Goal: Communication & Community: Answer question/provide support

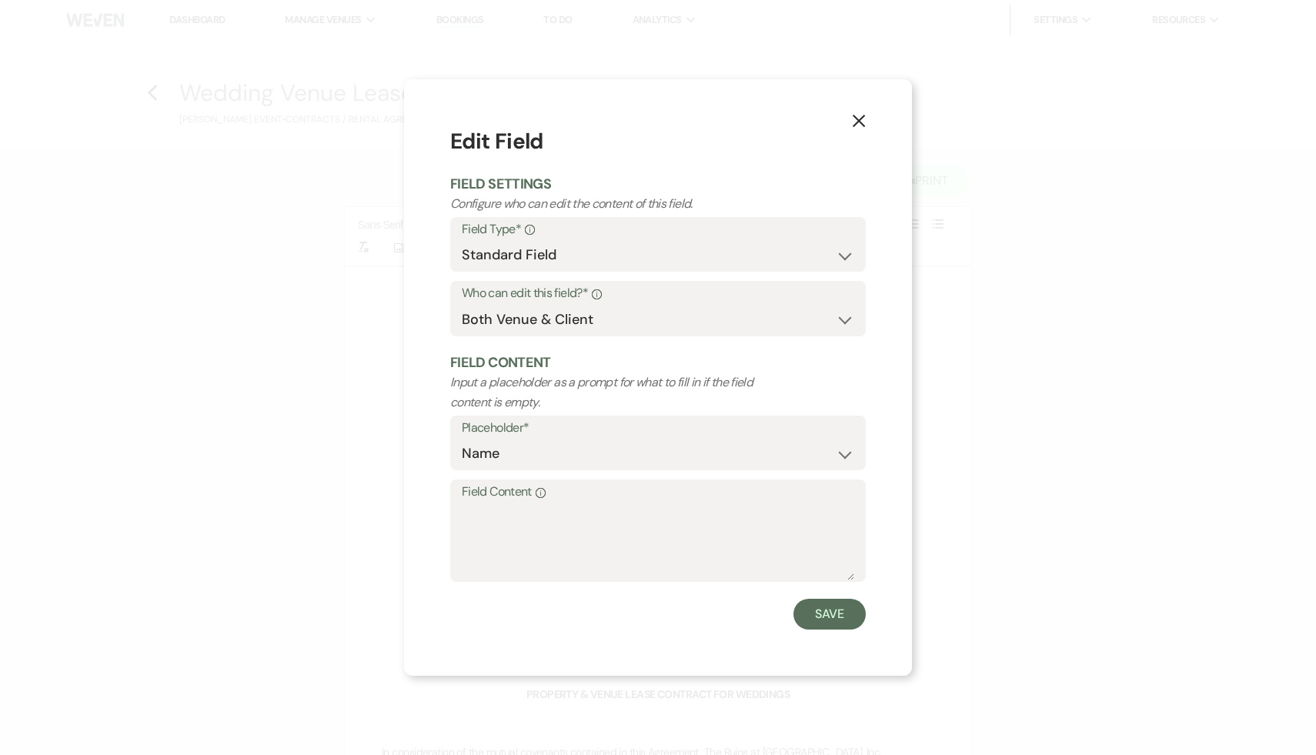
select select "Name"
click at [860, 119] on icon "X" at bounding box center [859, 121] width 14 height 14
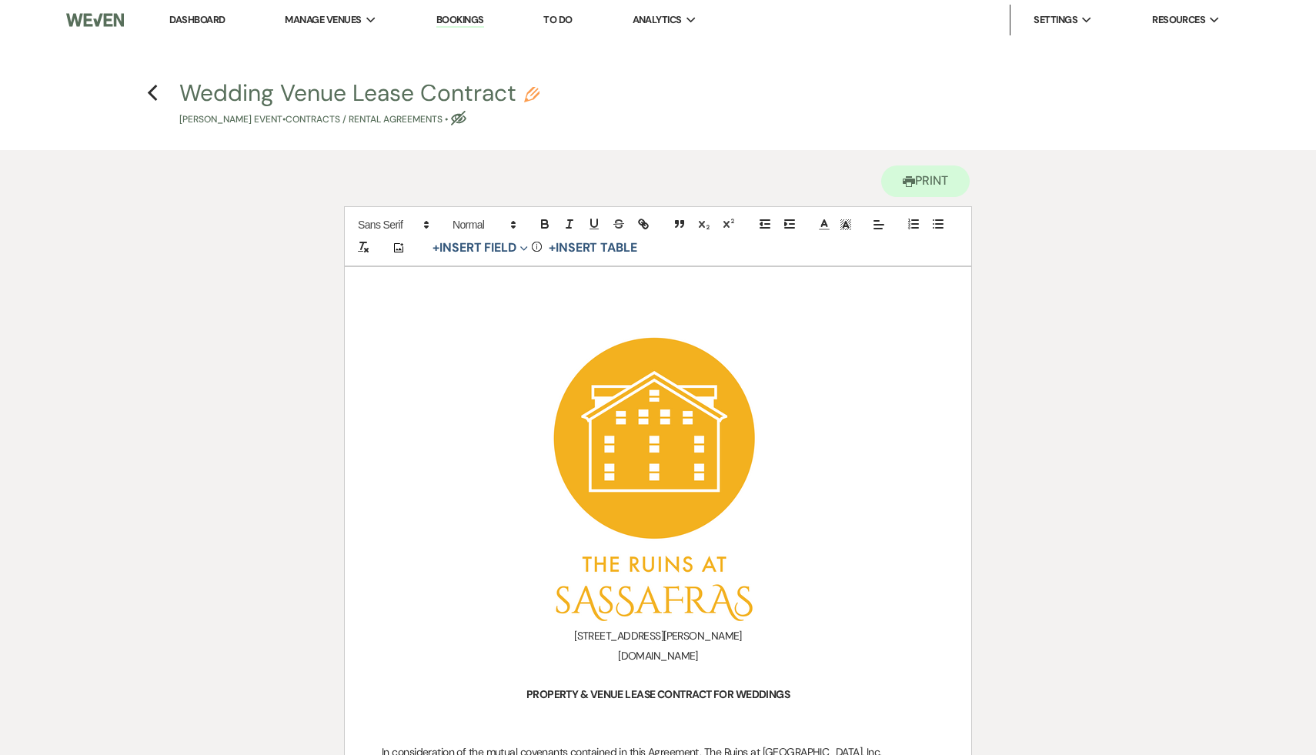
click at [203, 21] on link "Dashboard" at bounding box center [196, 19] width 55 height 13
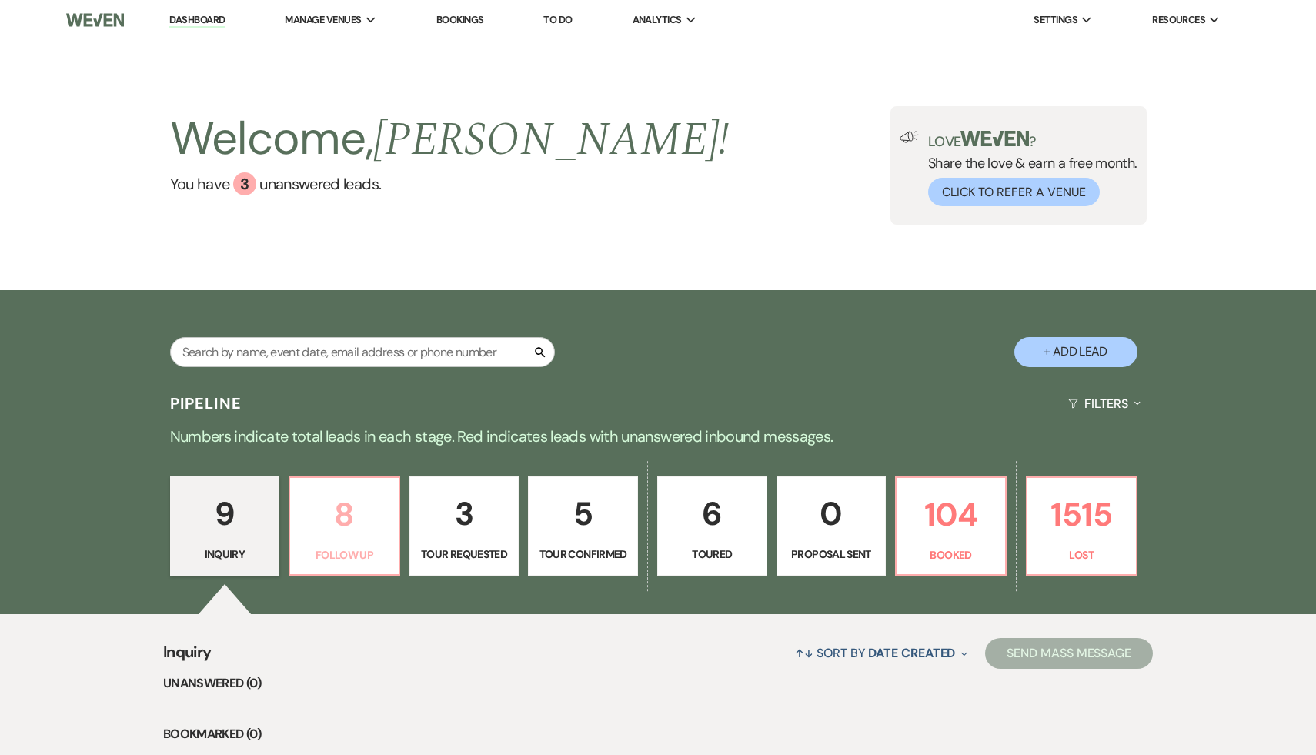
click at [355, 516] on p "8" at bounding box center [344, 515] width 90 height 52
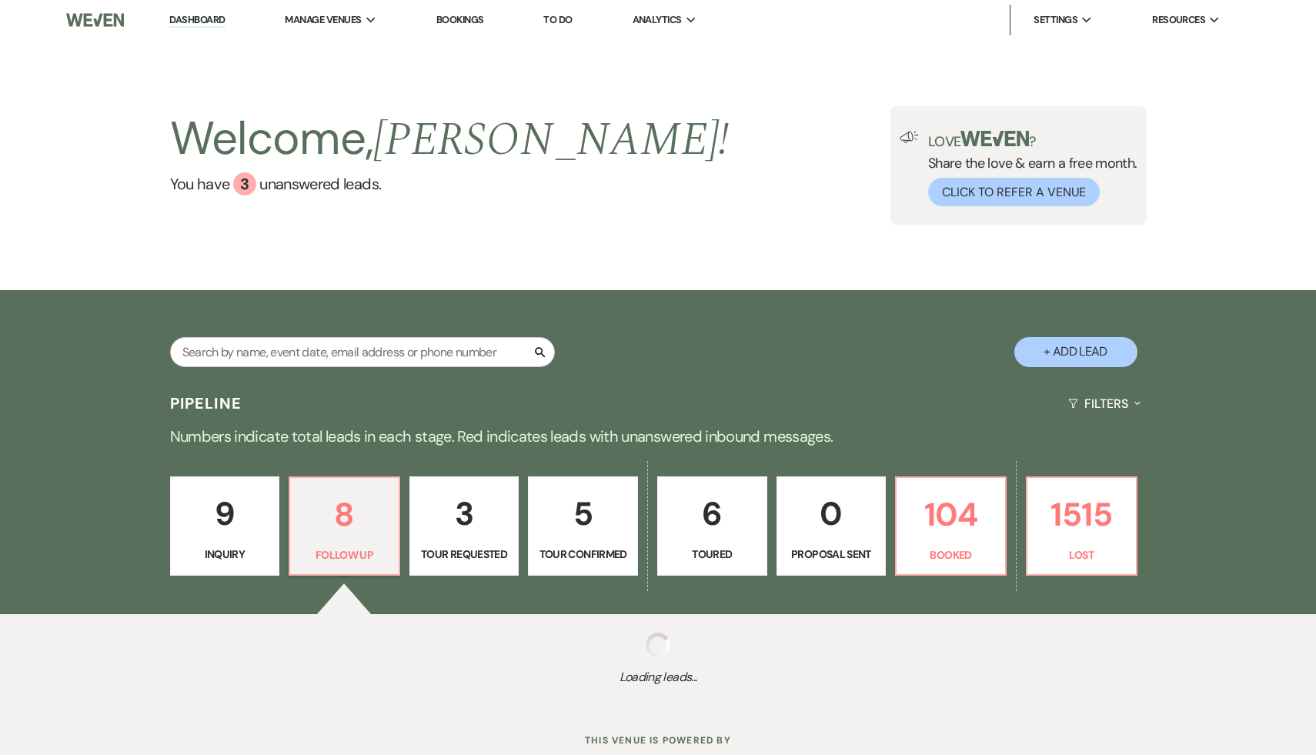
select select "9"
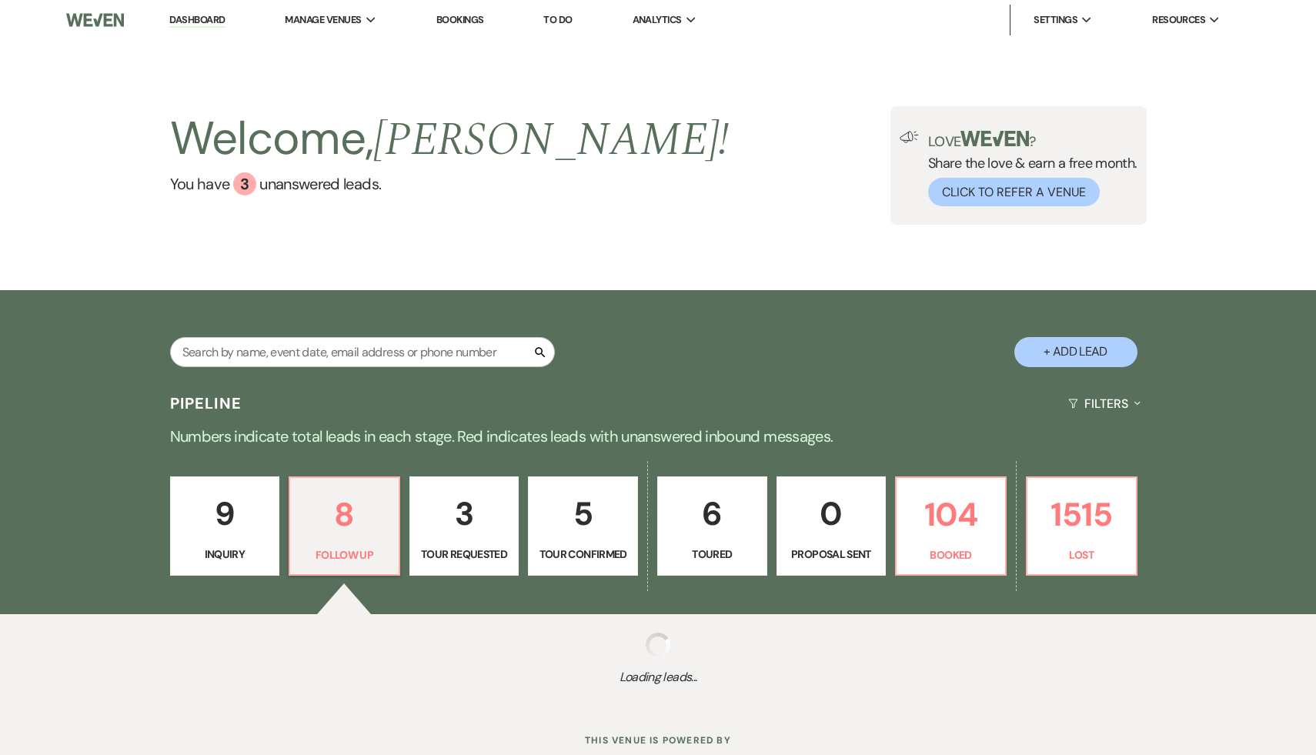
select select "9"
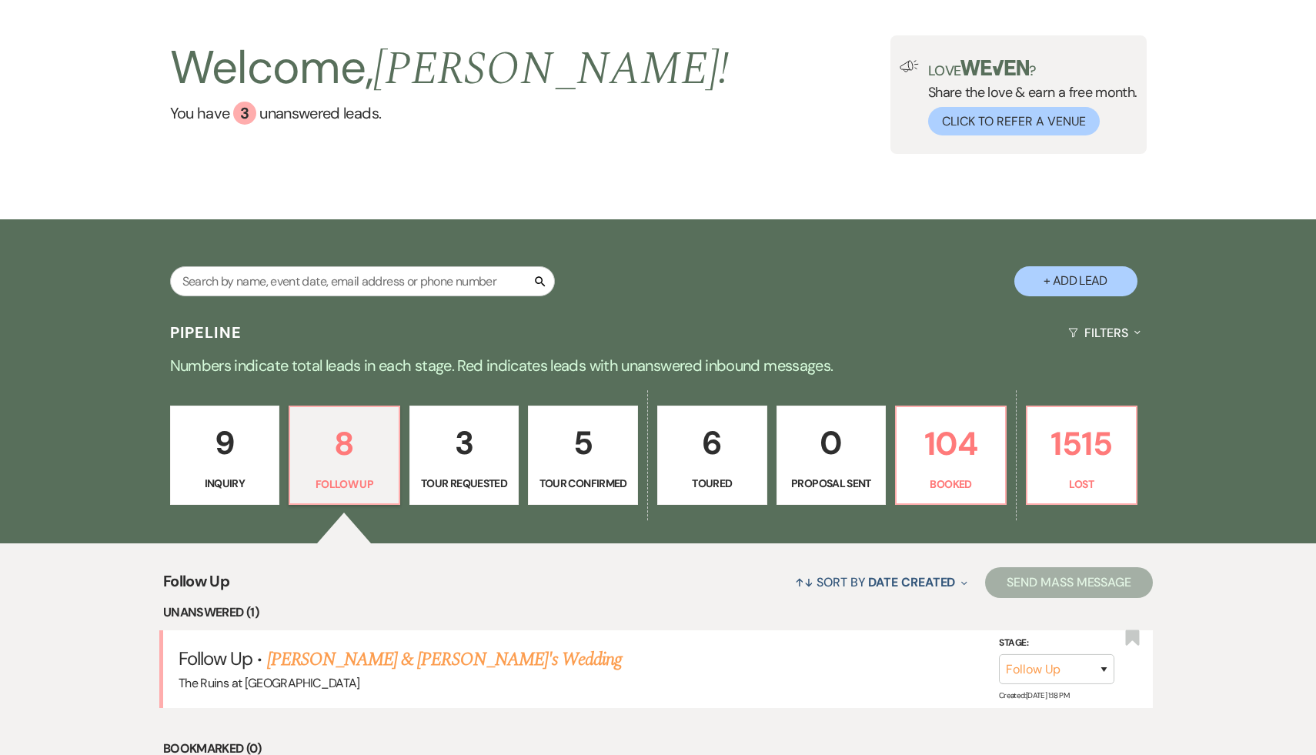
scroll to position [145, 0]
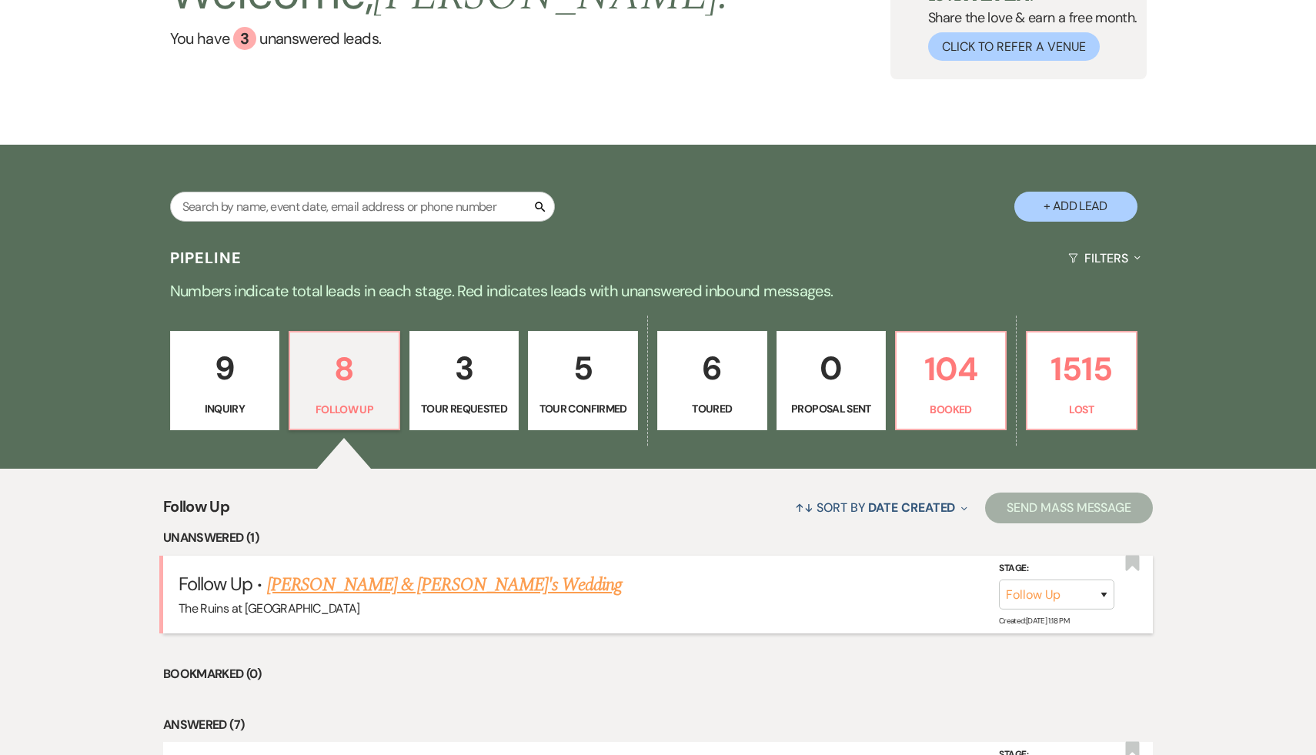
click at [381, 586] on link "[PERSON_NAME] & [PERSON_NAME]'s Wedding" at bounding box center [445, 585] width 356 height 28
select select "9"
select select "6"
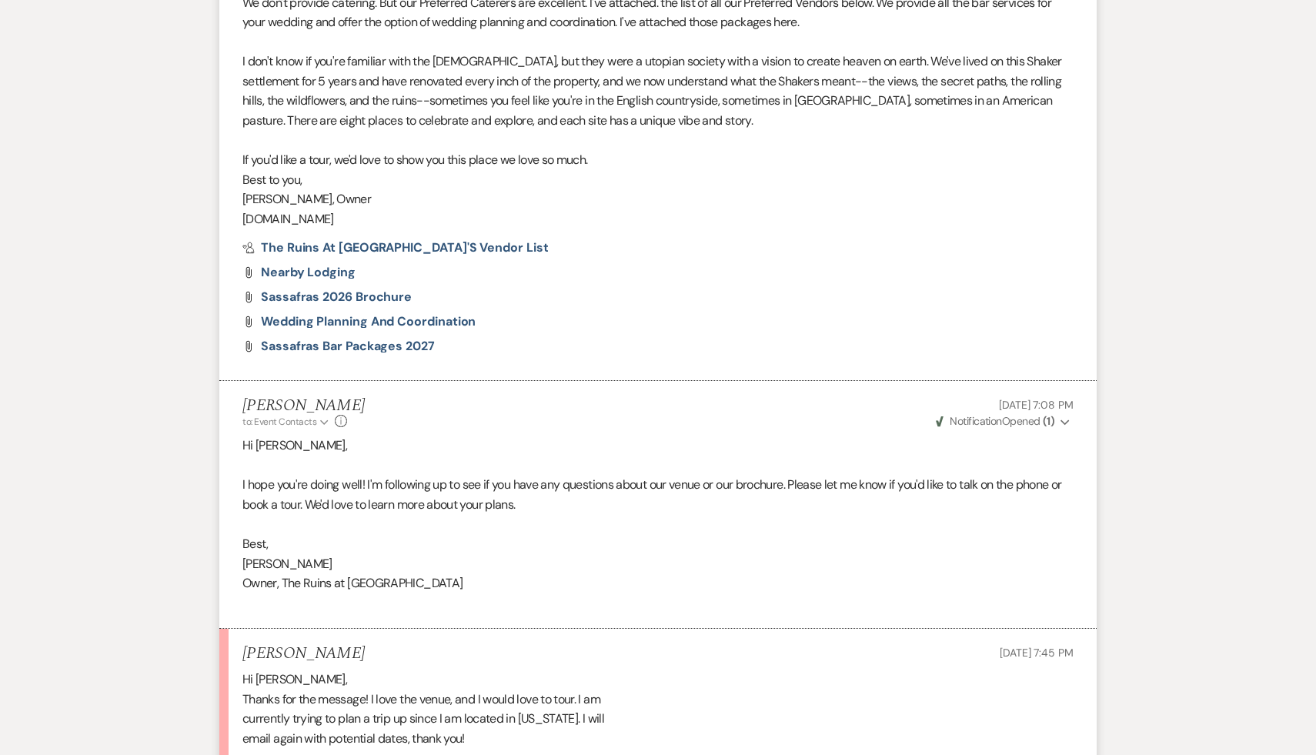
scroll to position [1114, 0]
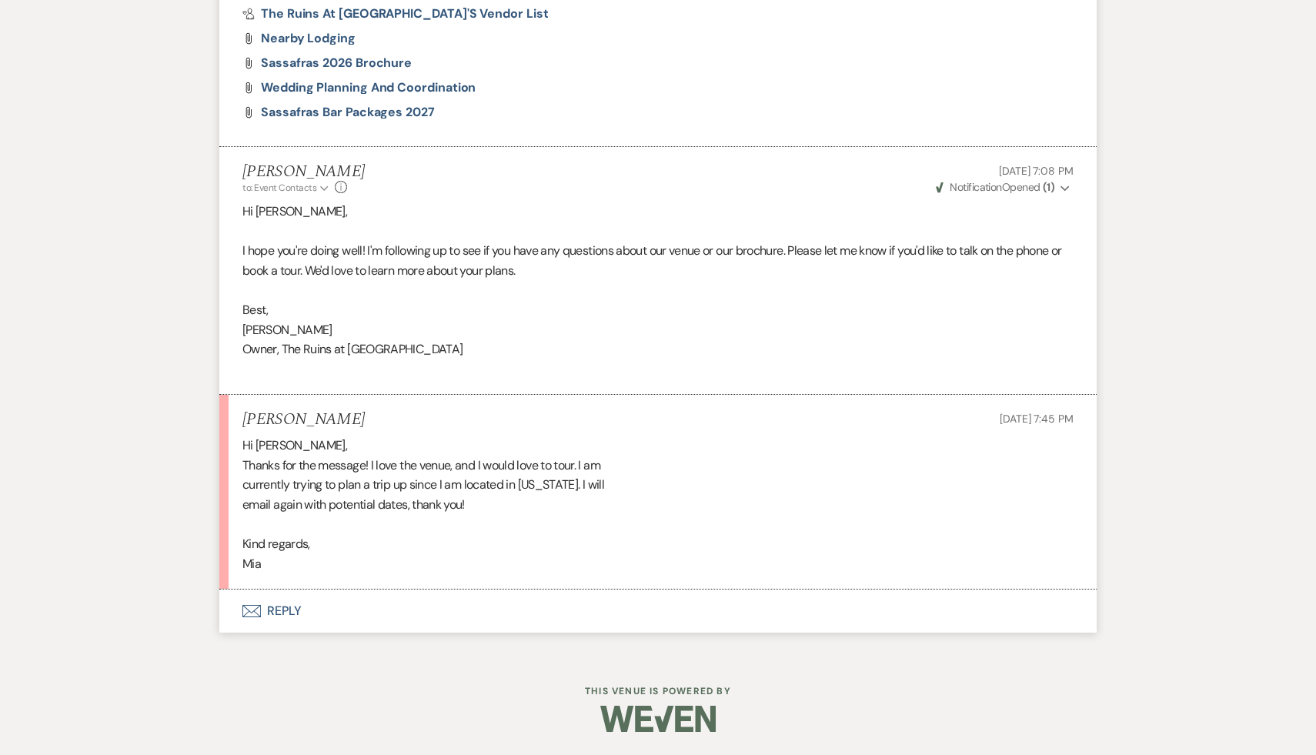
click at [289, 608] on button "Envelope Reply" at bounding box center [657, 611] width 877 height 43
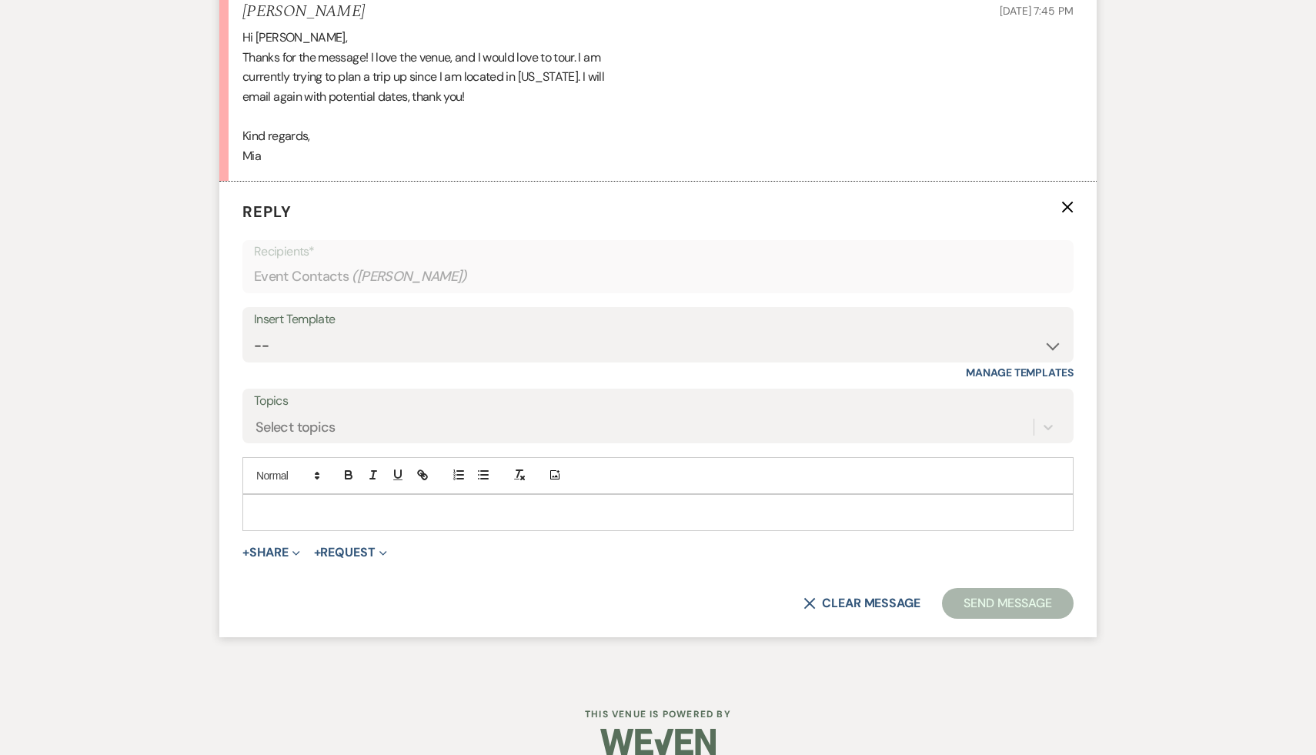
scroll to position [1545, 0]
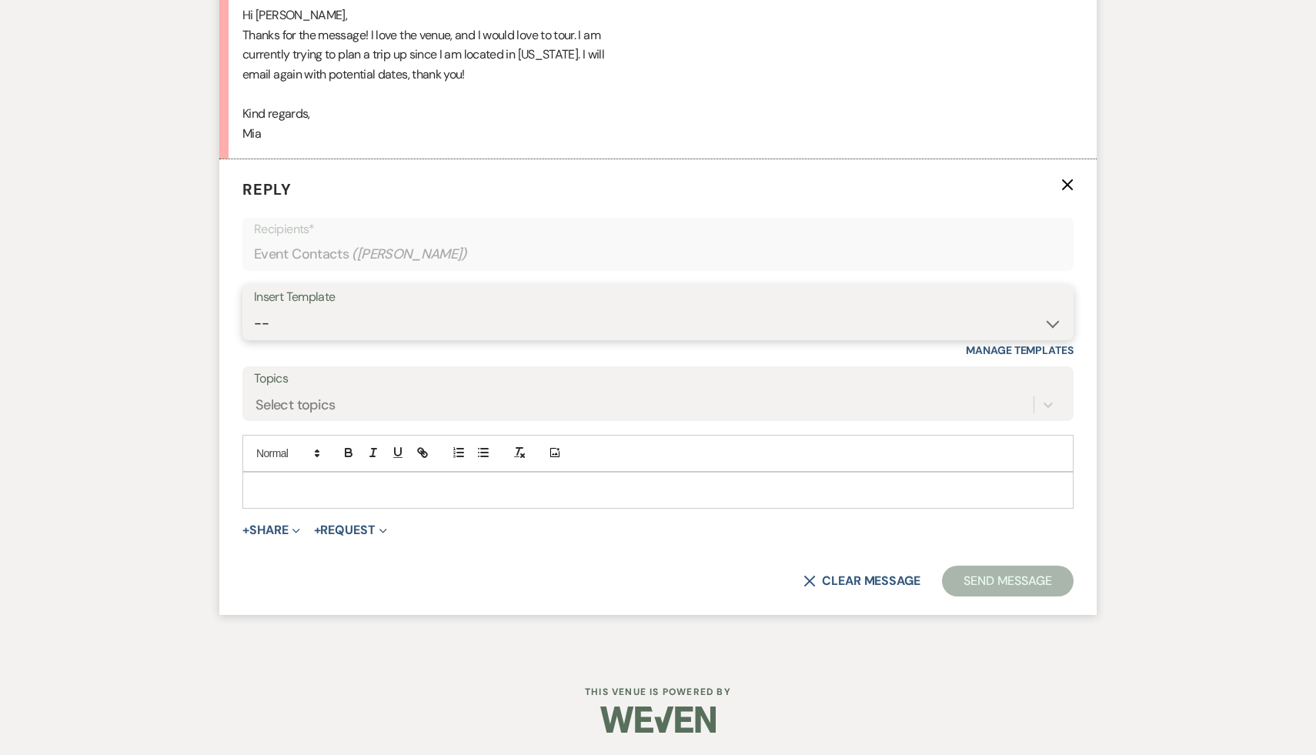
click at [1051, 318] on select "-- Weven Planning Portal Introduction (Booked Events) Initial Inquiry Response …" at bounding box center [658, 324] width 808 height 30
select select "3774"
click at [254, 309] on select "-- Weven Planning Portal Introduction (Booked Events) Initial Inquiry Response …" at bounding box center [658, 324] width 808 height 30
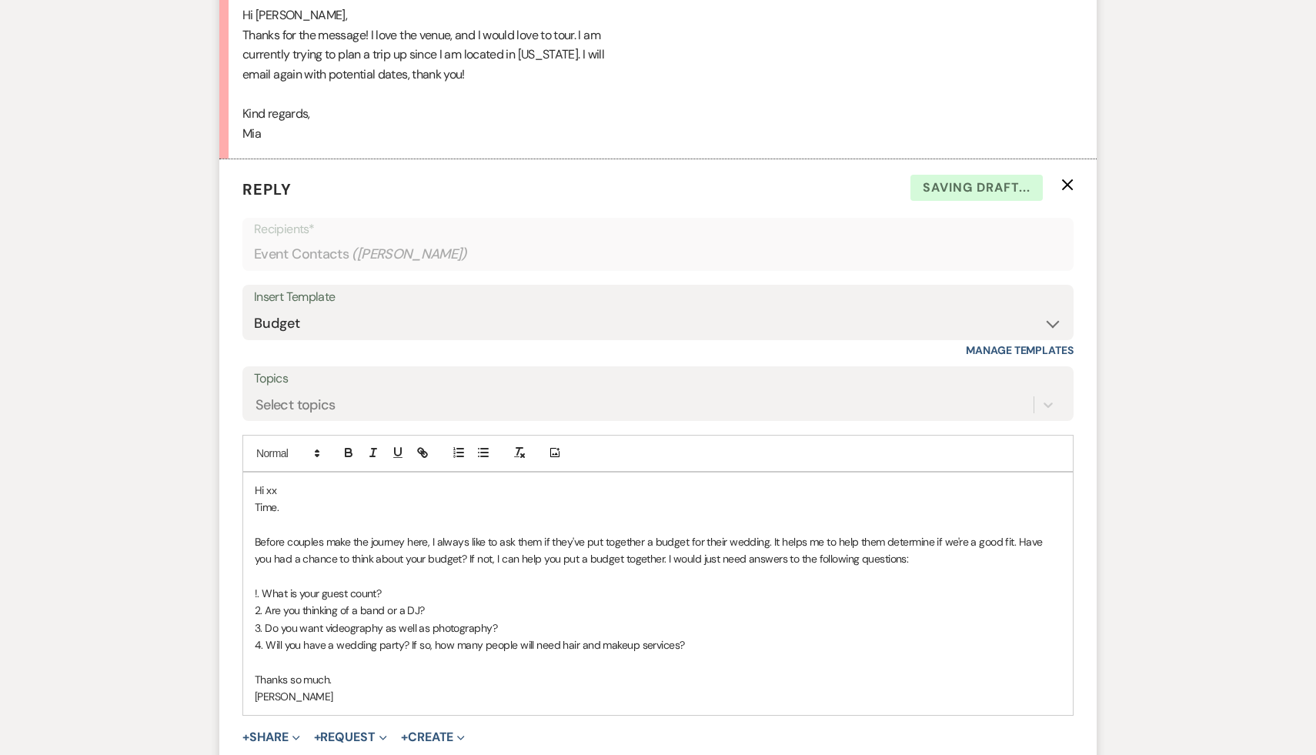
click at [363, 486] on p "Hi xx" at bounding box center [658, 490] width 807 height 17
drag, startPoint x: 310, startPoint y: 504, endPoint x: 225, endPoint y: 506, distance: 85.4
click at [225, 506] on form "Reply X Saving draft... Recipients* Event Contacts ( [PERSON_NAME] ) Insert Tem…" at bounding box center [657, 490] width 877 height 663
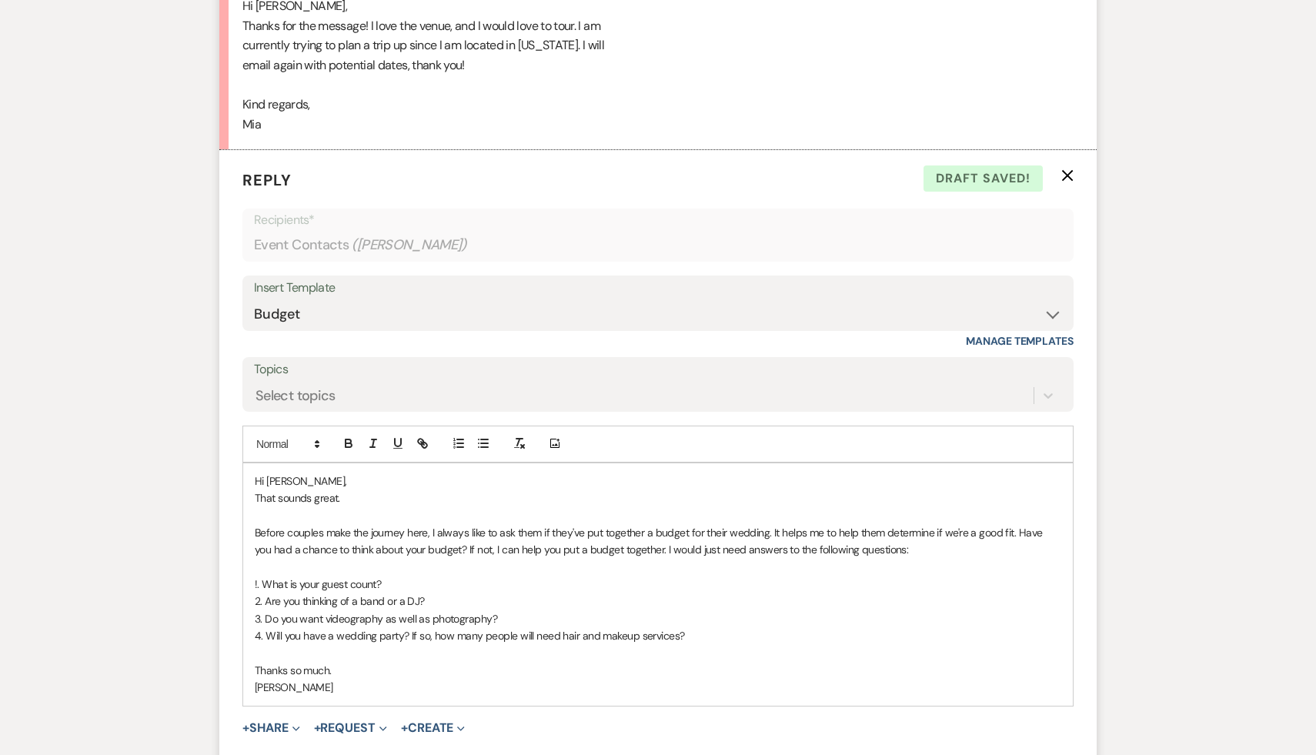
scroll to position [1558, 0]
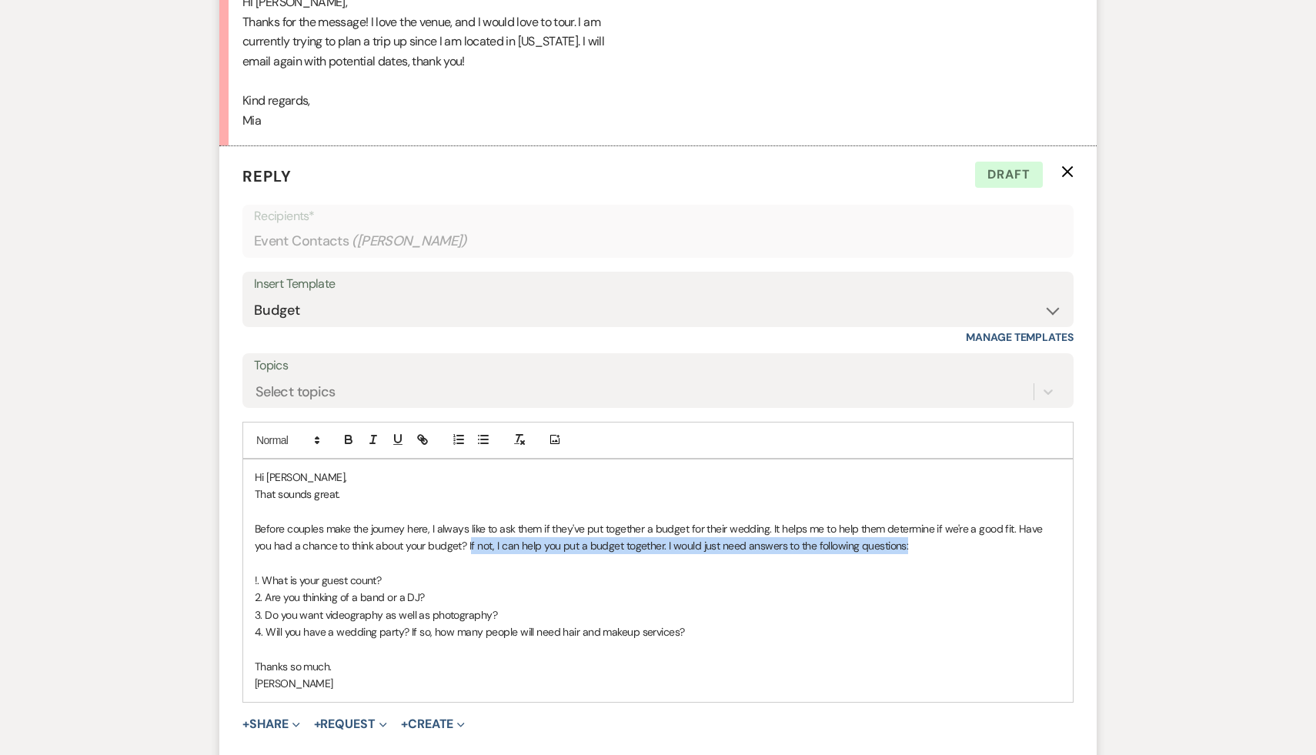
drag, startPoint x: 897, startPoint y: 551, endPoint x: 450, endPoint y: 544, distance: 447.2
click at [450, 544] on p "Before couples make the journey here, I always like to ask them if they've put …" at bounding box center [658, 537] width 807 height 35
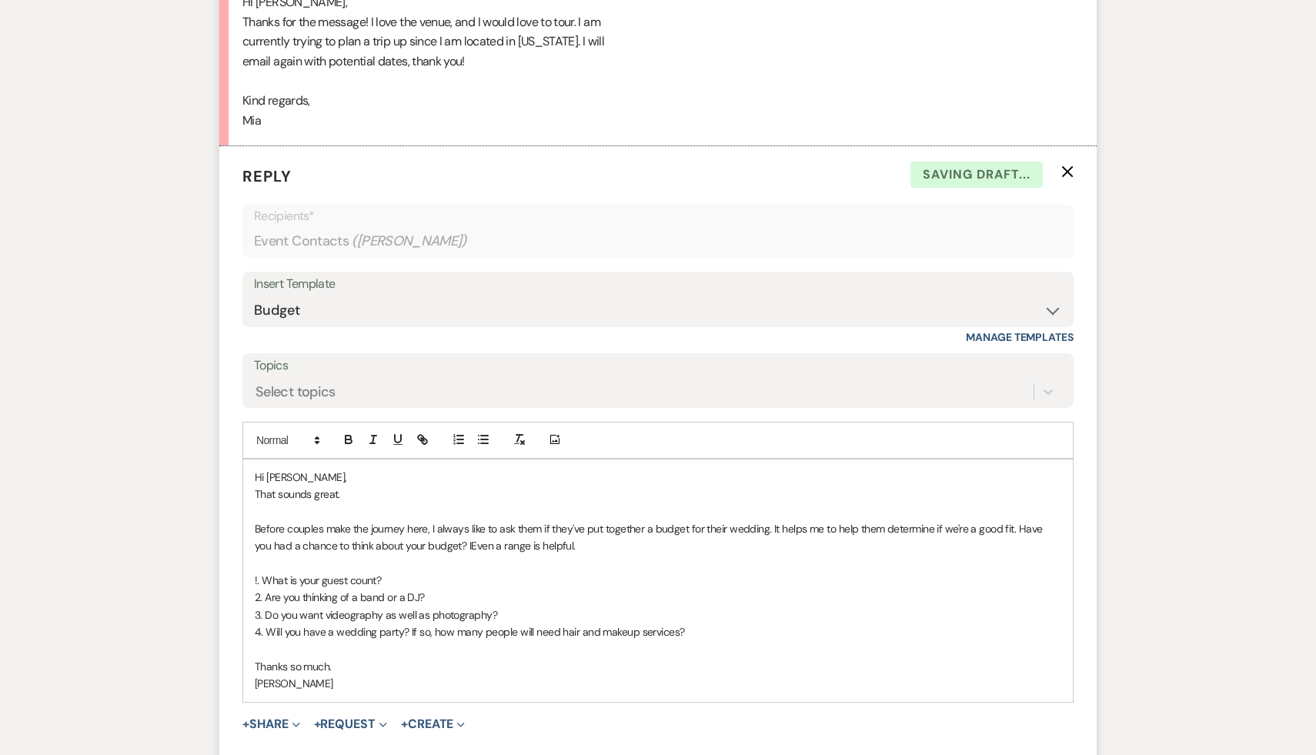
drag, startPoint x: 399, startPoint y: 650, endPoint x: 623, endPoint y: 647, distance: 224.0
click at [623, 647] on p at bounding box center [658, 649] width 807 height 17
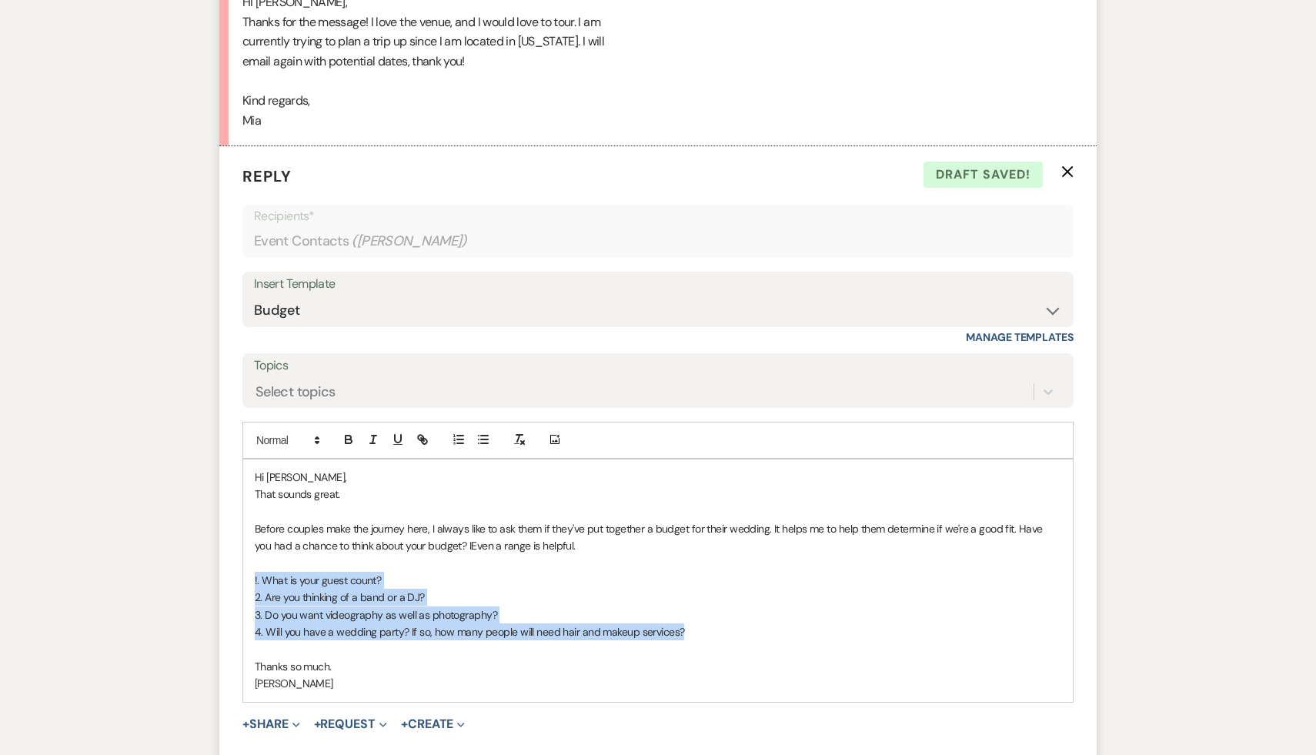
drag, startPoint x: 718, startPoint y: 626, endPoint x: 226, endPoint y: 573, distance: 495.4
click at [226, 573] on form "Reply X Draft saved! Recipients* Event Contacts ( [PERSON_NAME] ) Insert Templa…" at bounding box center [657, 477] width 877 height 663
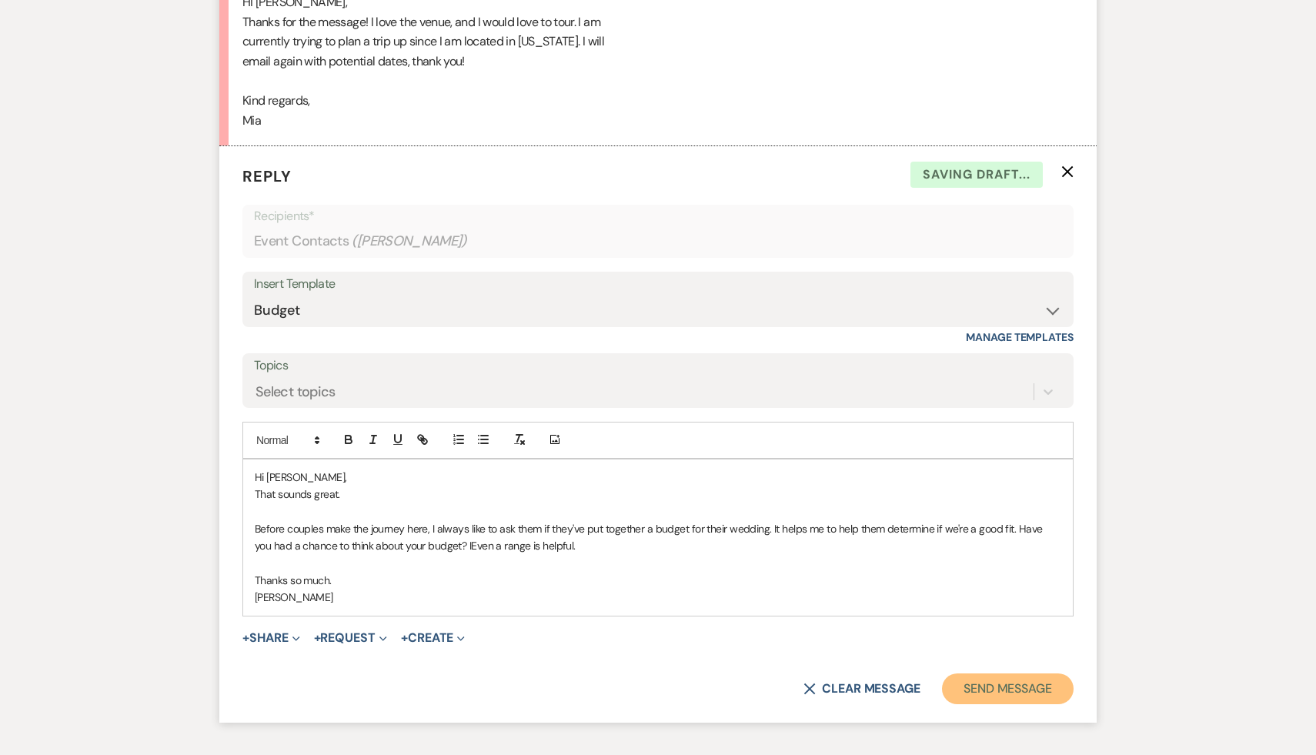
click at [1032, 681] on button "Send Message" at bounding box center [1008, 688] width 132 height 31
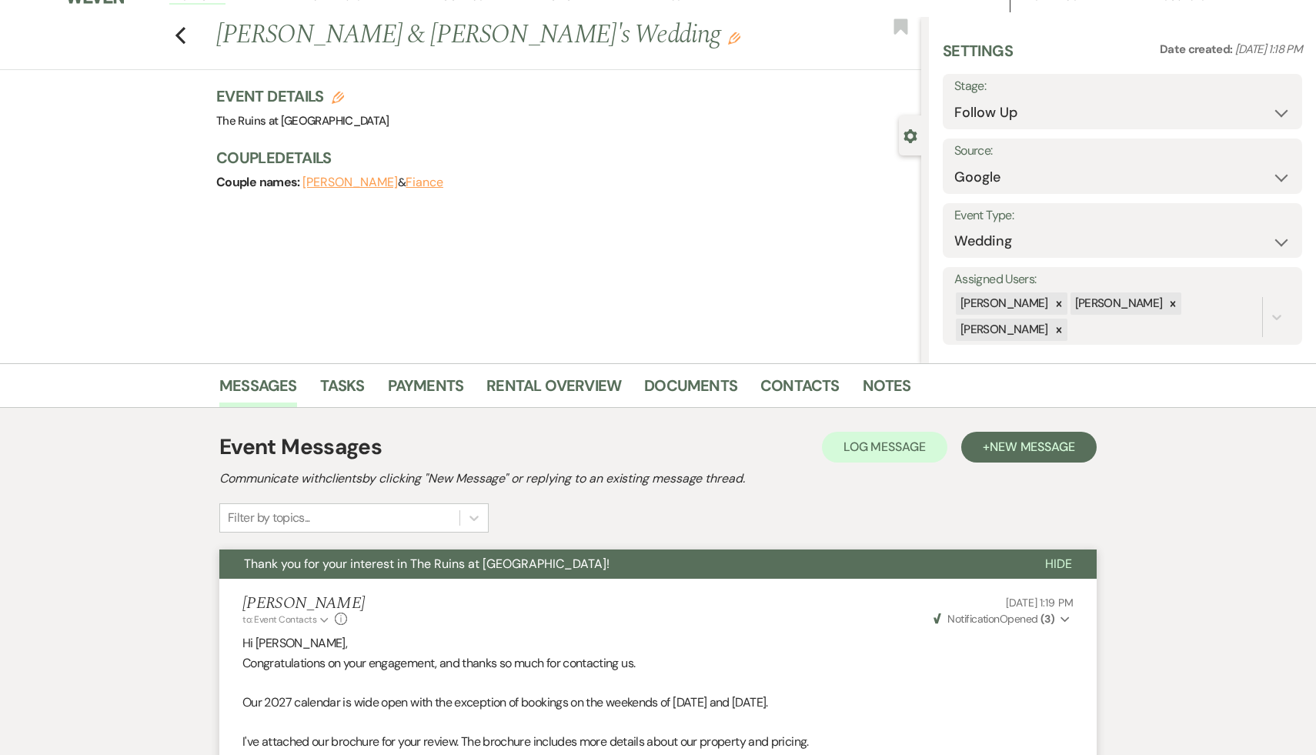
scroll to position [0, 0]
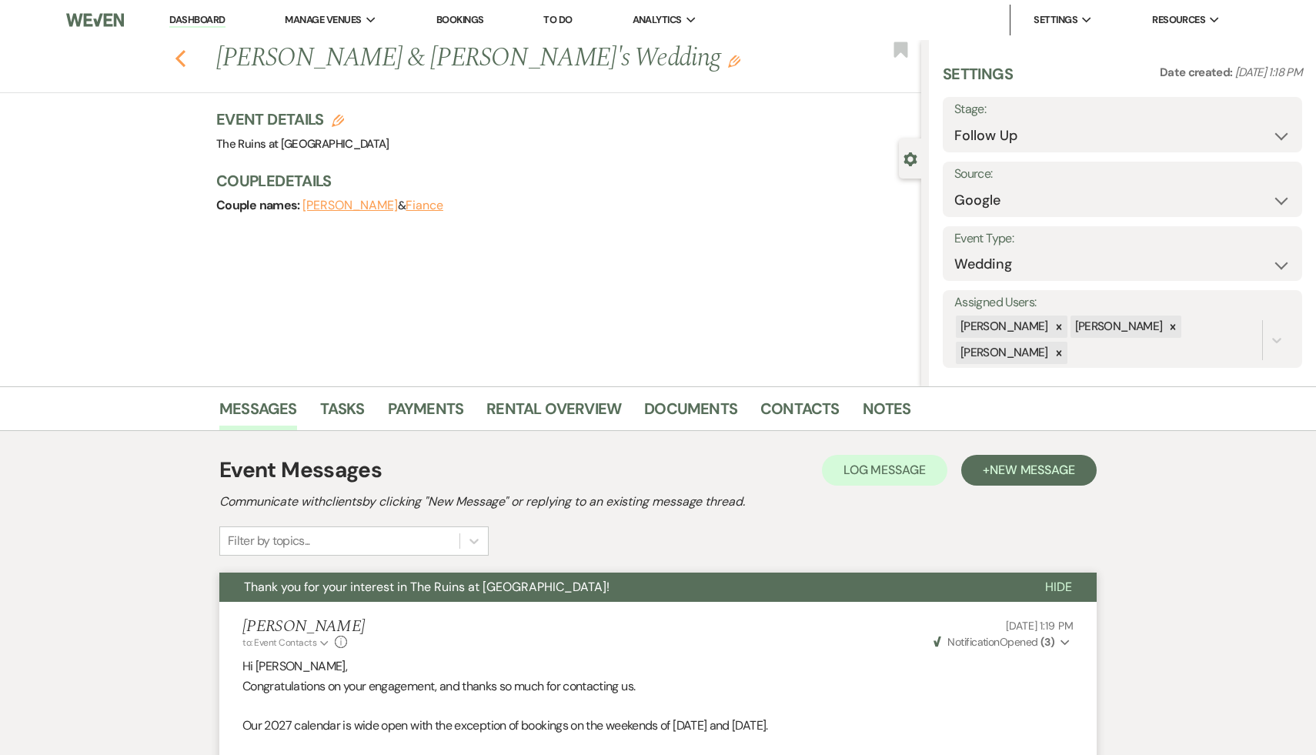
click at [175, 50] on icon "Previous" at bounding box center [181, 58] width 12 height 18
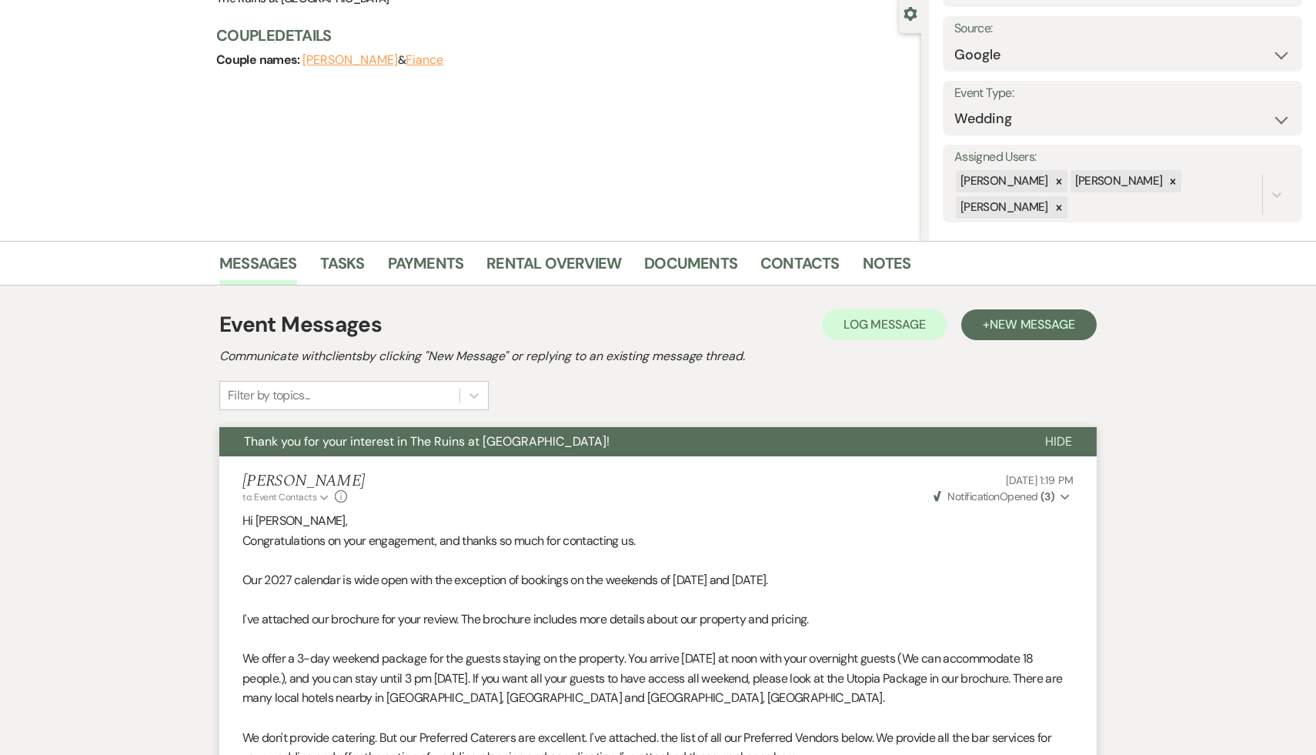
select select "9"
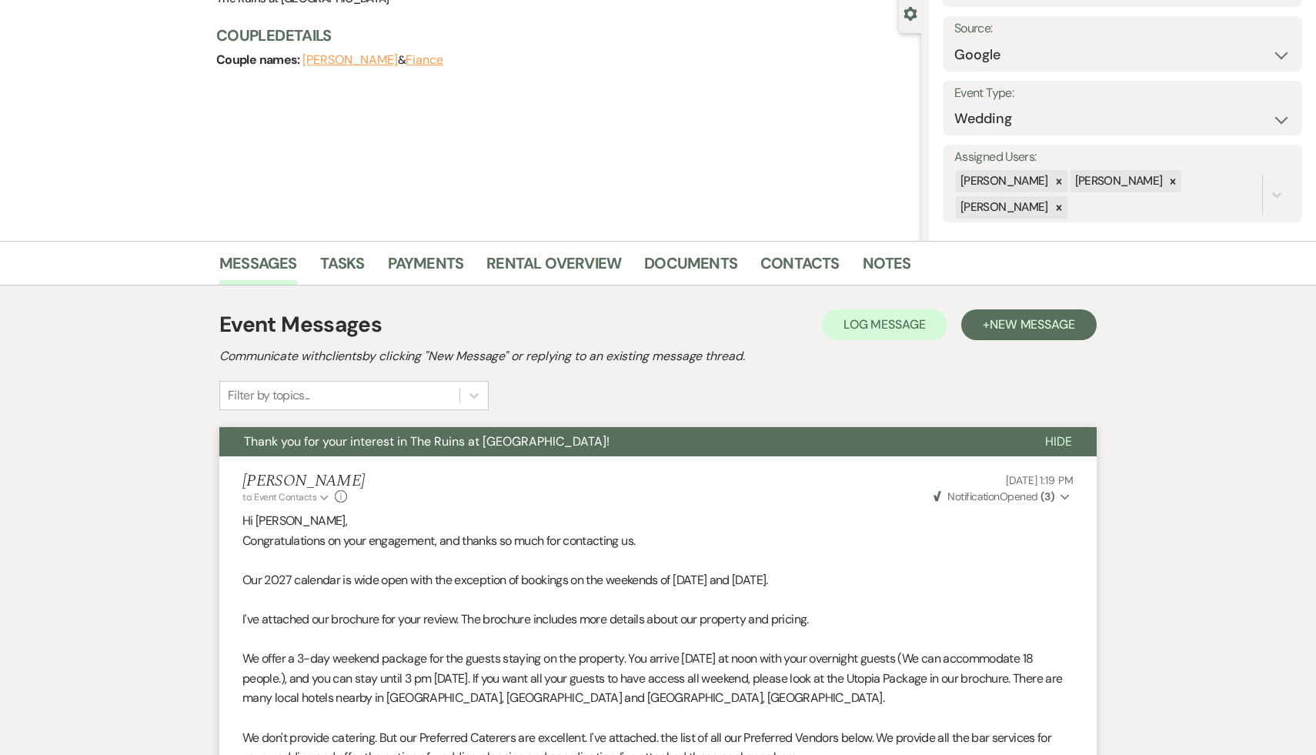
select select "9"
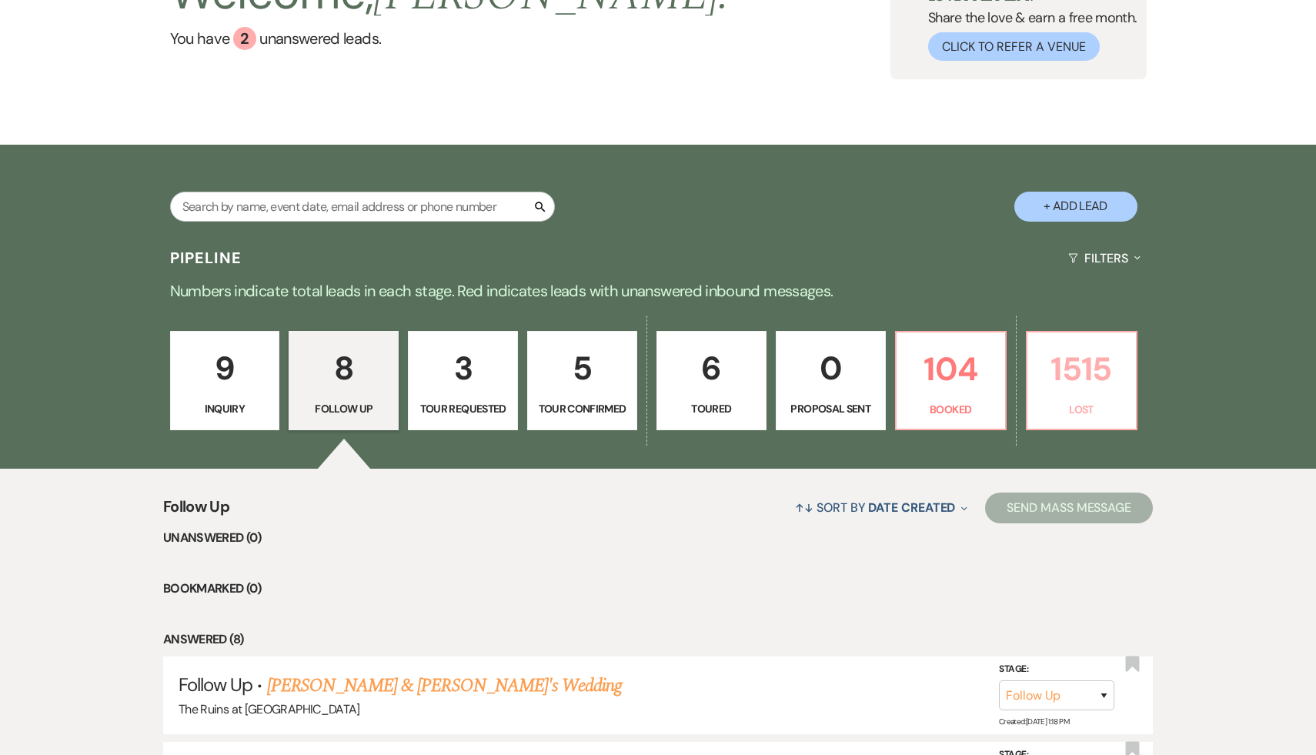
click at [1076, 379] on p "1515" at bounding box center [1082, 369] width 90 height 52
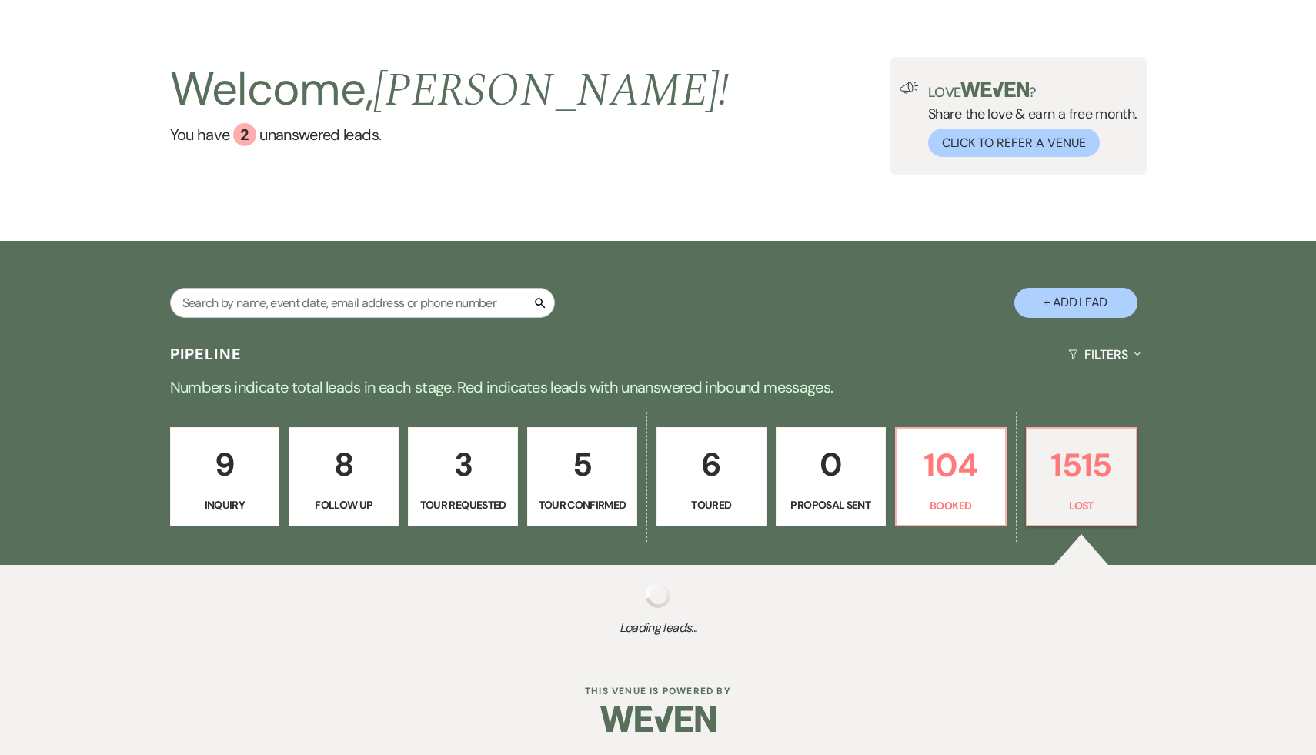
scroll to position [49, 0]
select select "8"
select select "5"
select select "8"
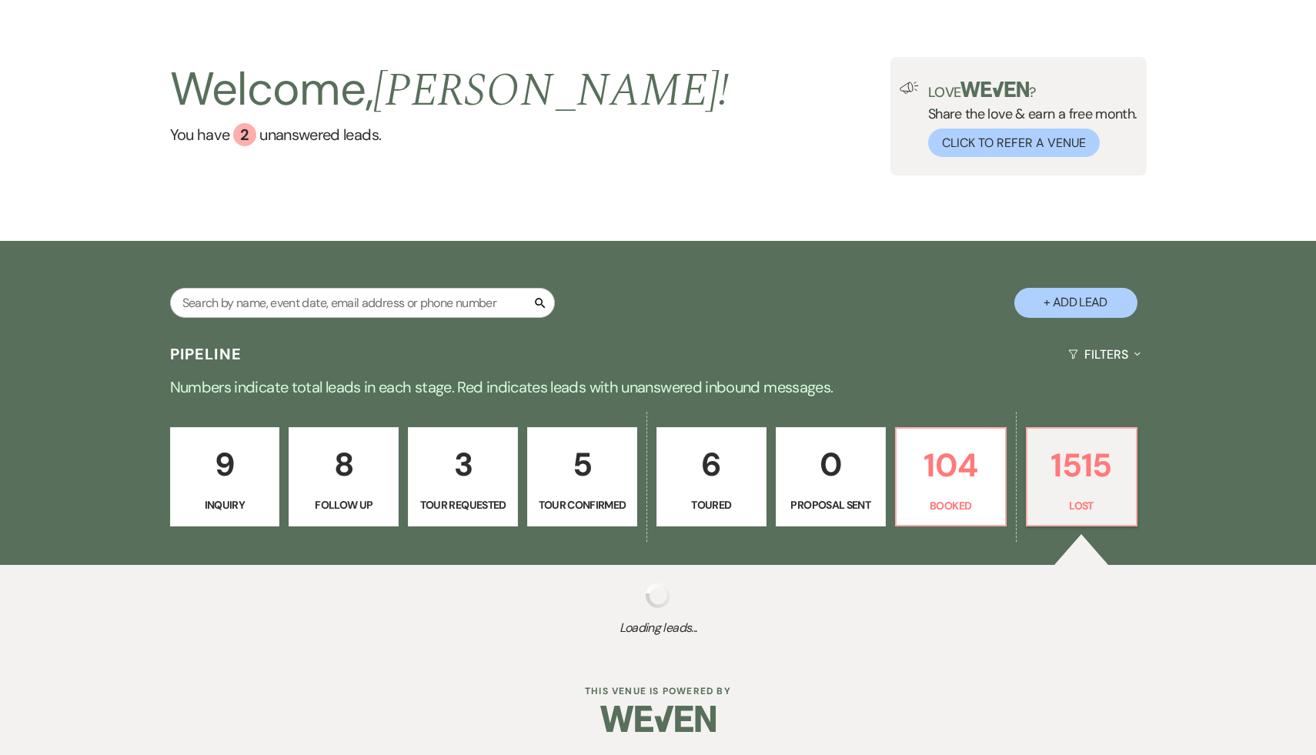
select select "8"
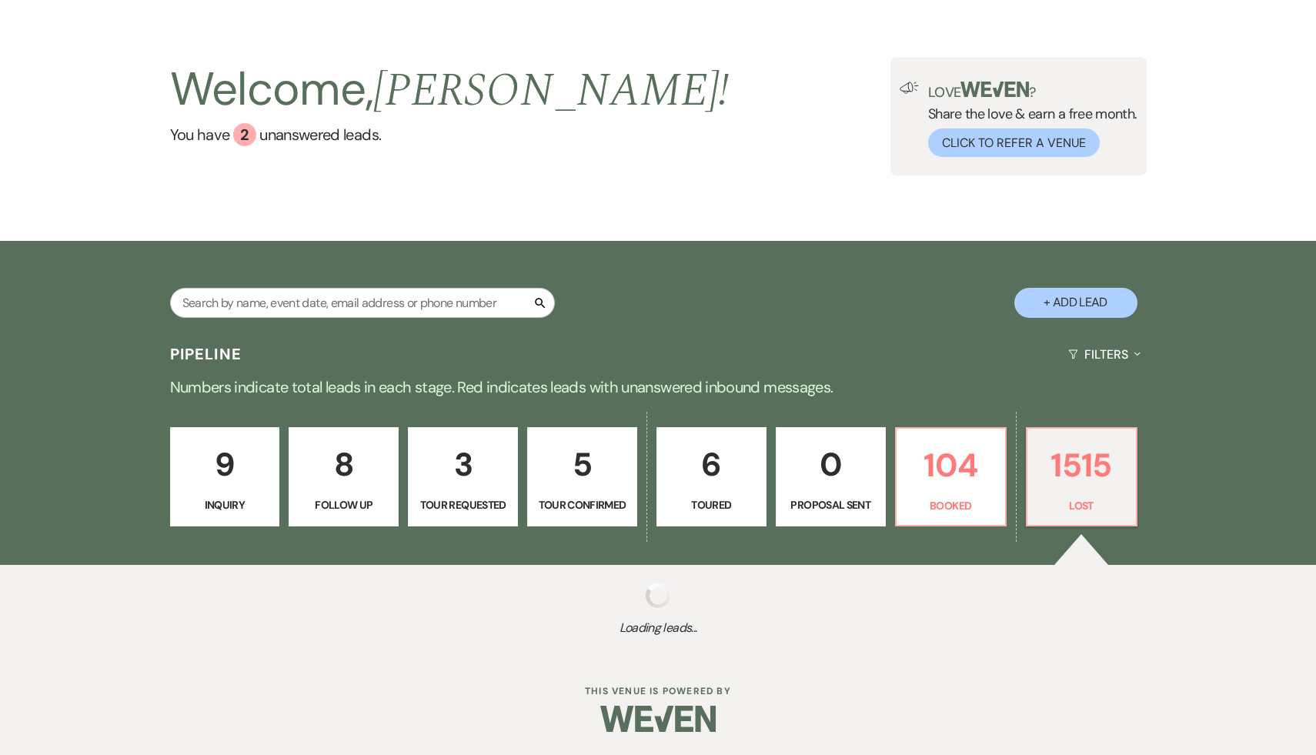
select select "8"
select select "7"
select select "8"
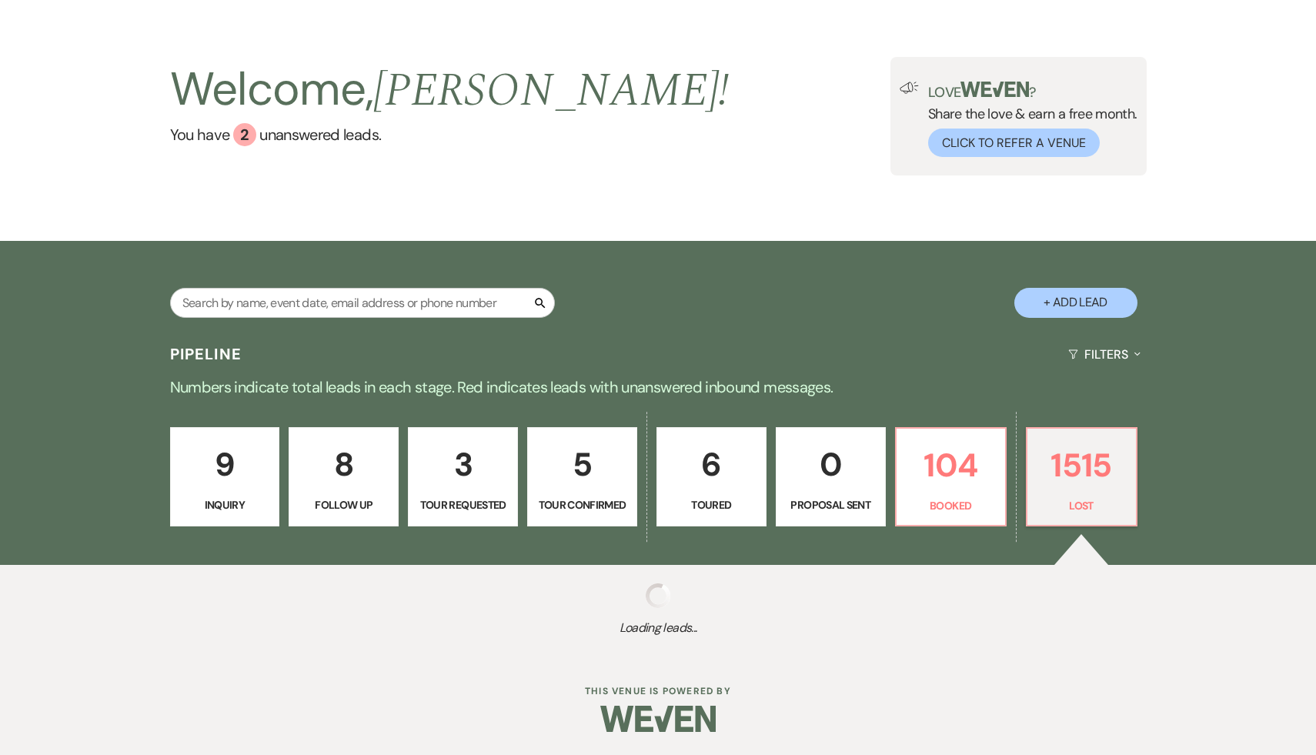
select select "8"
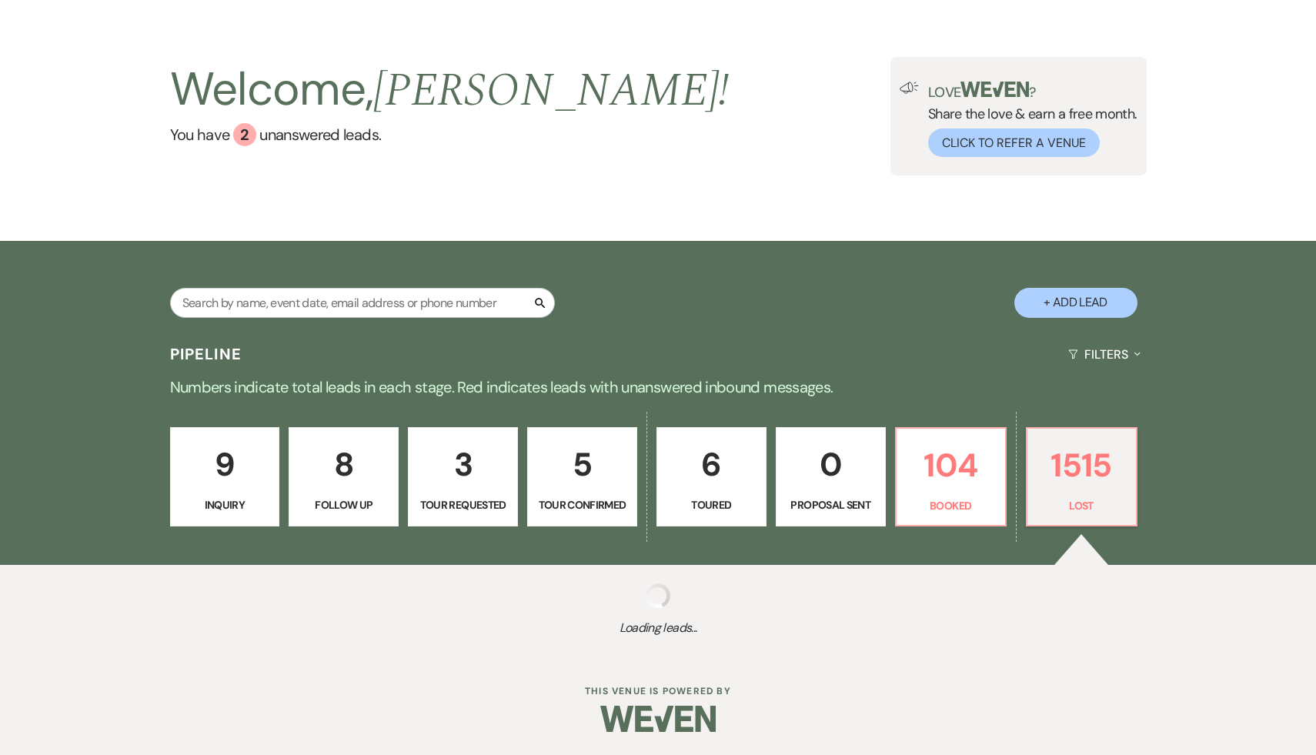
select select "8"
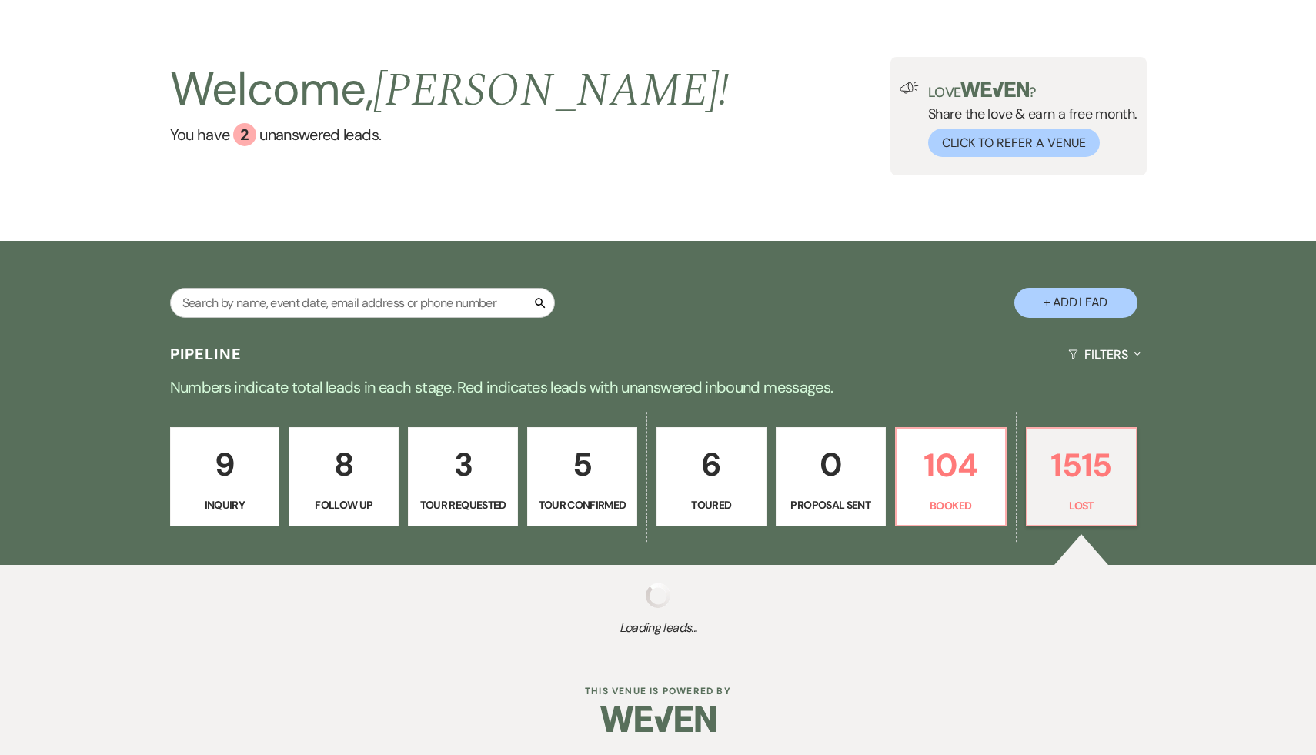
select select "8"
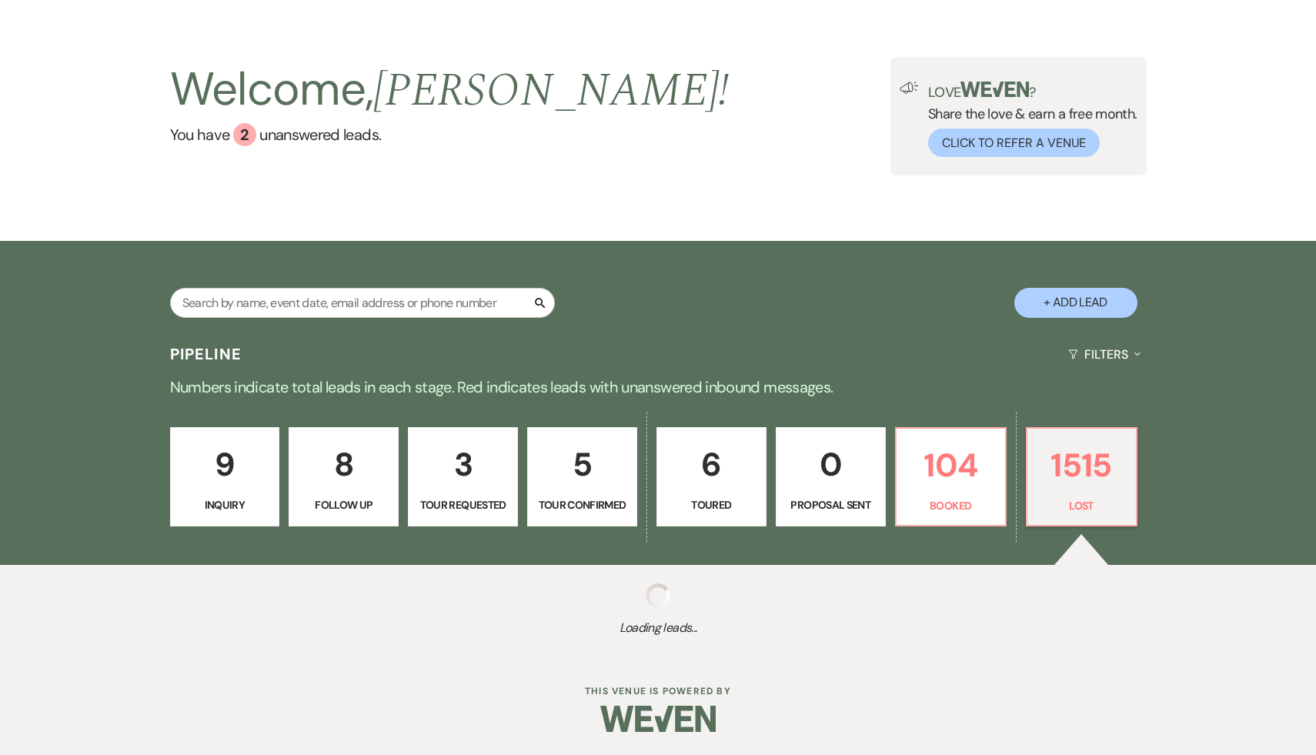
select select "8"
select select "7"
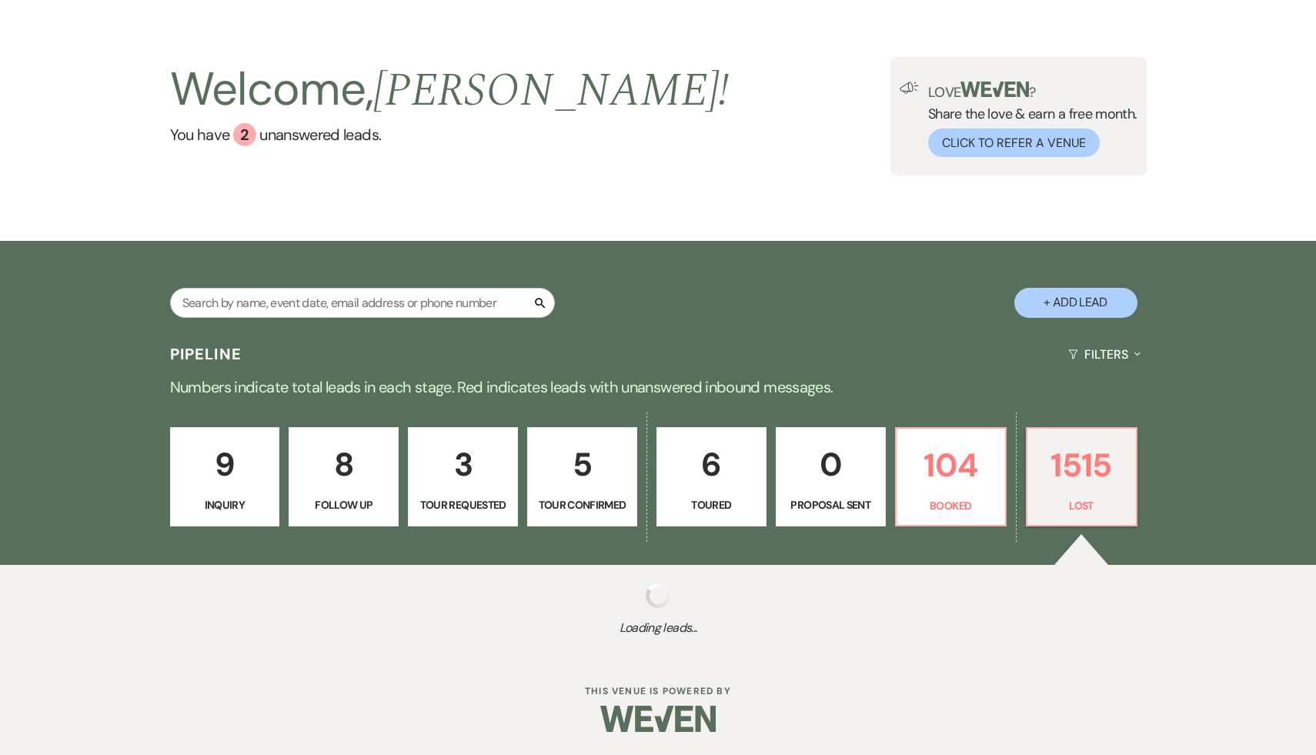
select select "8"
select select "5"
select select "8"
select select "5"
select select "8"
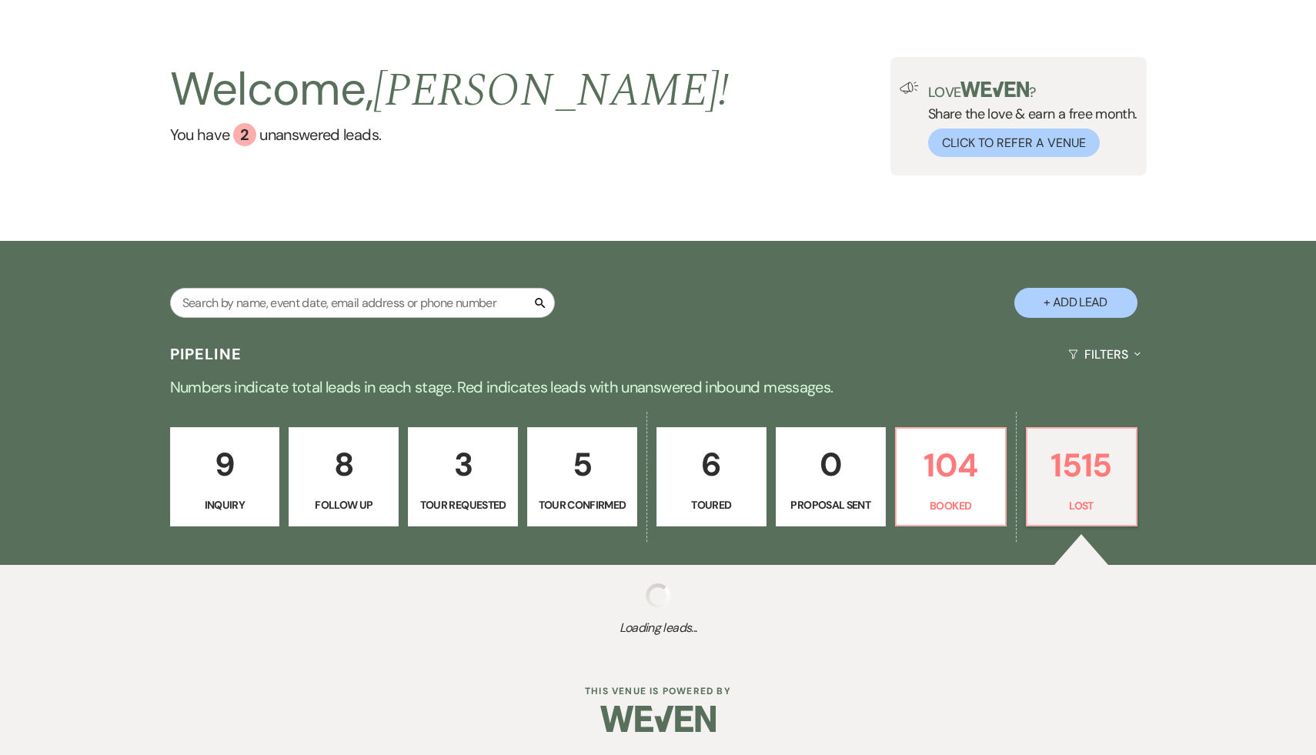
select select "8"
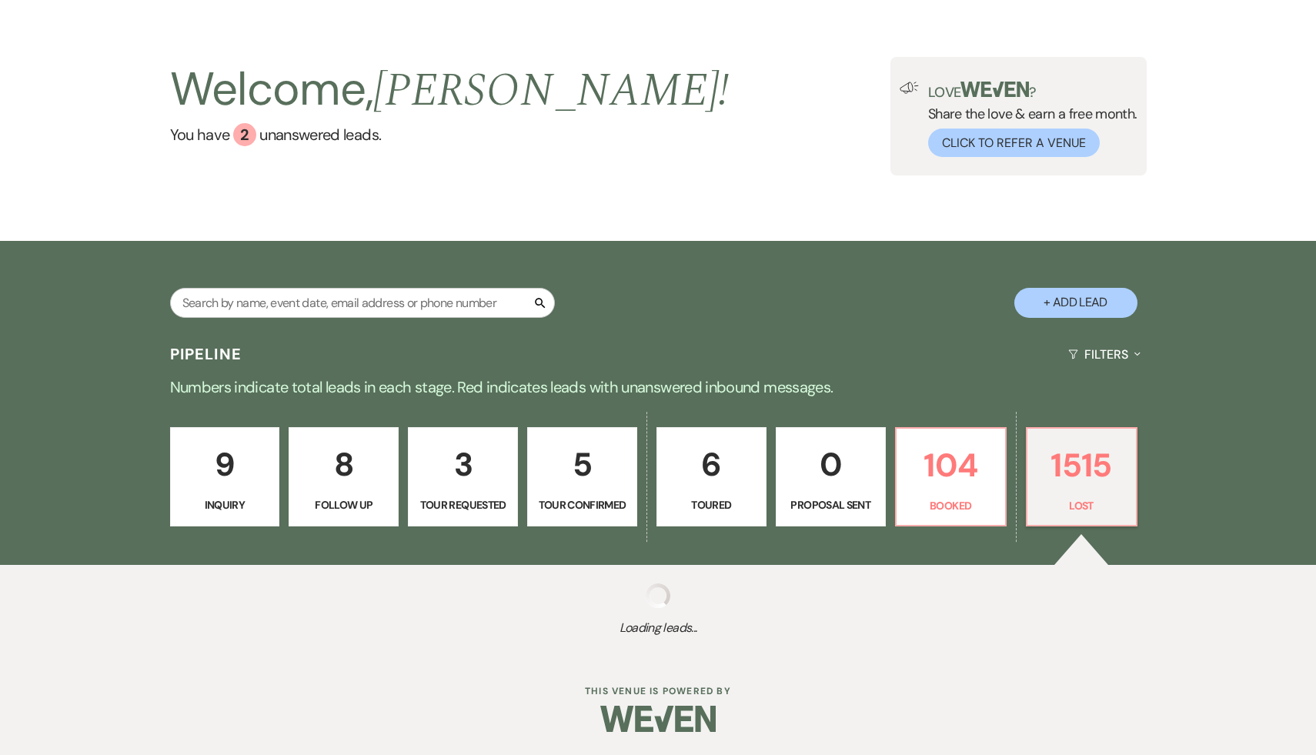
select select "8"
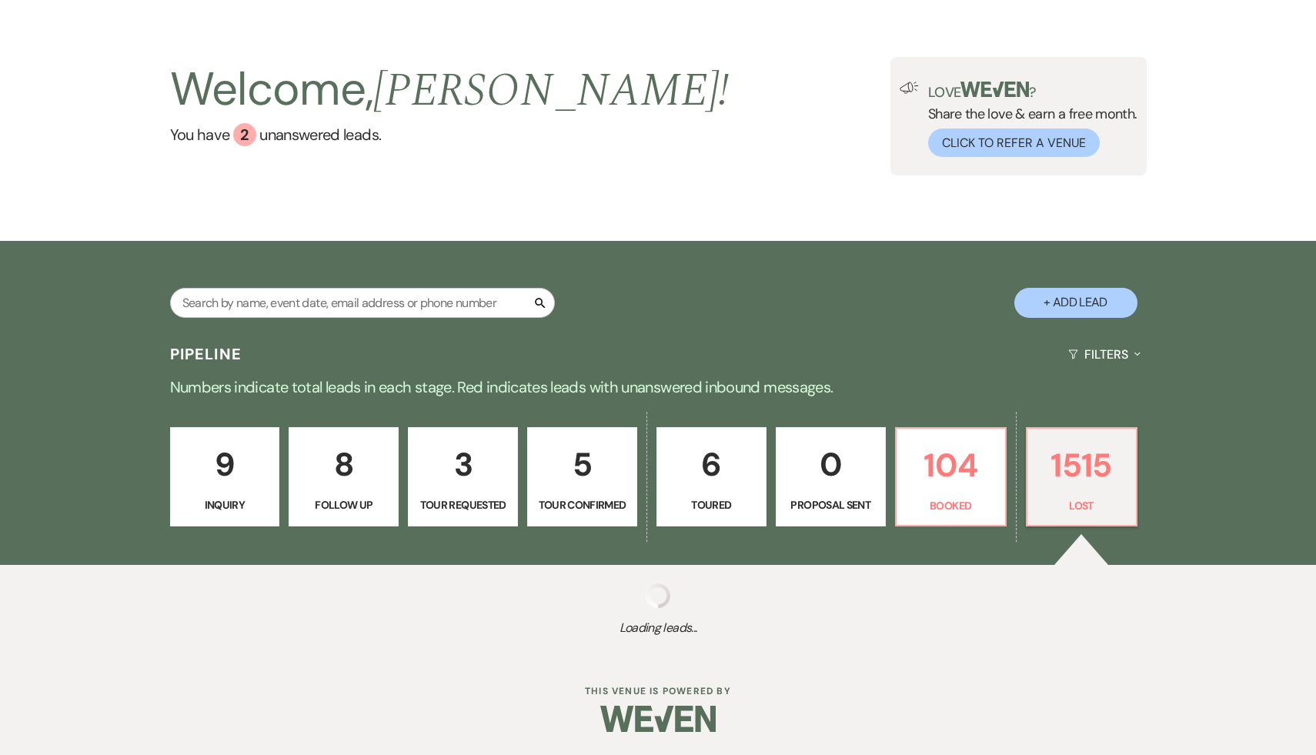
select select "8"
select select "5"
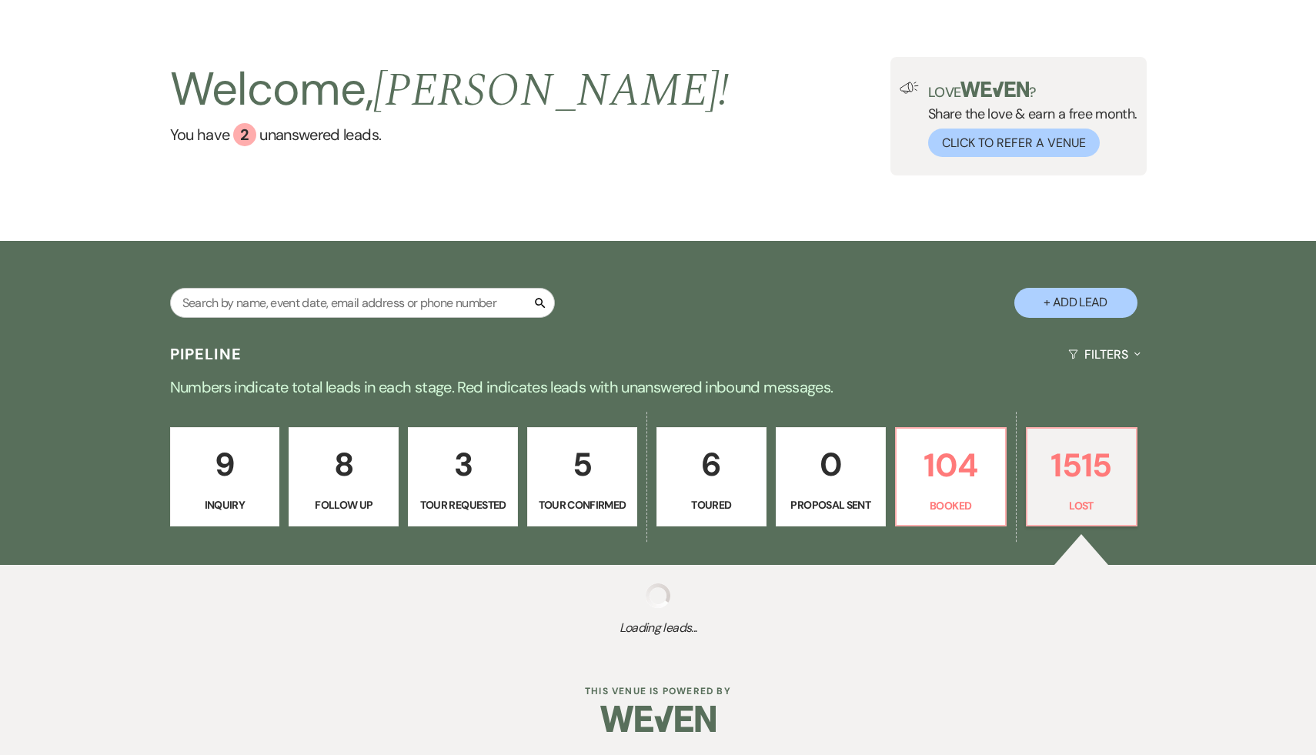
select select "8"
select select "5"
select select "8"
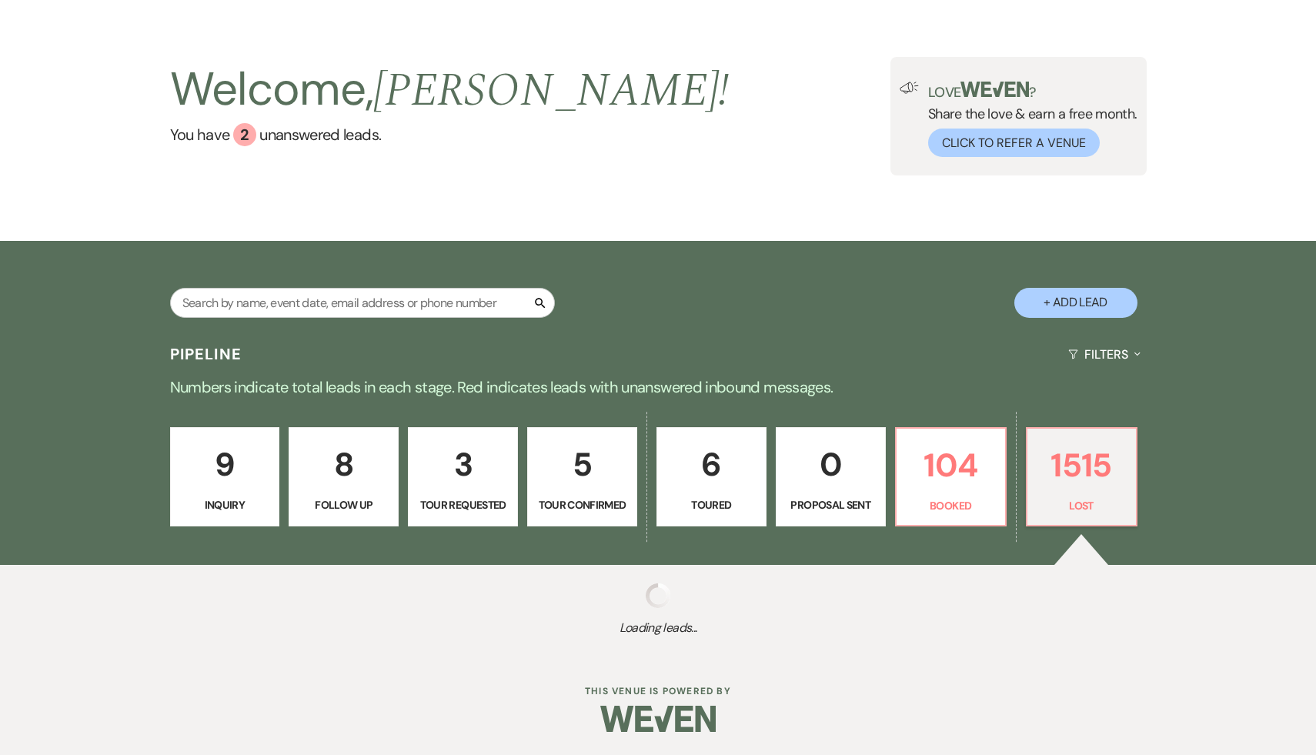
select select "5"
select select "8"
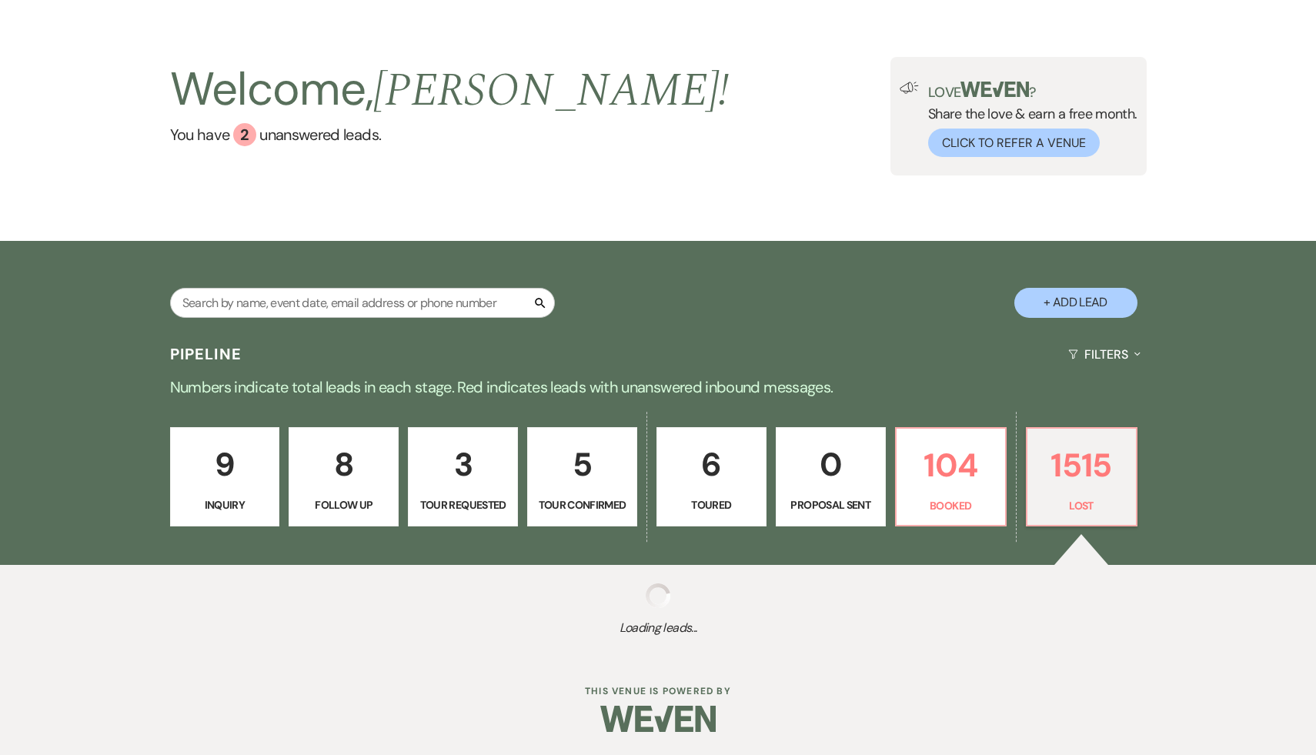
select select "8"
select select "5"
select select "8"
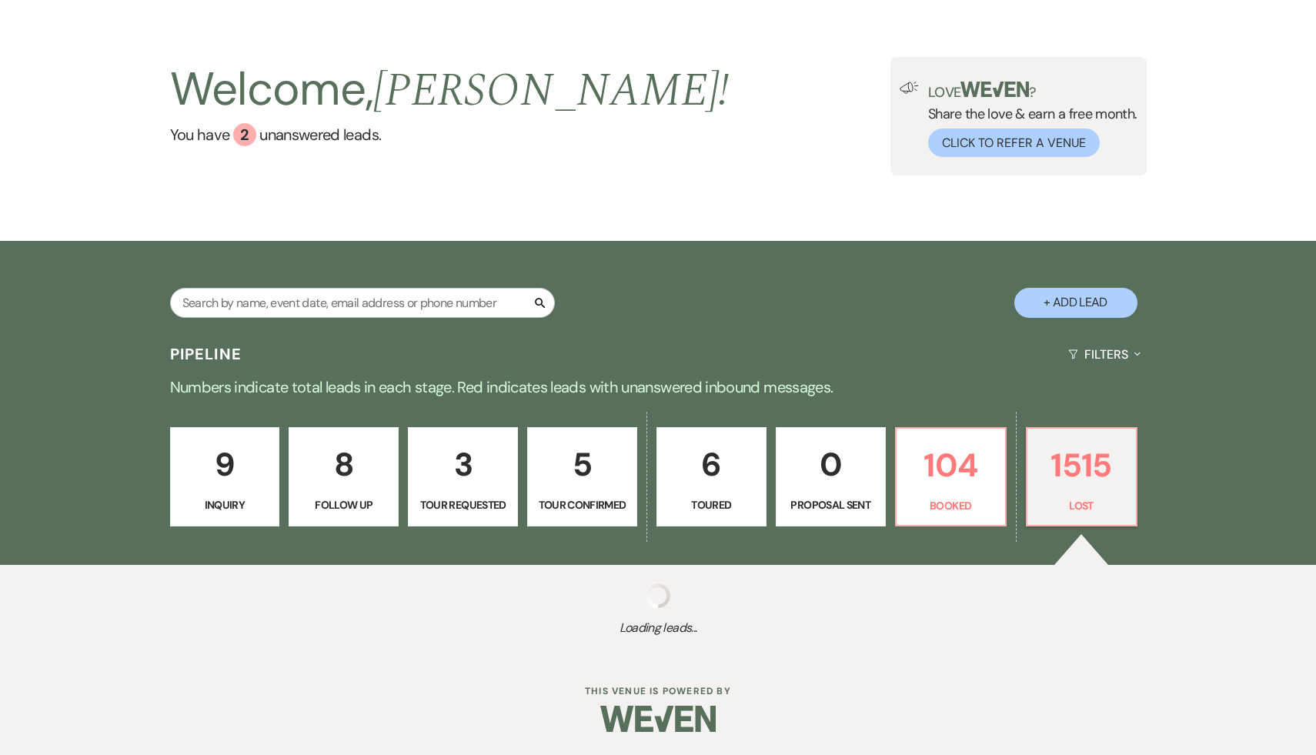
select select "7"
select select "8"
select select "7"
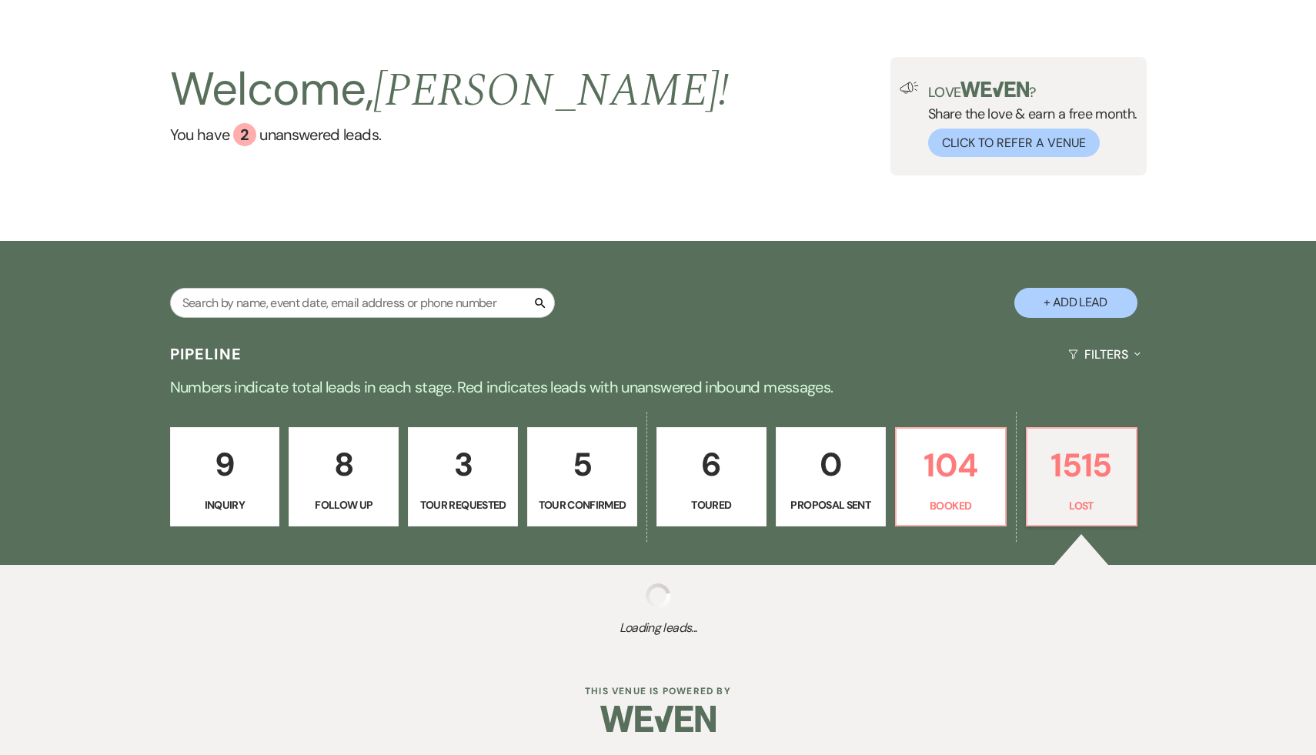
select select "8"
select select "5"
select select "8"
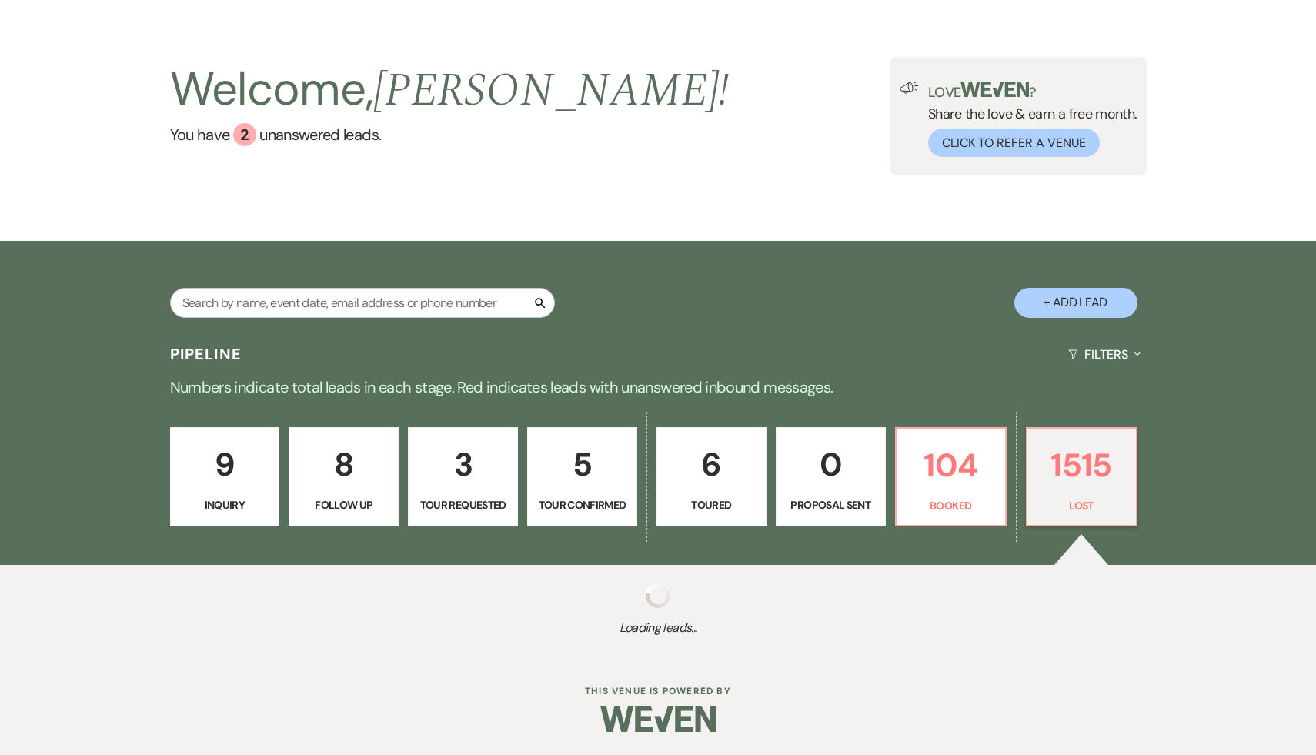
select select "8"
select select "7"
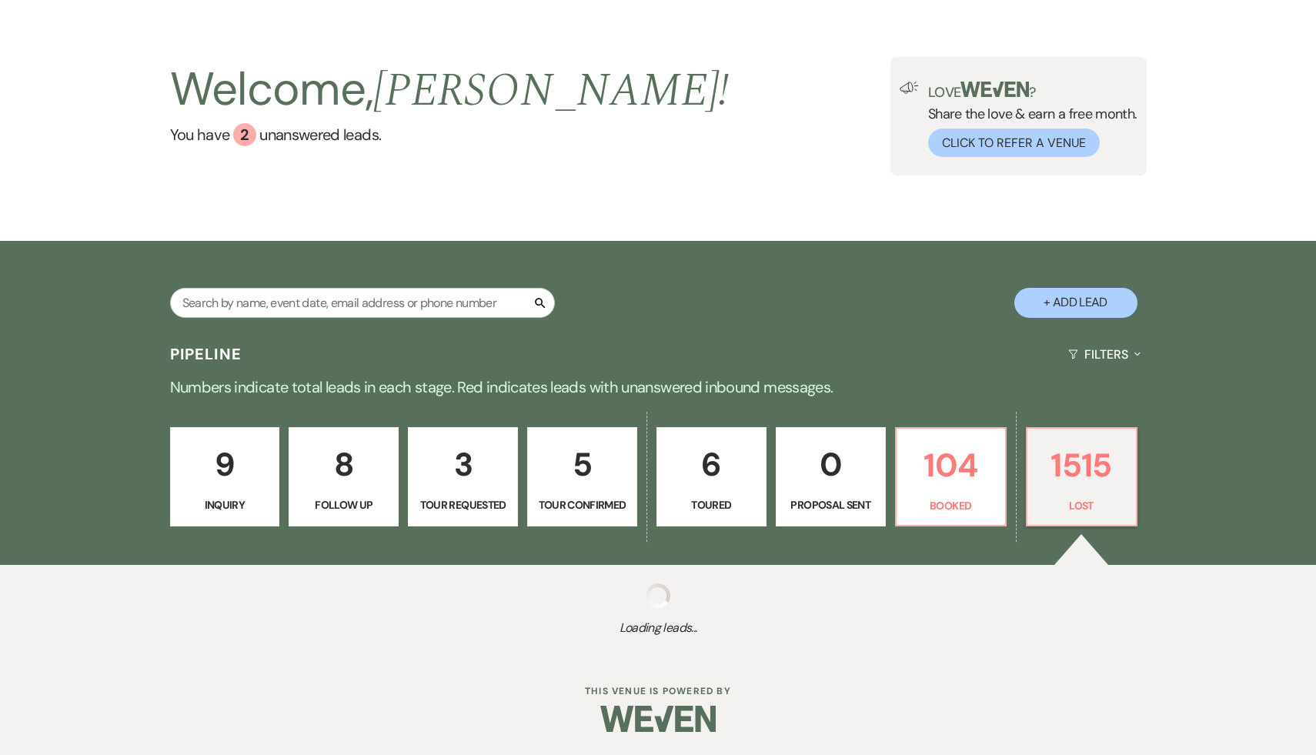
select select "8"
select select "5"
select select "8"
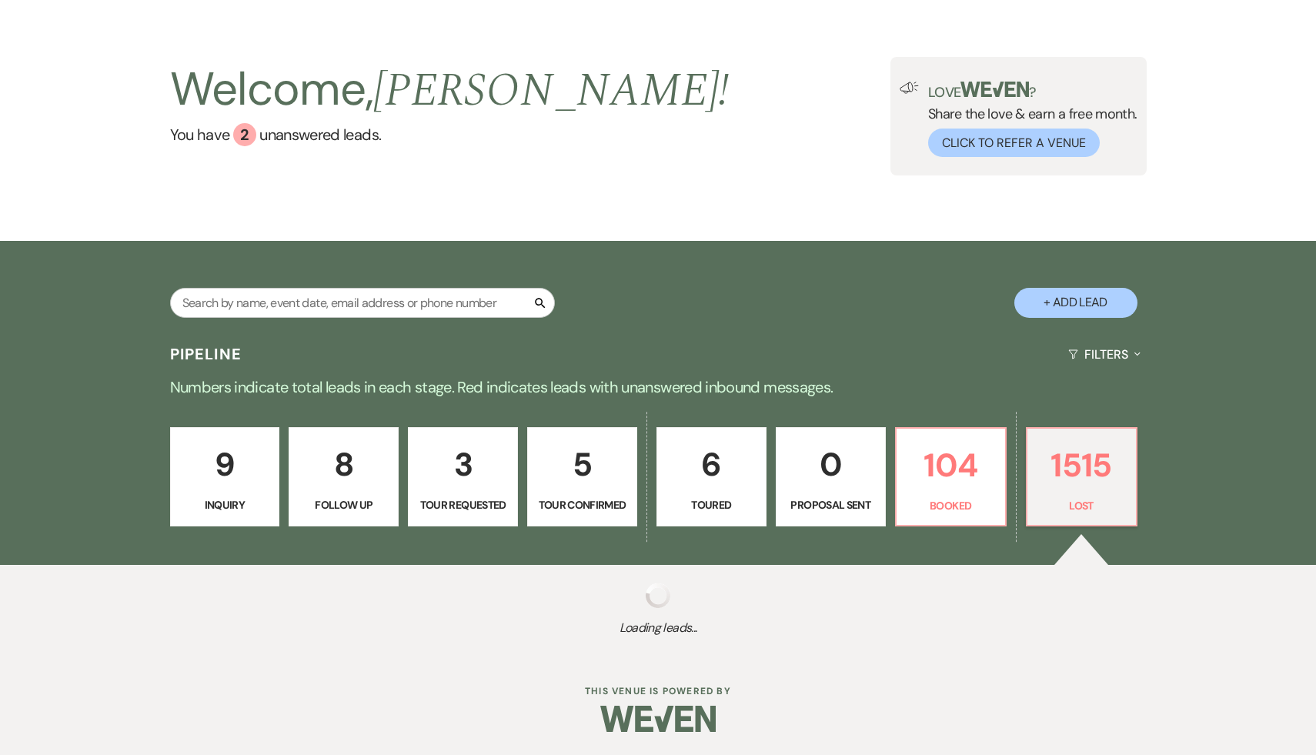
select select "5"
select select "8"
select select "5"
select select "8"
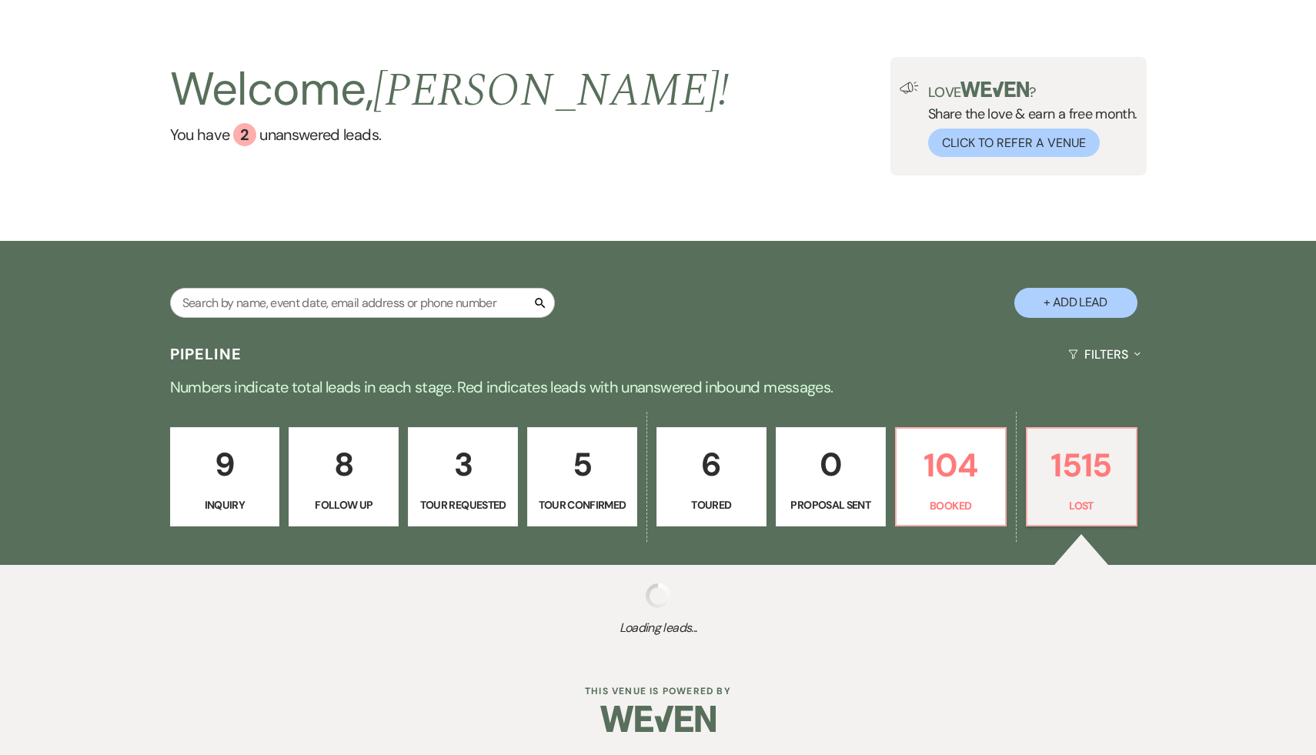
select select "8"
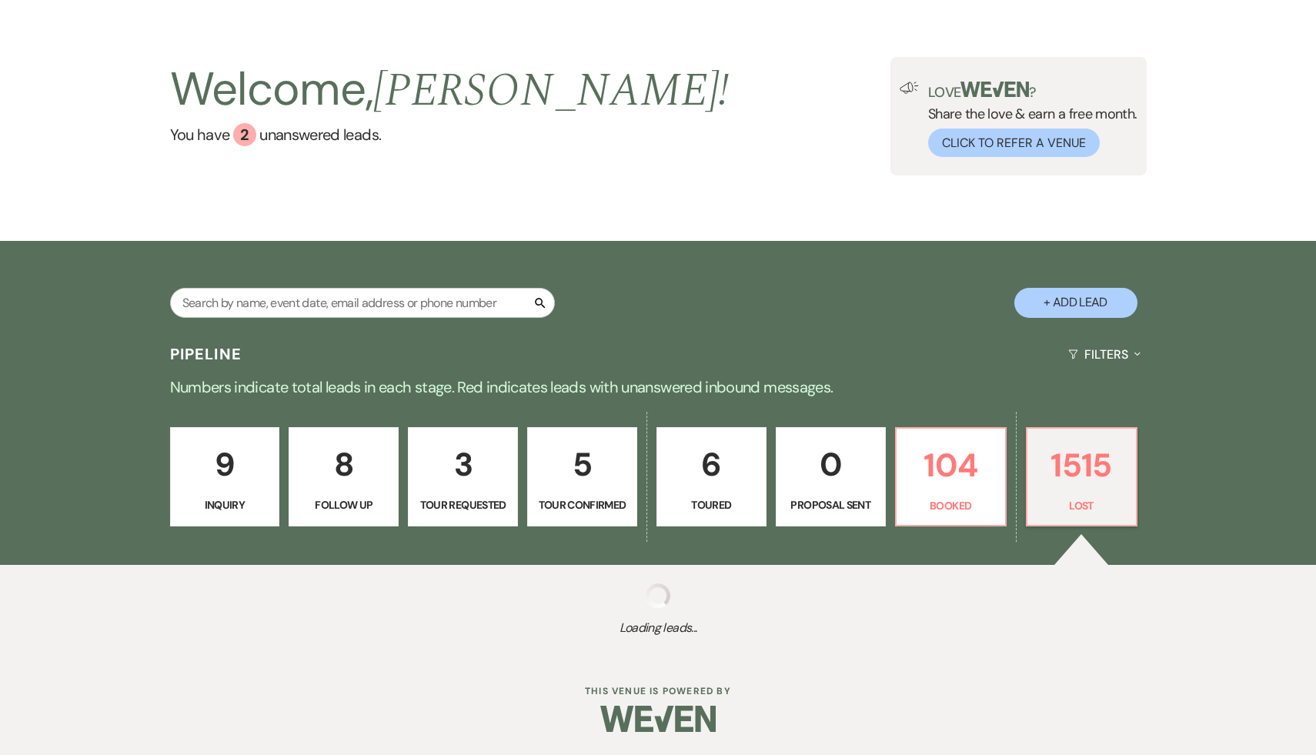
select select "5"
select select "8"
select select "5"
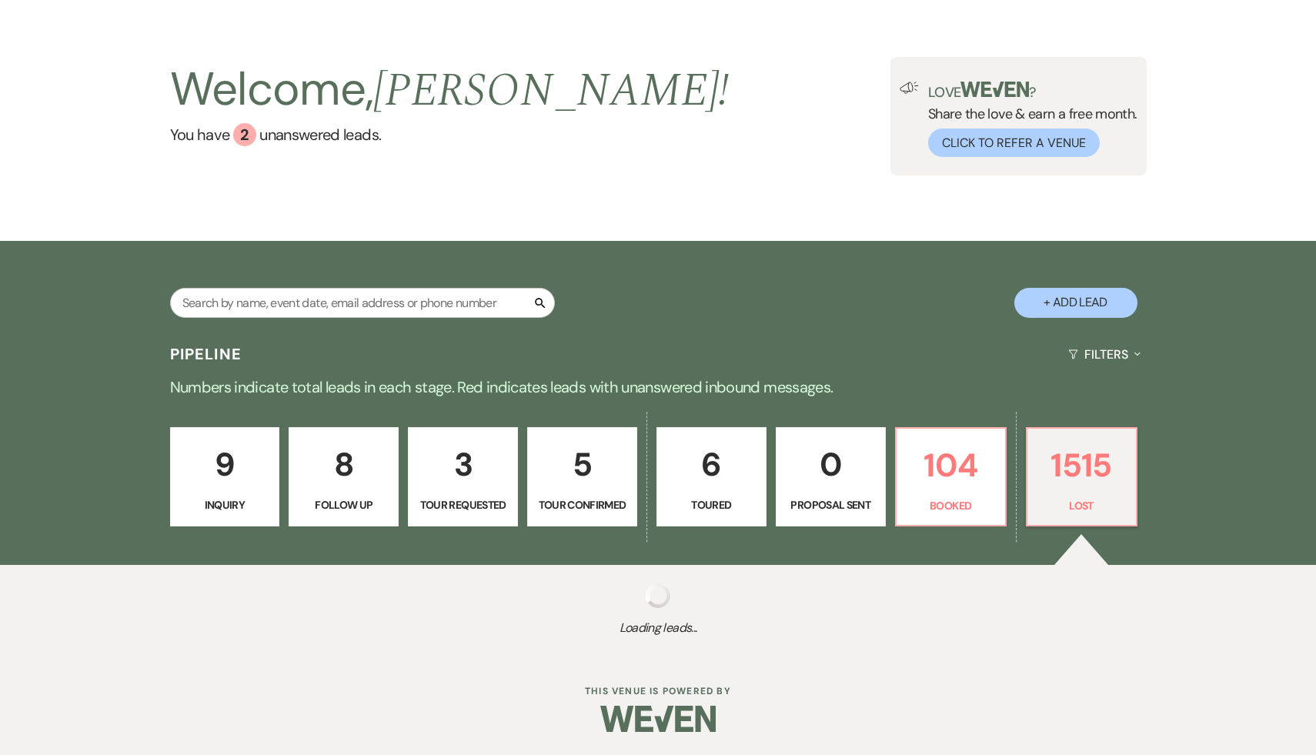
select select "8"
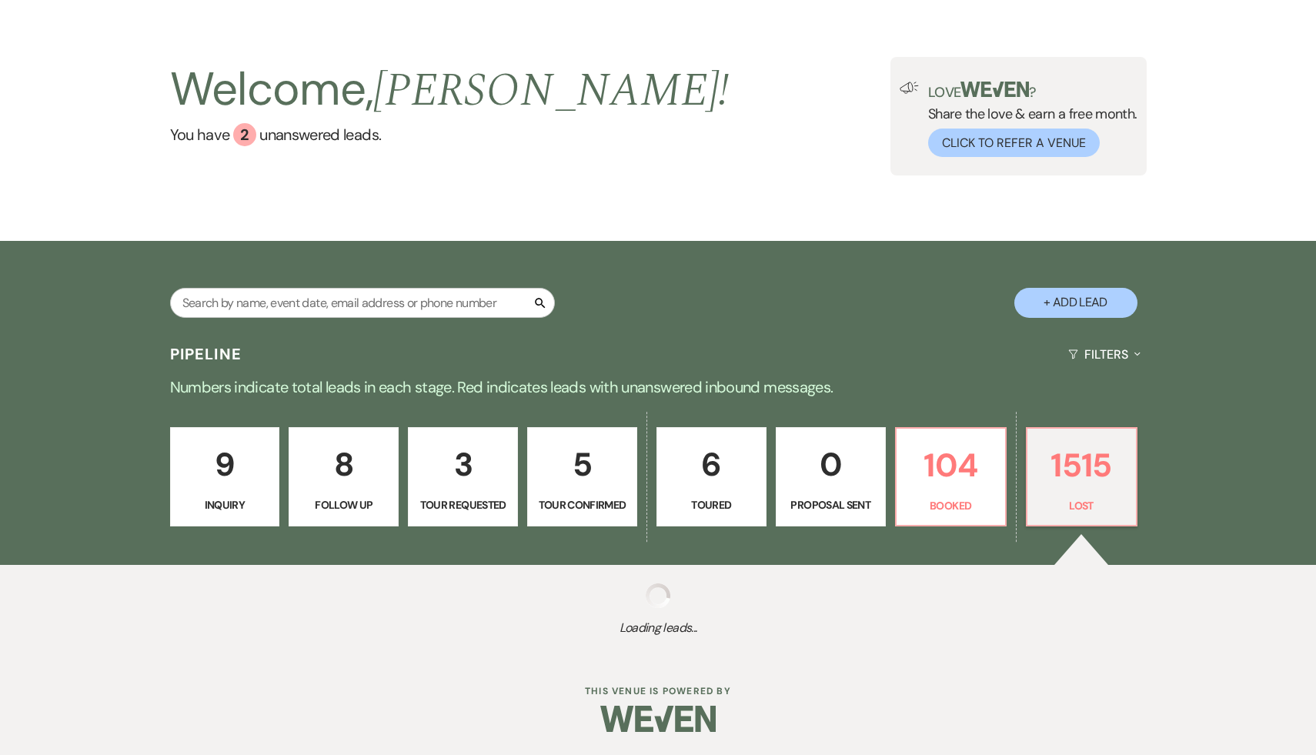
select select "8"
select select "5"
select select "8"
select select "6"
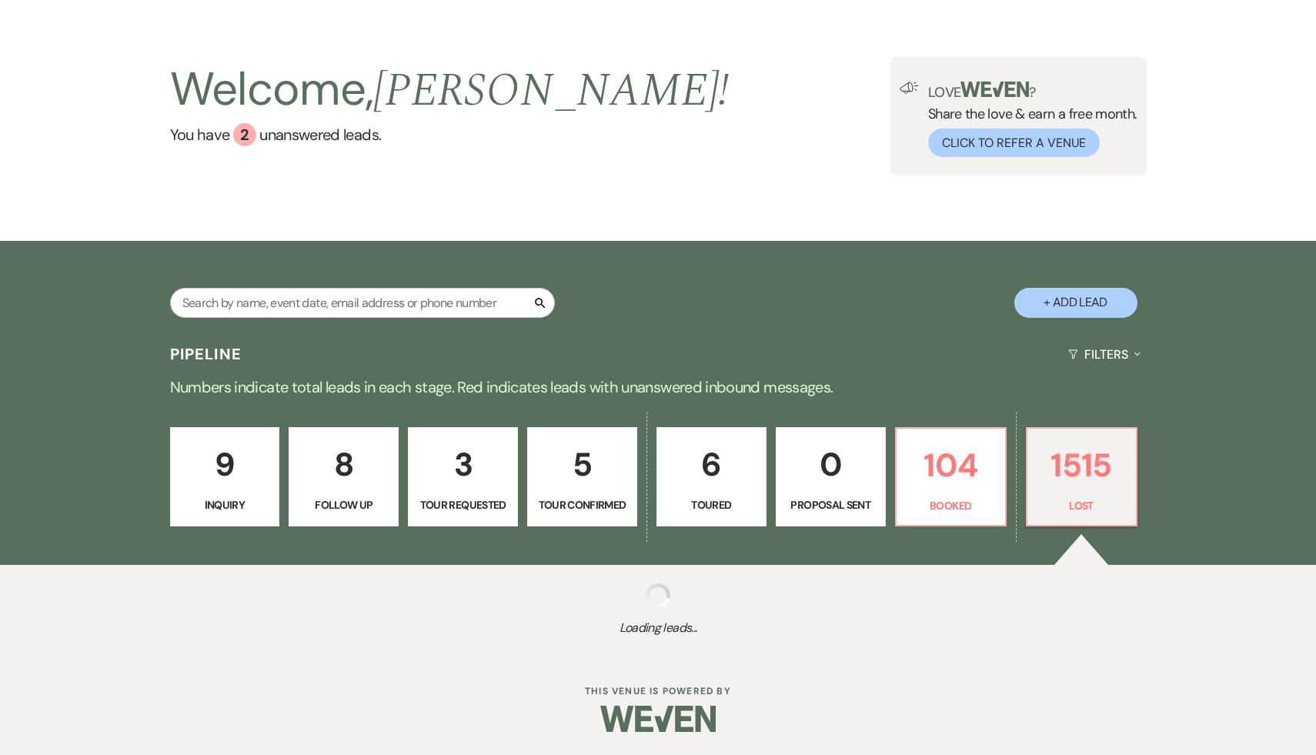
select select "8"
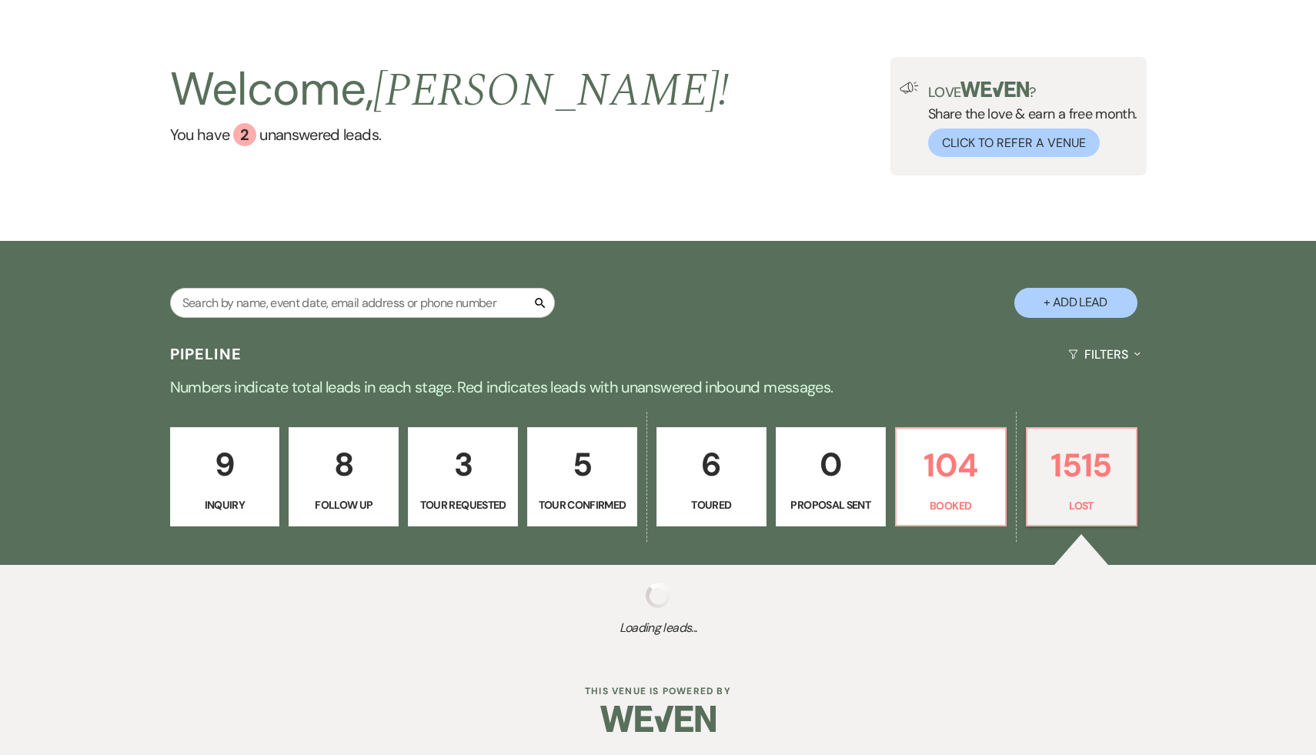
select select "5"
select select "8"
select select "7"
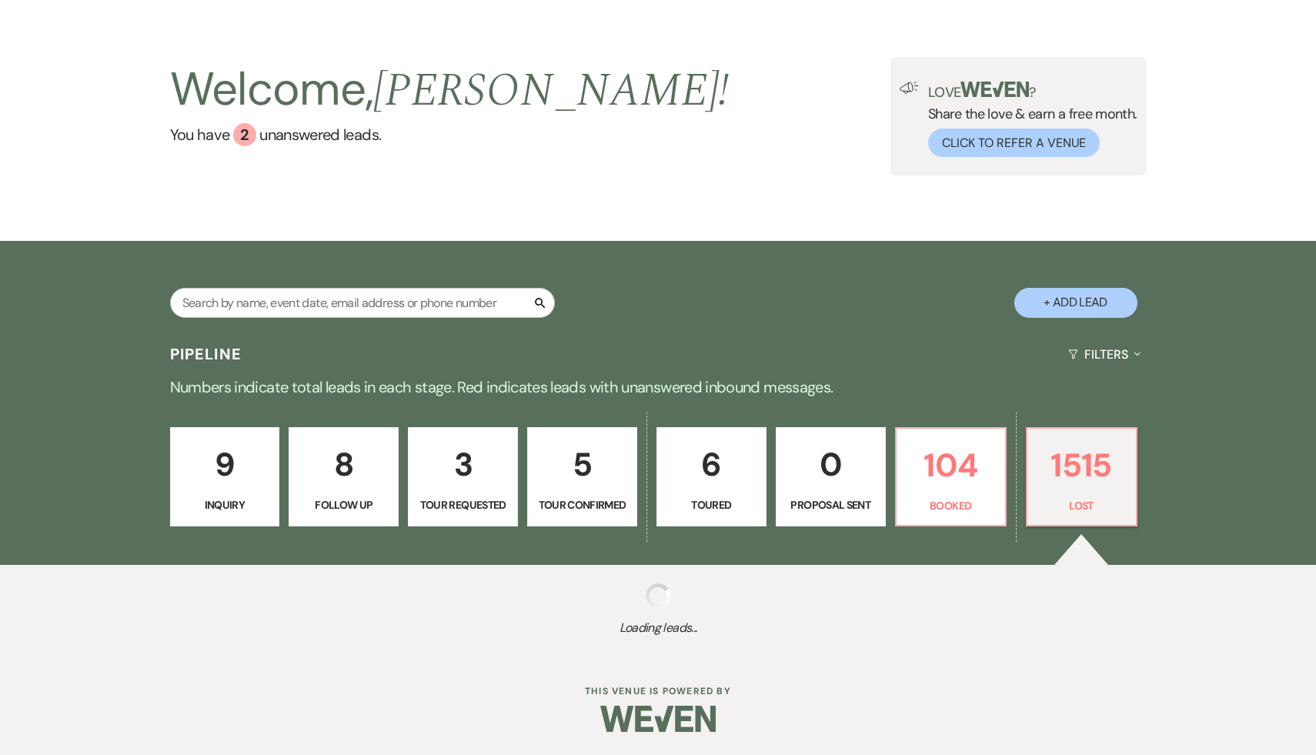
select select "8"
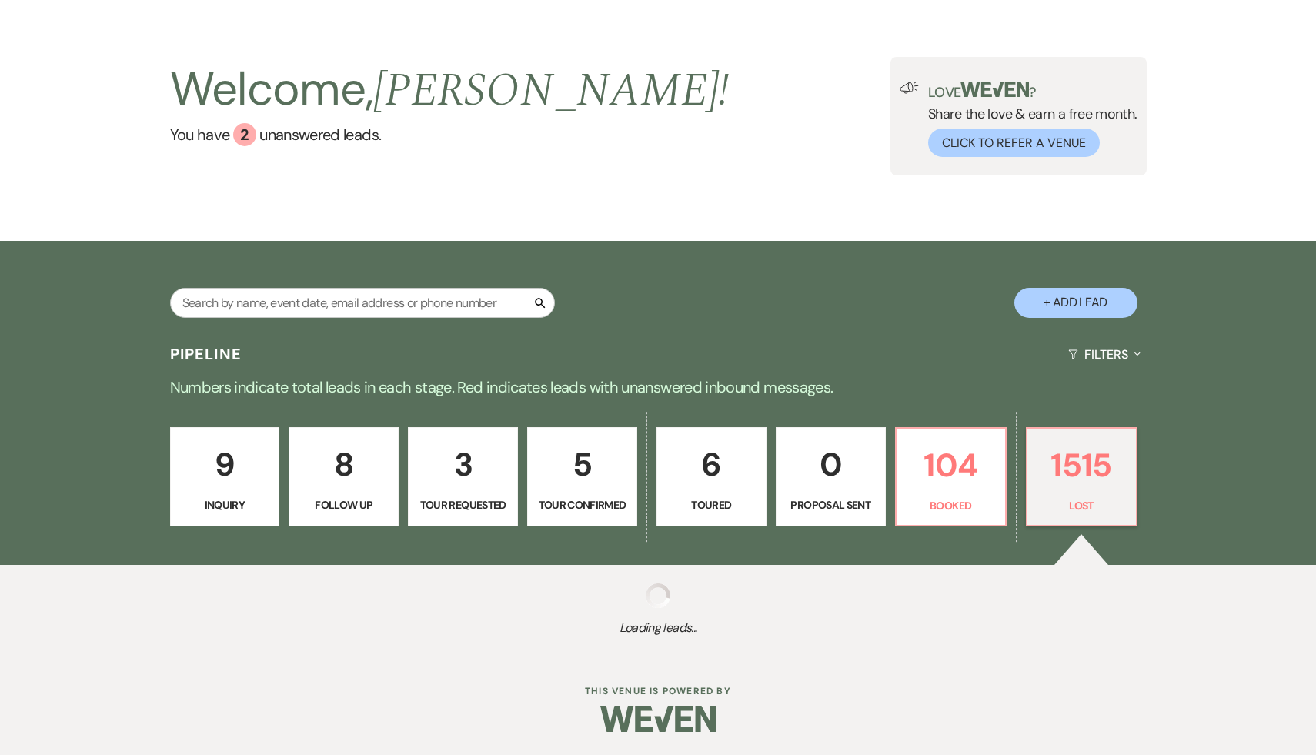
select select "8"
select select "5"
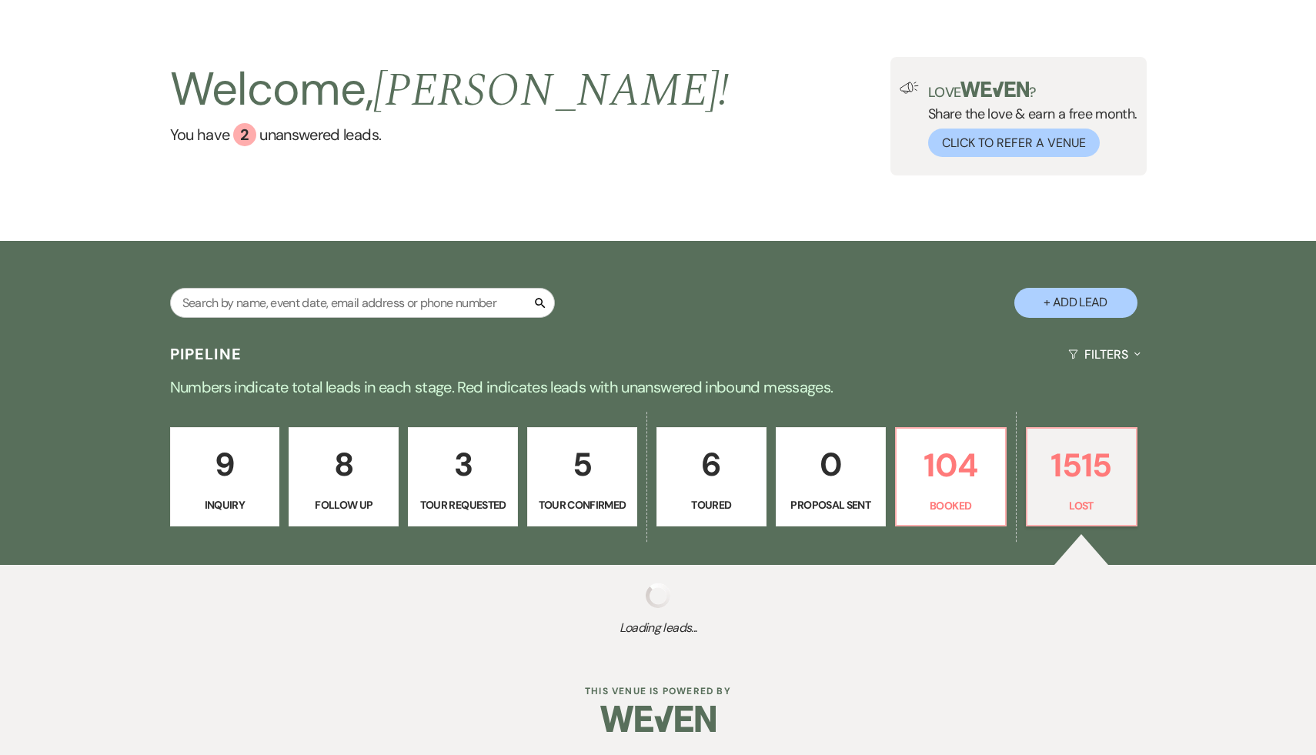
select select "8"
select select "7"
select select "8"
select select "7"
select select "8"
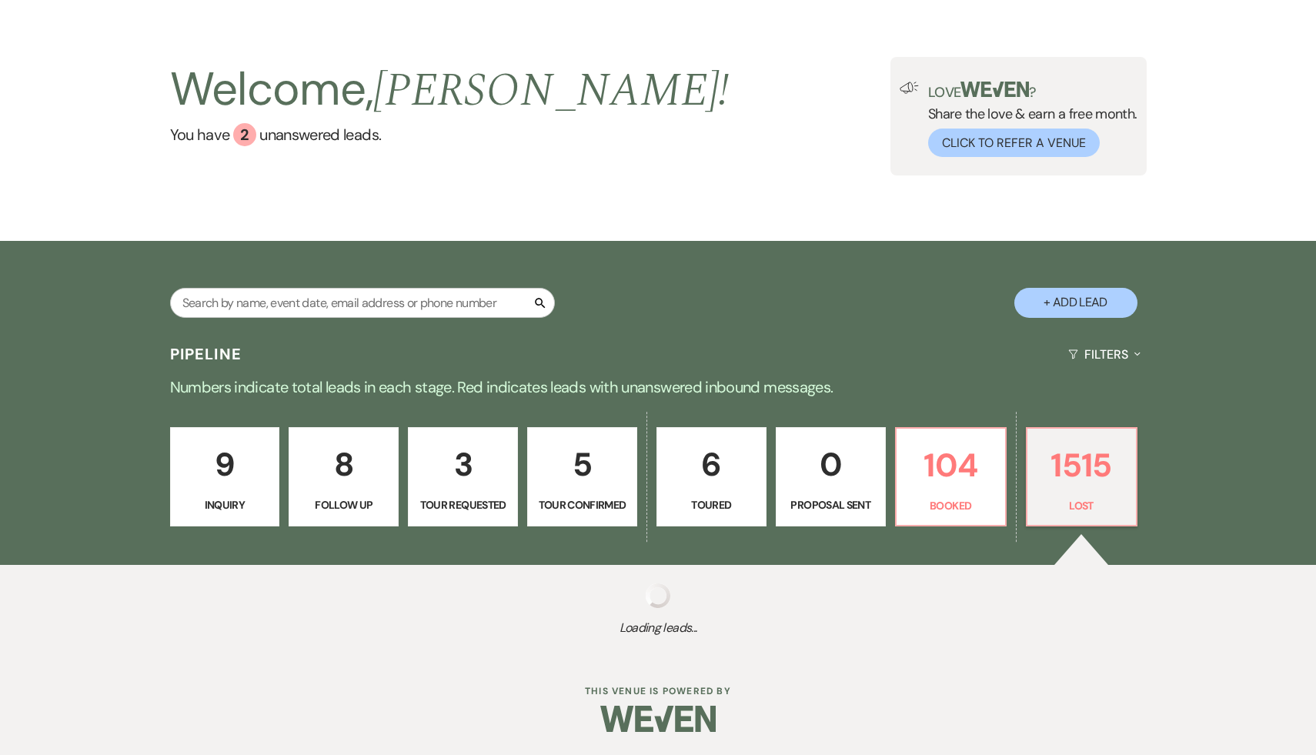
select select "8"
select select "7"
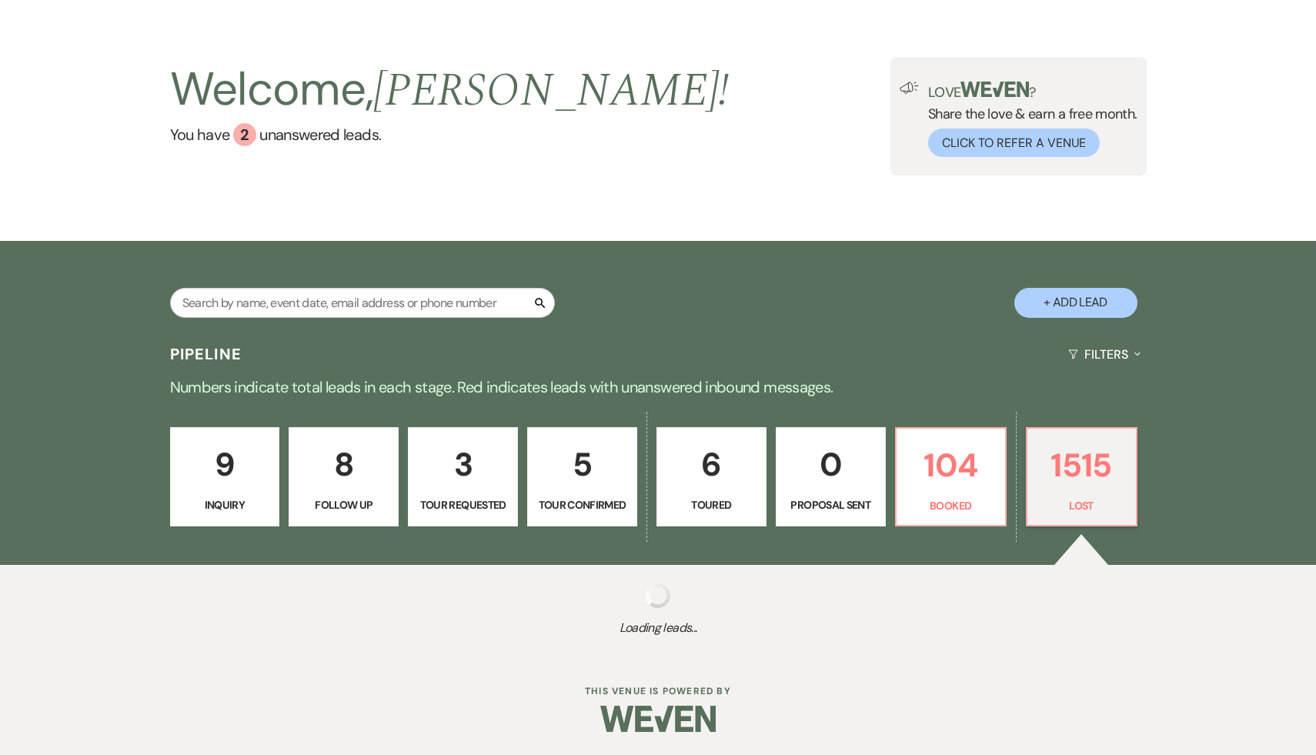
select select "8"
select select "10"
select select "8"
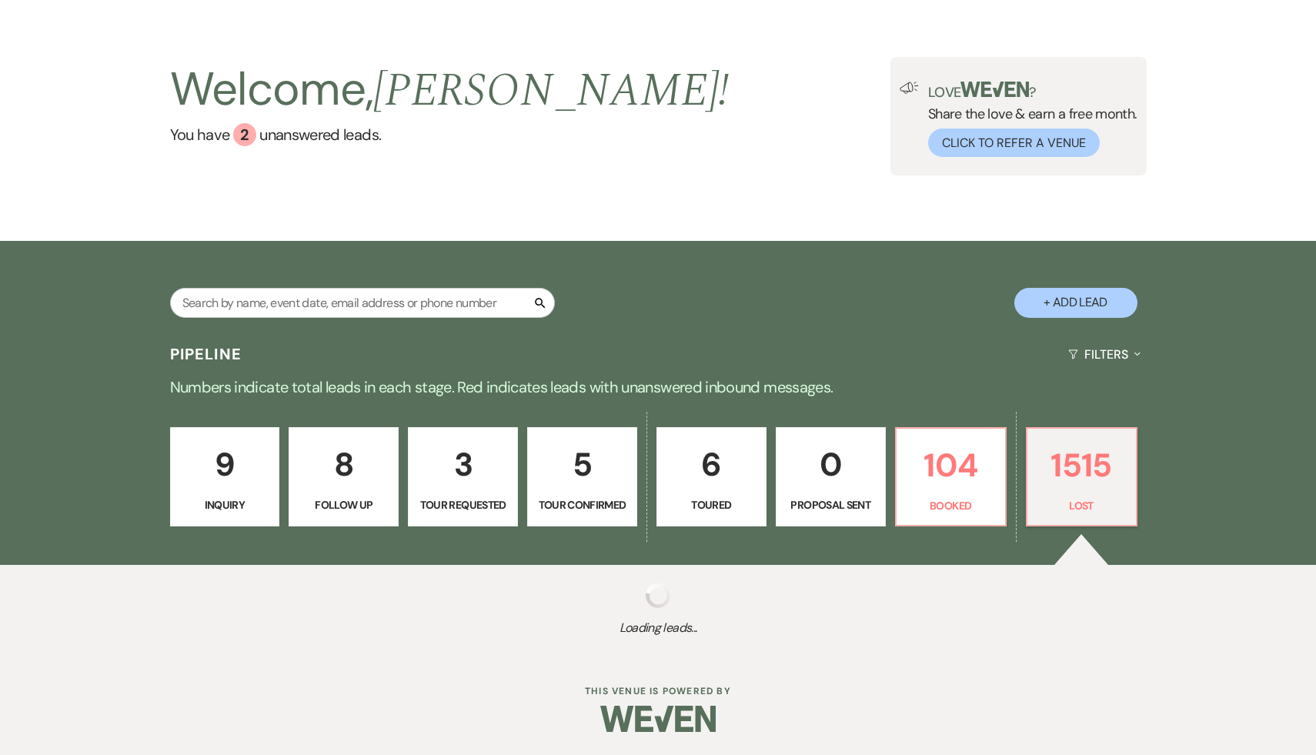
select select "8"
select select "5"
select select "8"
select select "5"
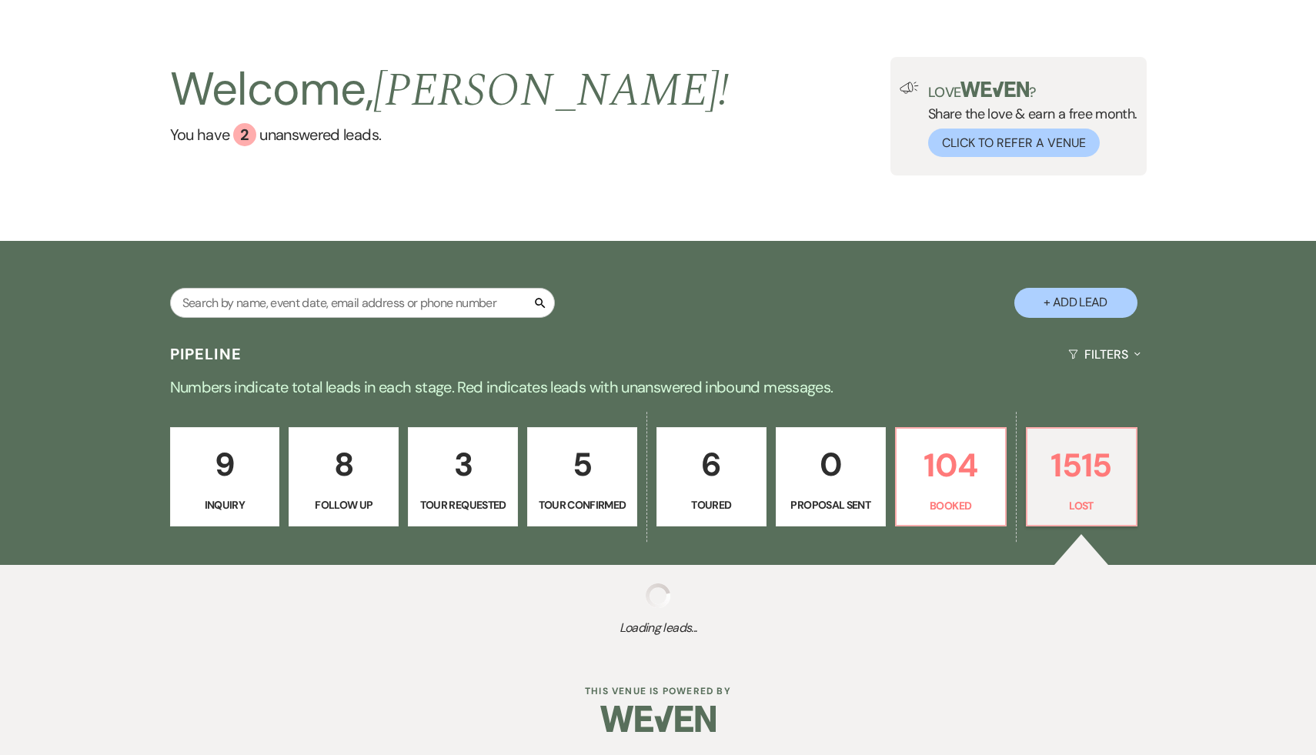
select select "8"
select select "7"
select select "8"
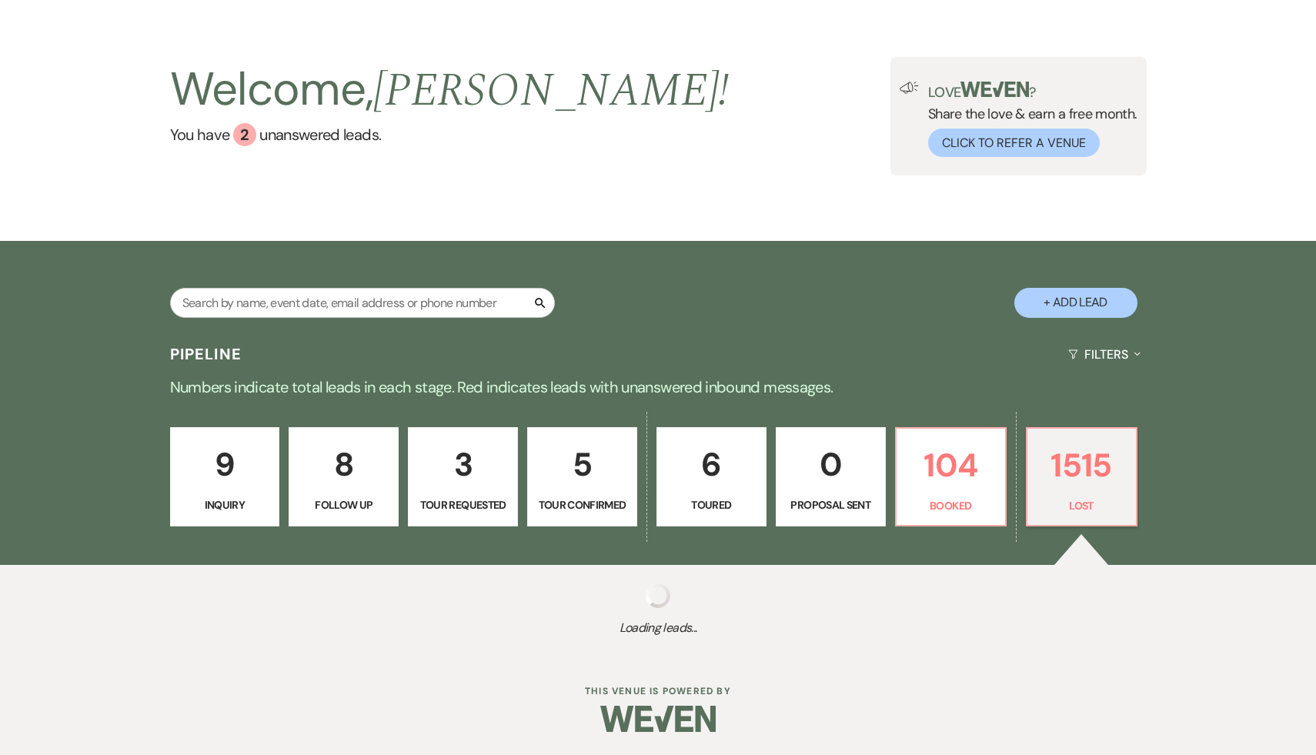
select select "8"
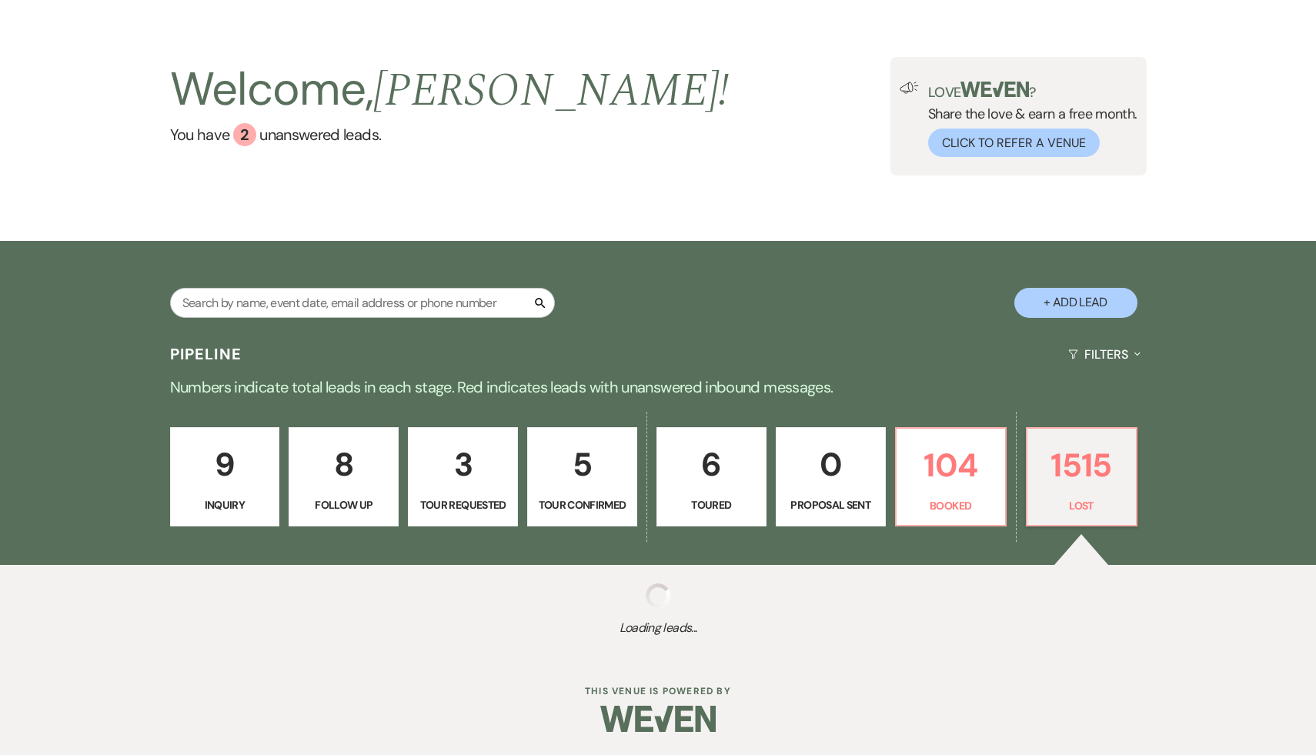
select select "8"
select select "7"
select select "8"
select select "7"
select select "8"
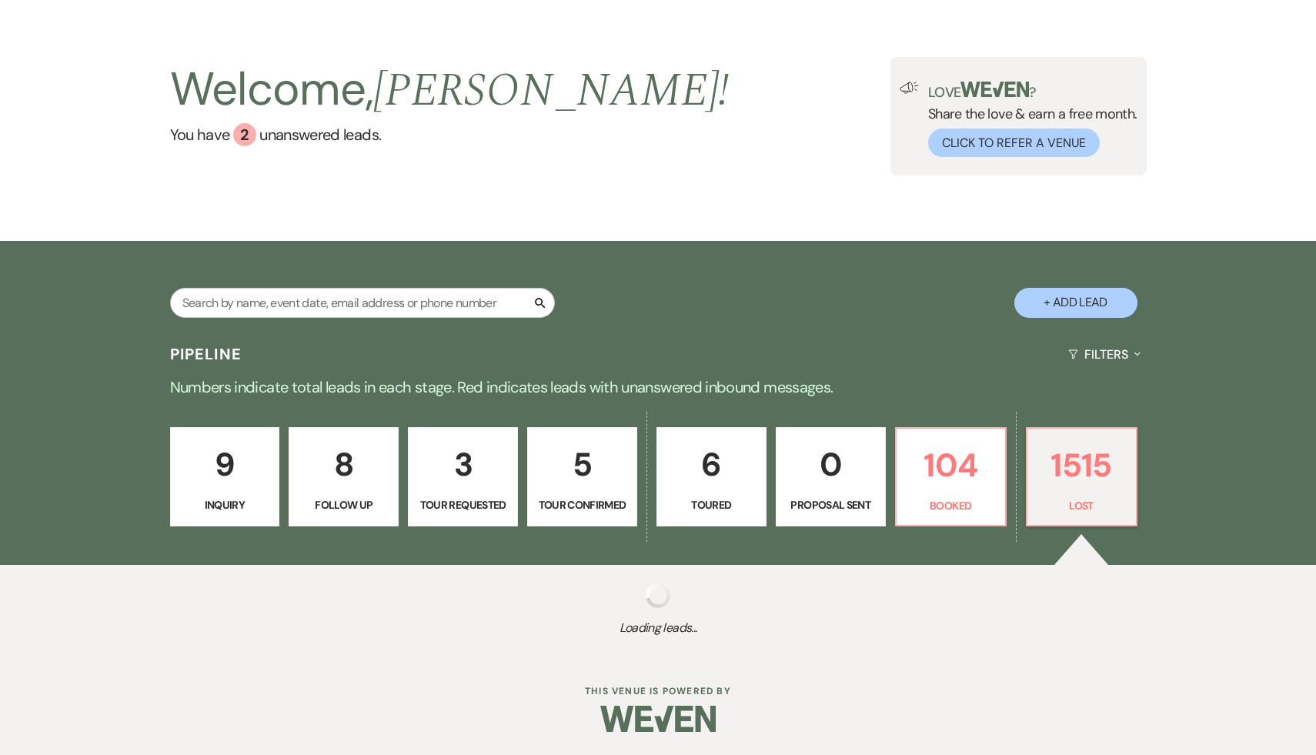
select select "8"
select select "7"
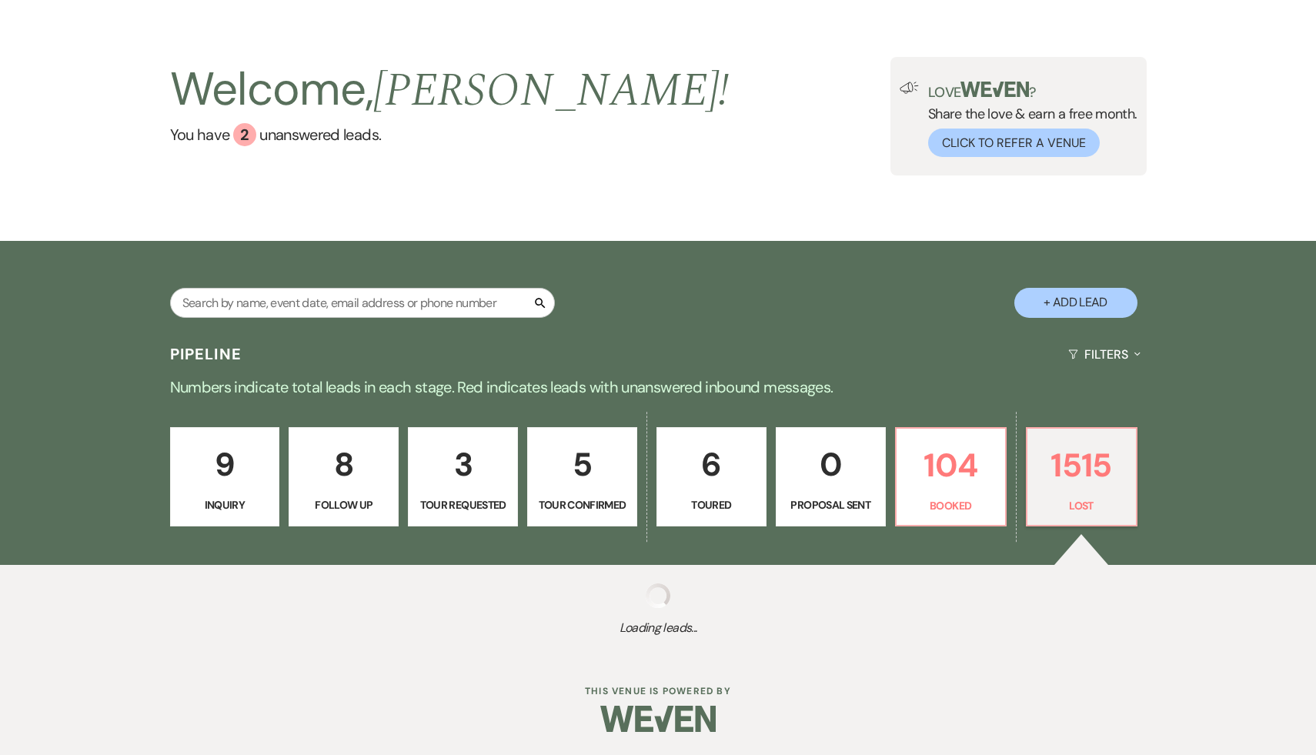
select select "8"
select select "5"
select select "8"
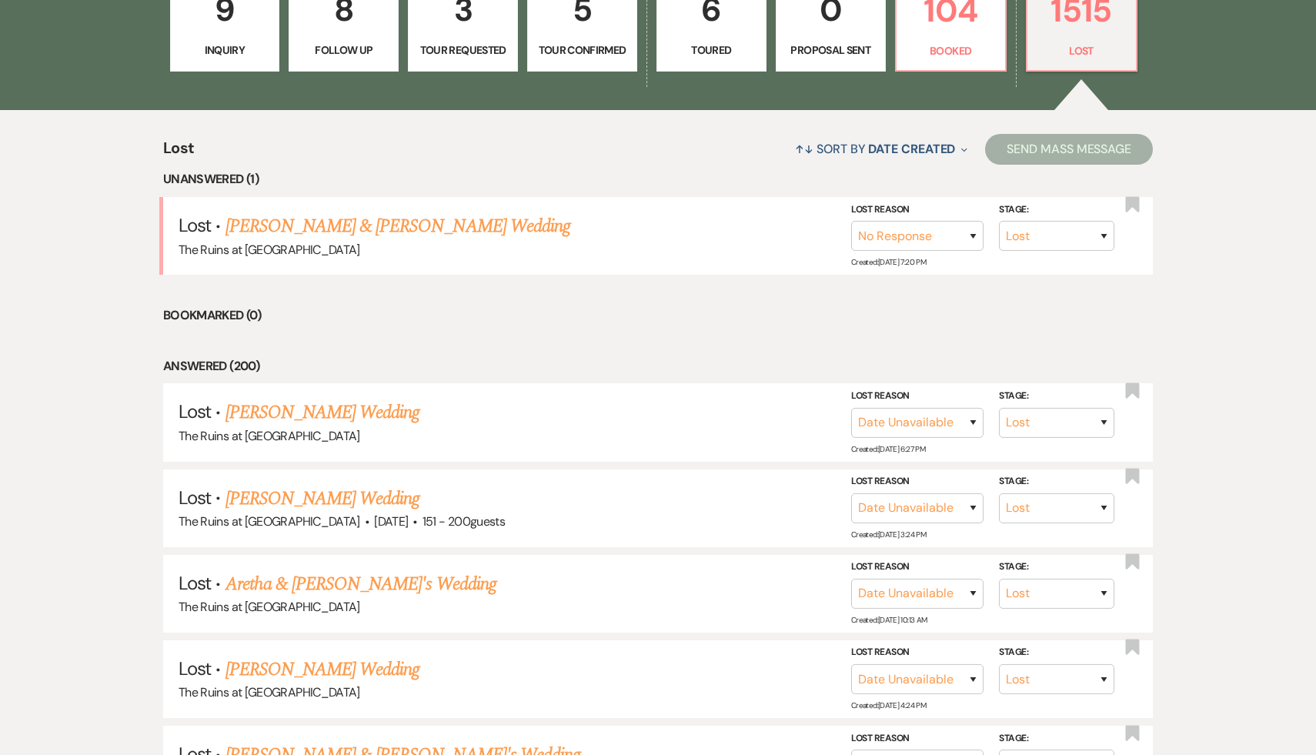
scroll to position [546, 0]
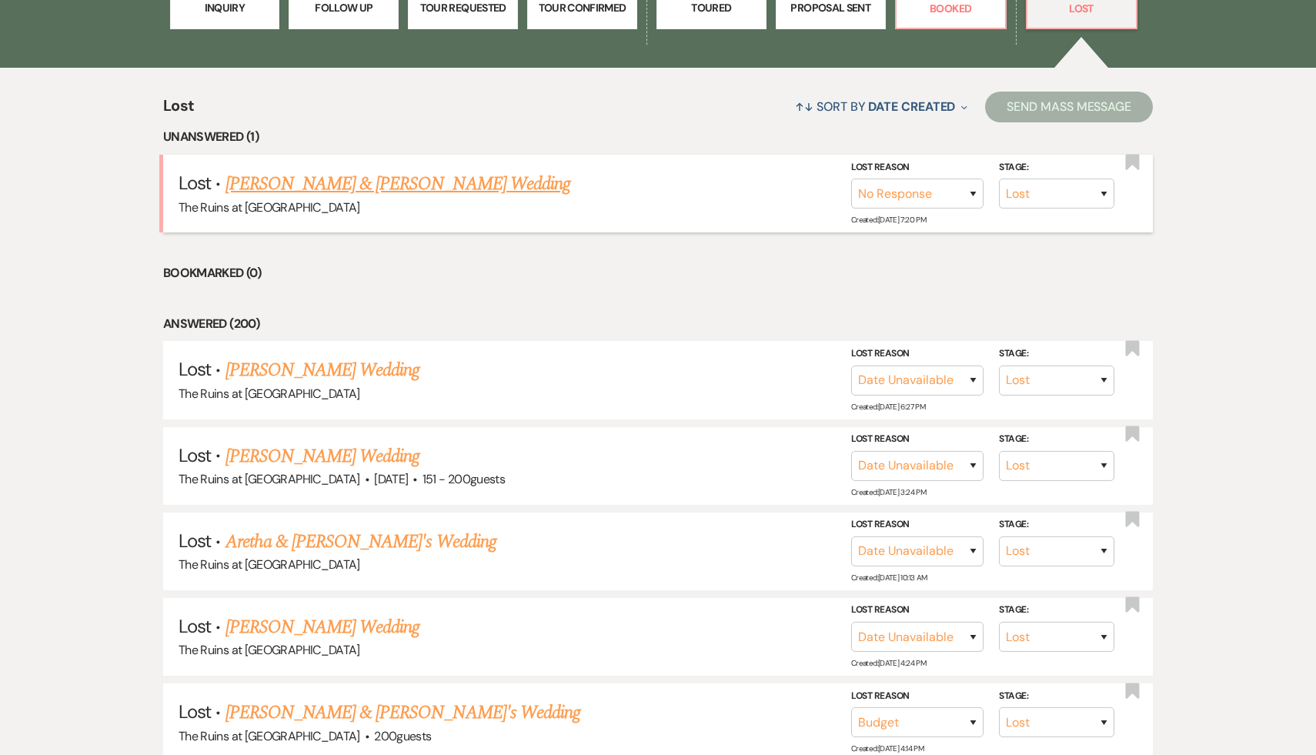
click at [406, 175] on link "[PERSON_NAME] & [PERSON_NAME] Wedding" at bounding box center [398, 184] width 345 height 28
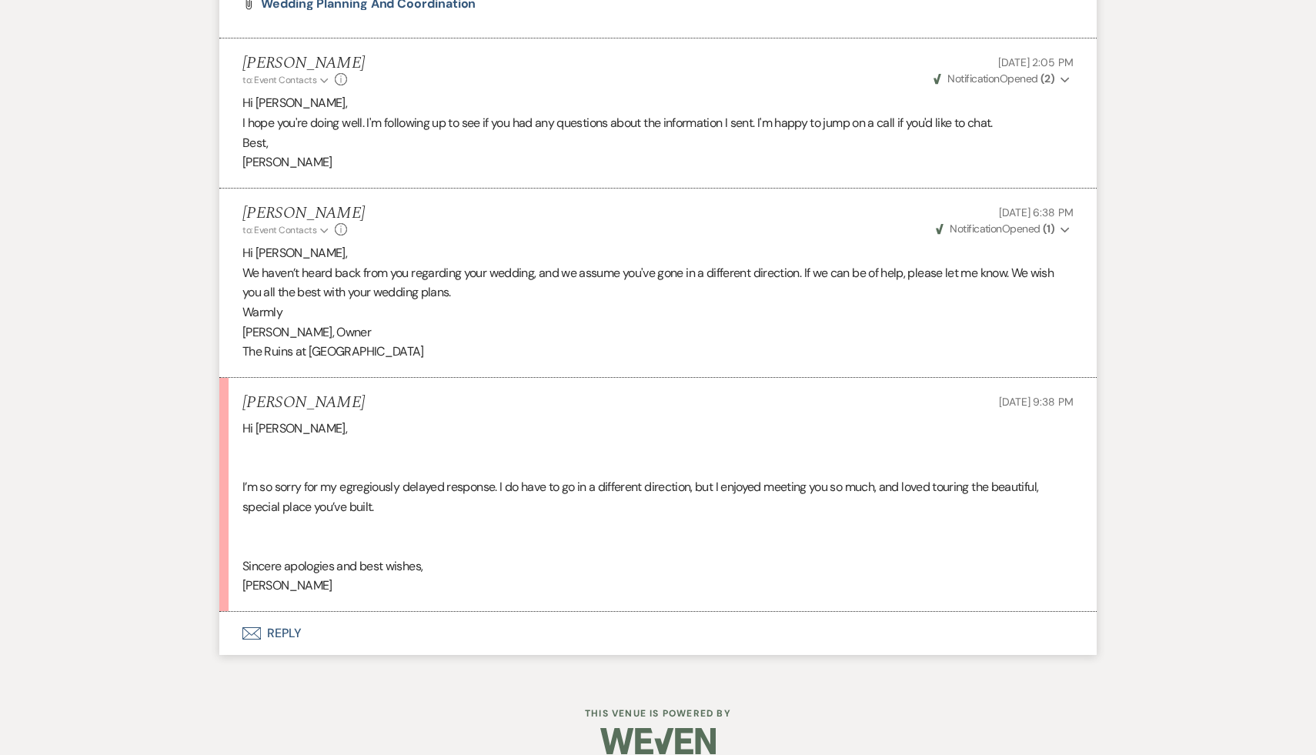
scroll to position [1200, 0]
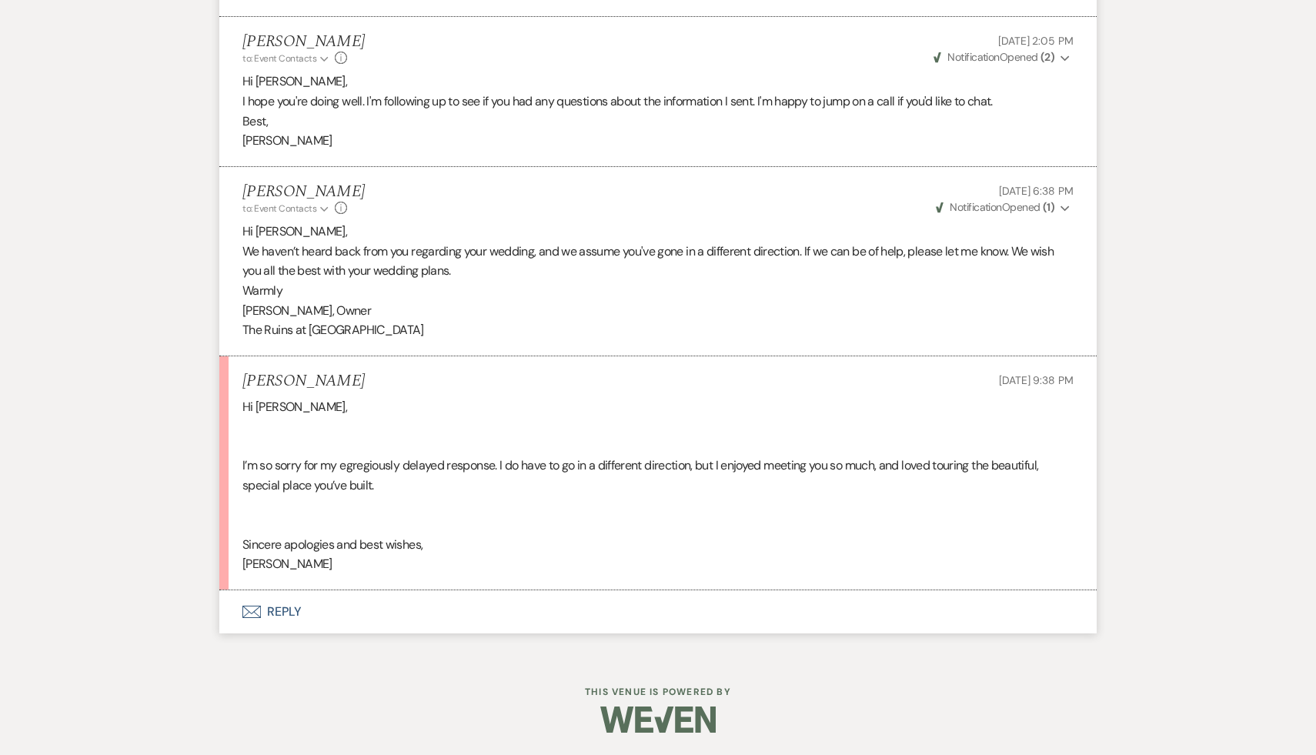
click at [282, 613] on button "Envelope Reply" at bounding box center [657, 611] width 877 height 43
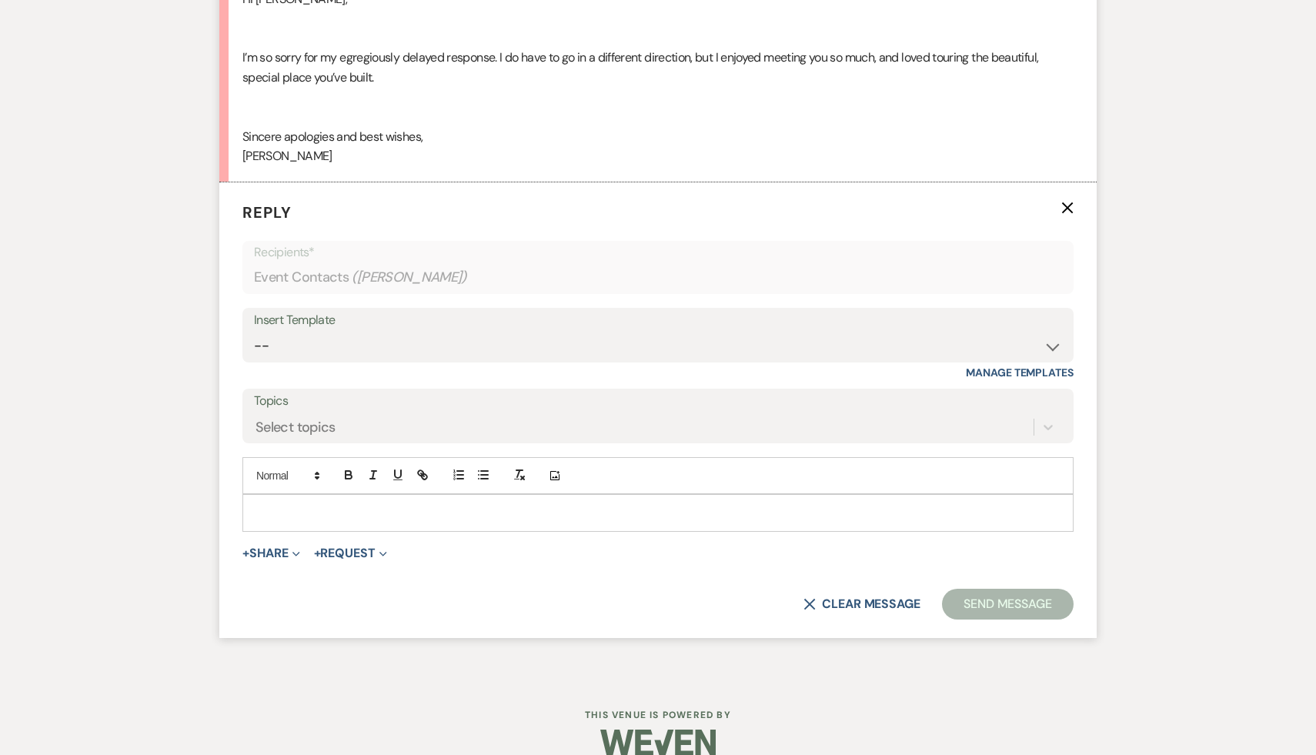
scroll to position [1631, 0]
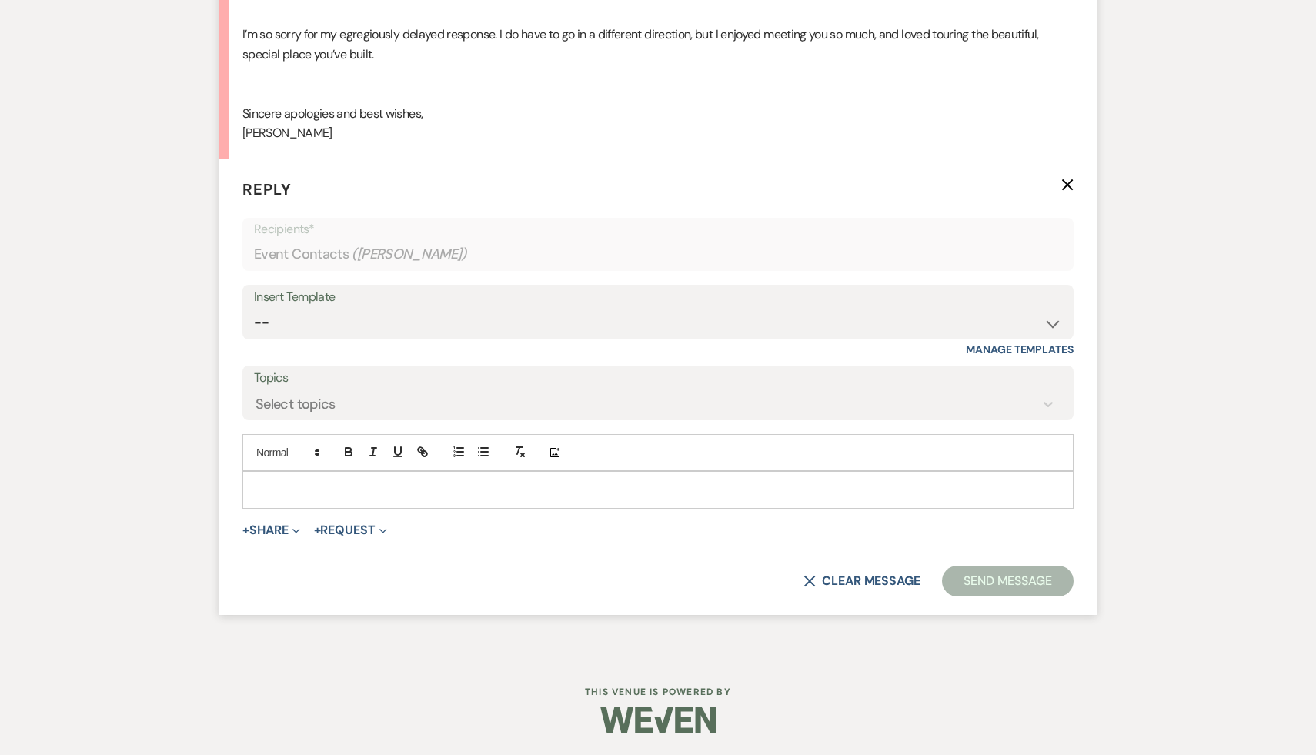
click at [432, 476] on div at bounding box center [658, 489] width 830 height 35
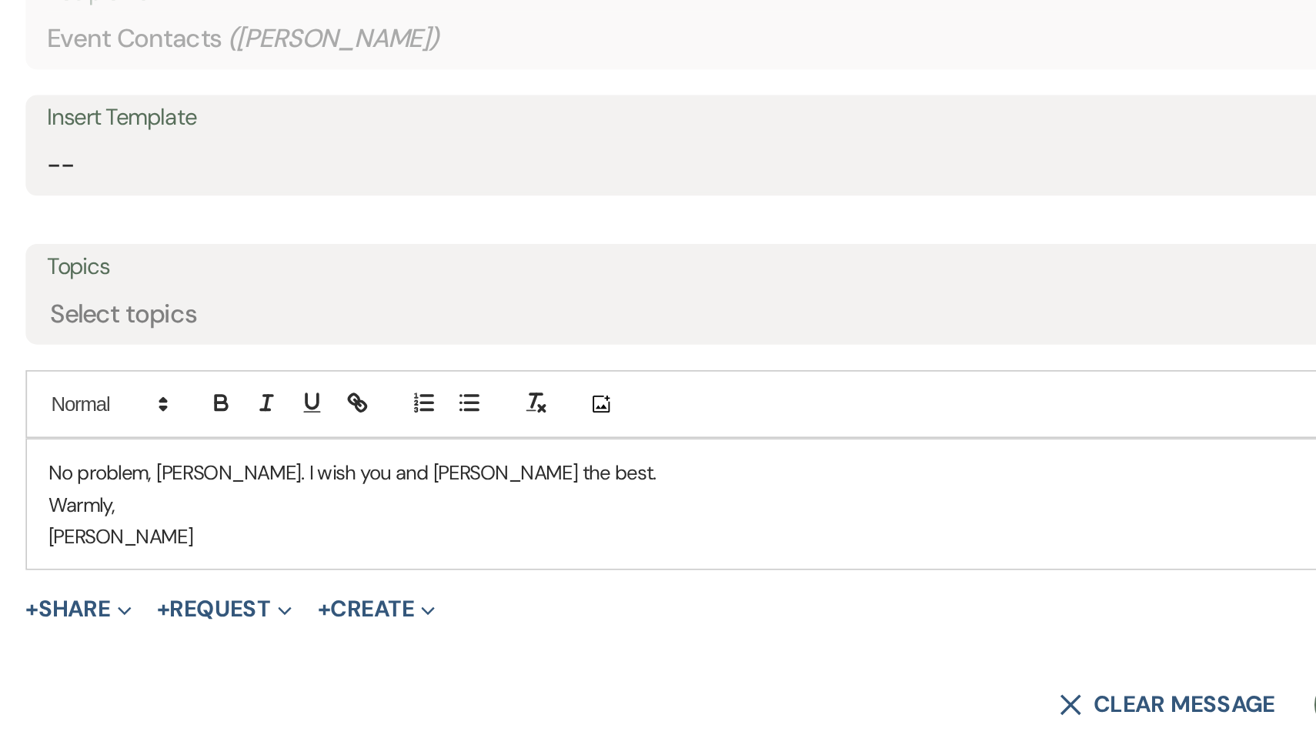
click at [500, 510] on p "Warmly," at bounding box center [658, 507] width 807 height 17
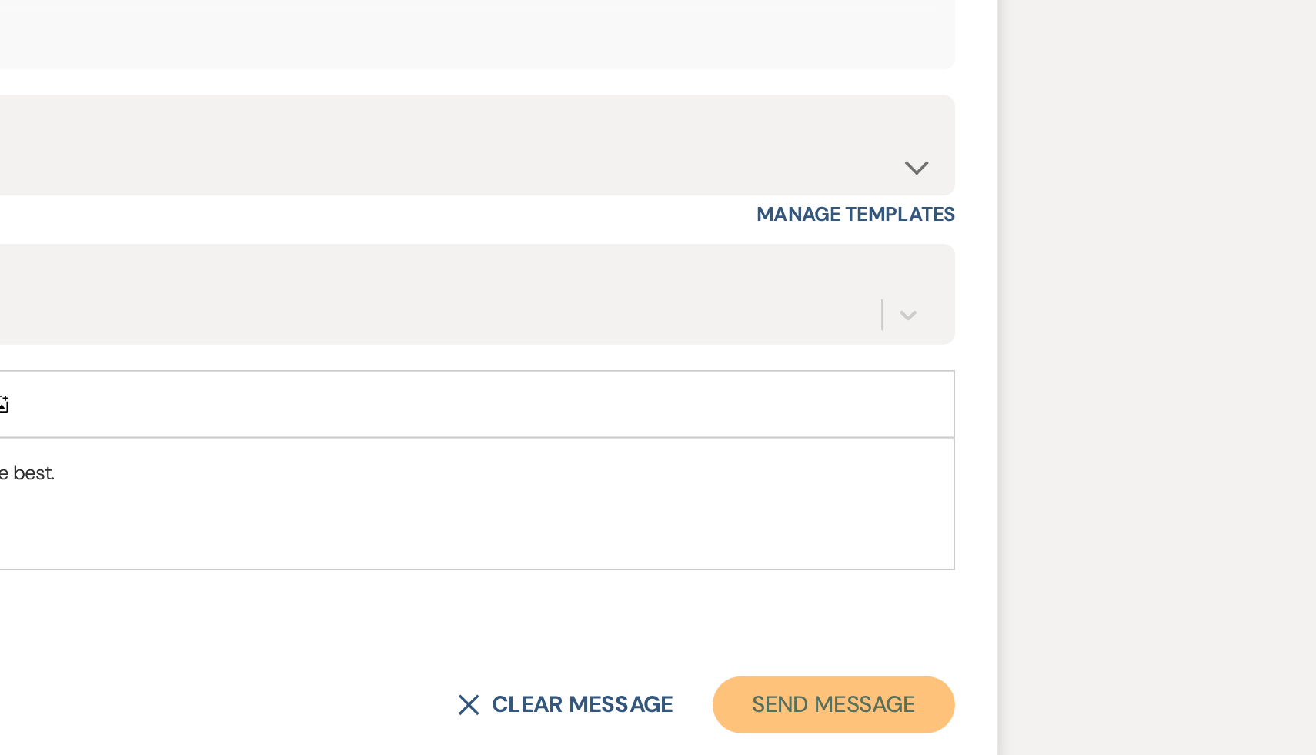
click at [973, 607] on button "Send Message" at bounding box center [1008, 615] width 132 height 31
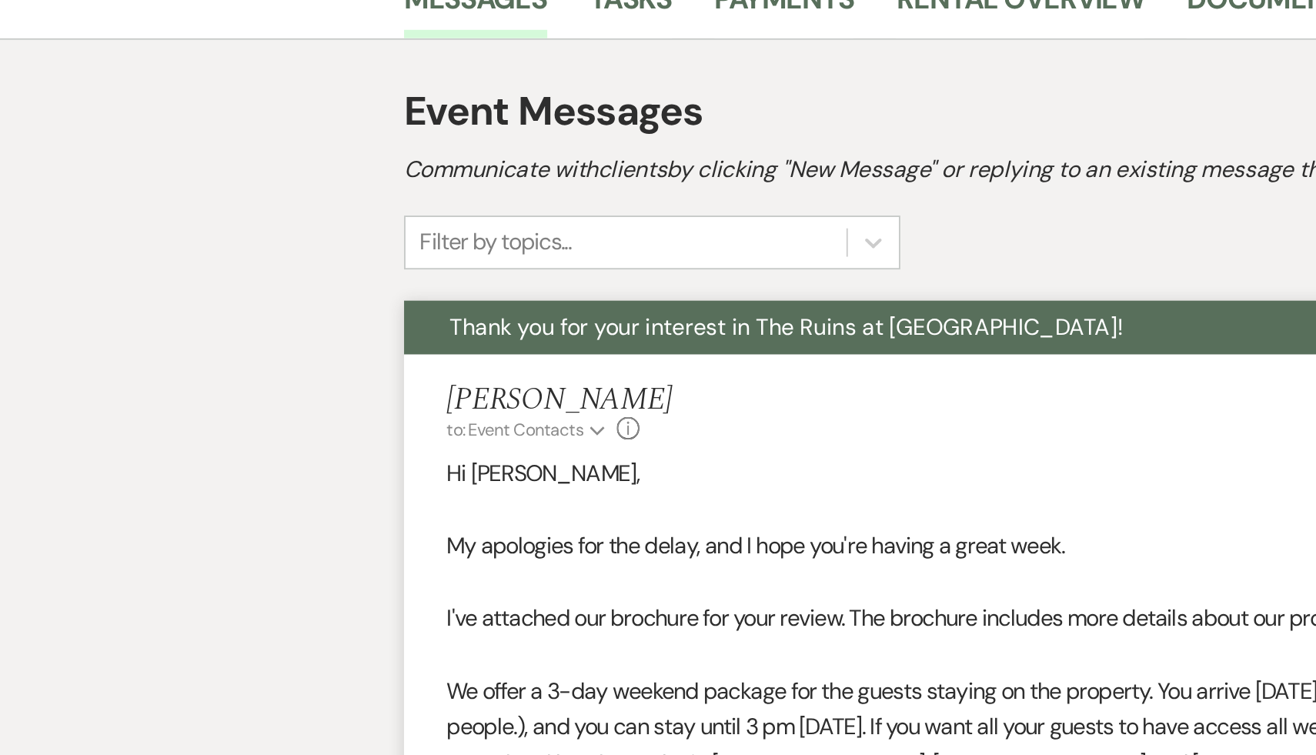
scroll to position [401, 0]
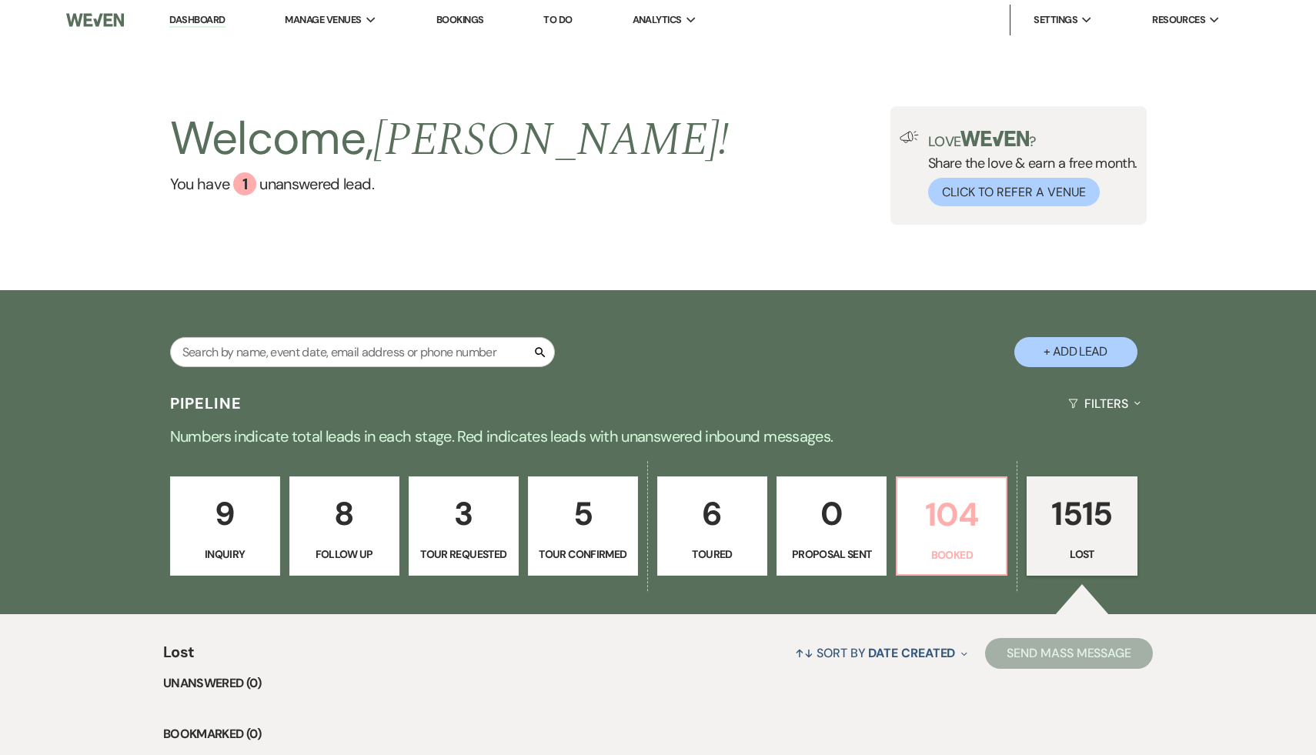
click at [943, 526] on p "104" at bounding box center [952, 515] width 90 height 52
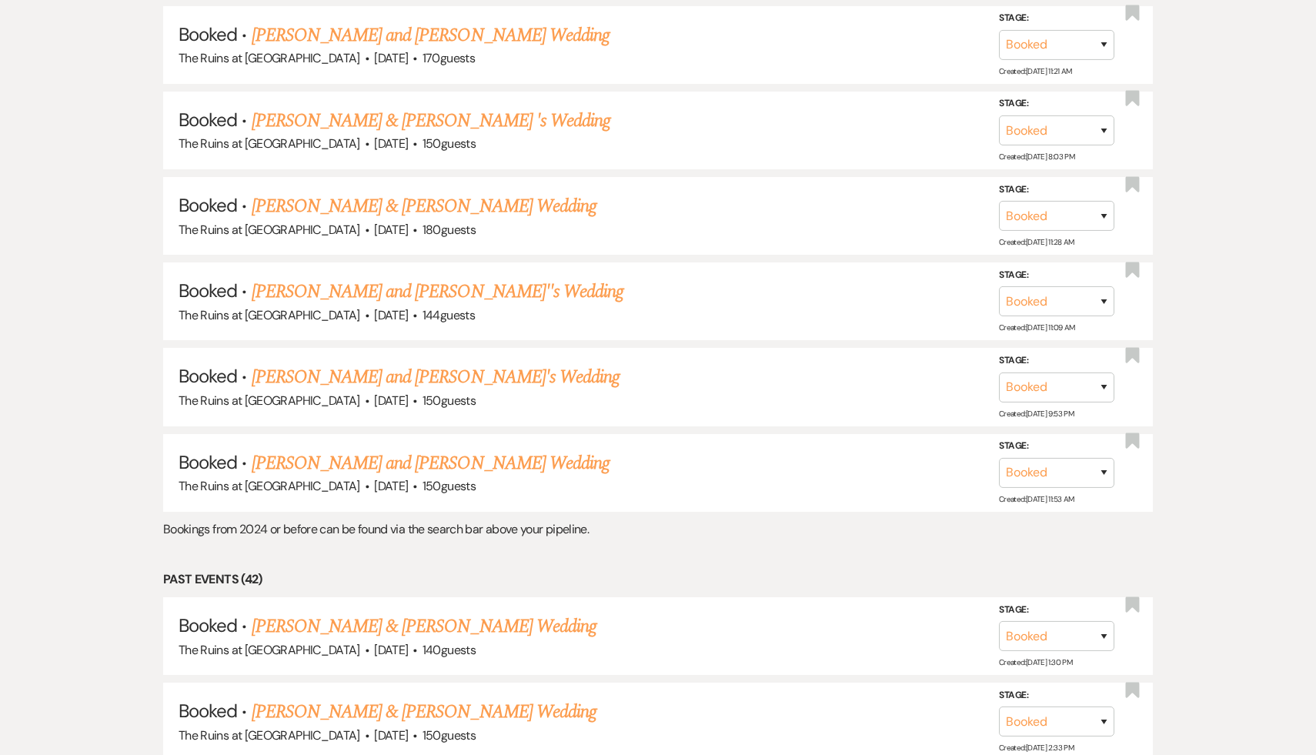
scroll to position [3817, 0]
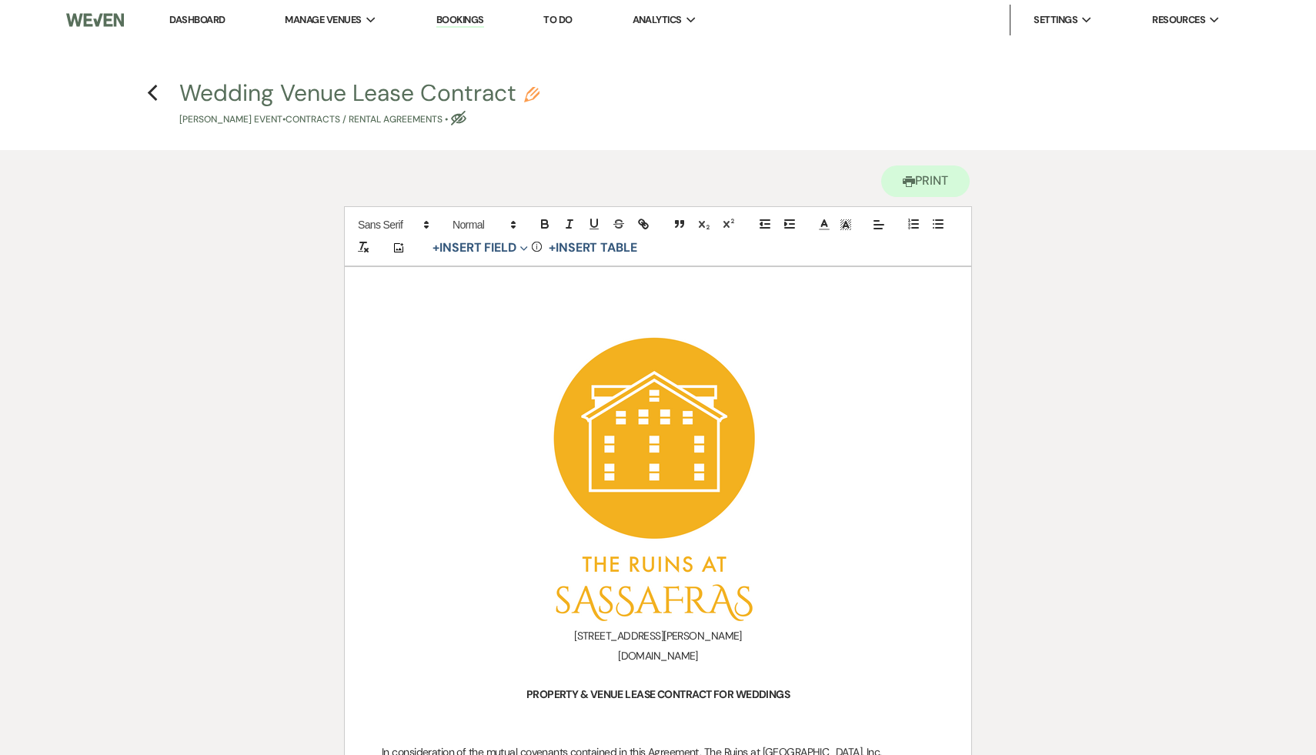
click at [217, 20] on link "Dashboard" at bounding box center [196, 19] width 55 height 13
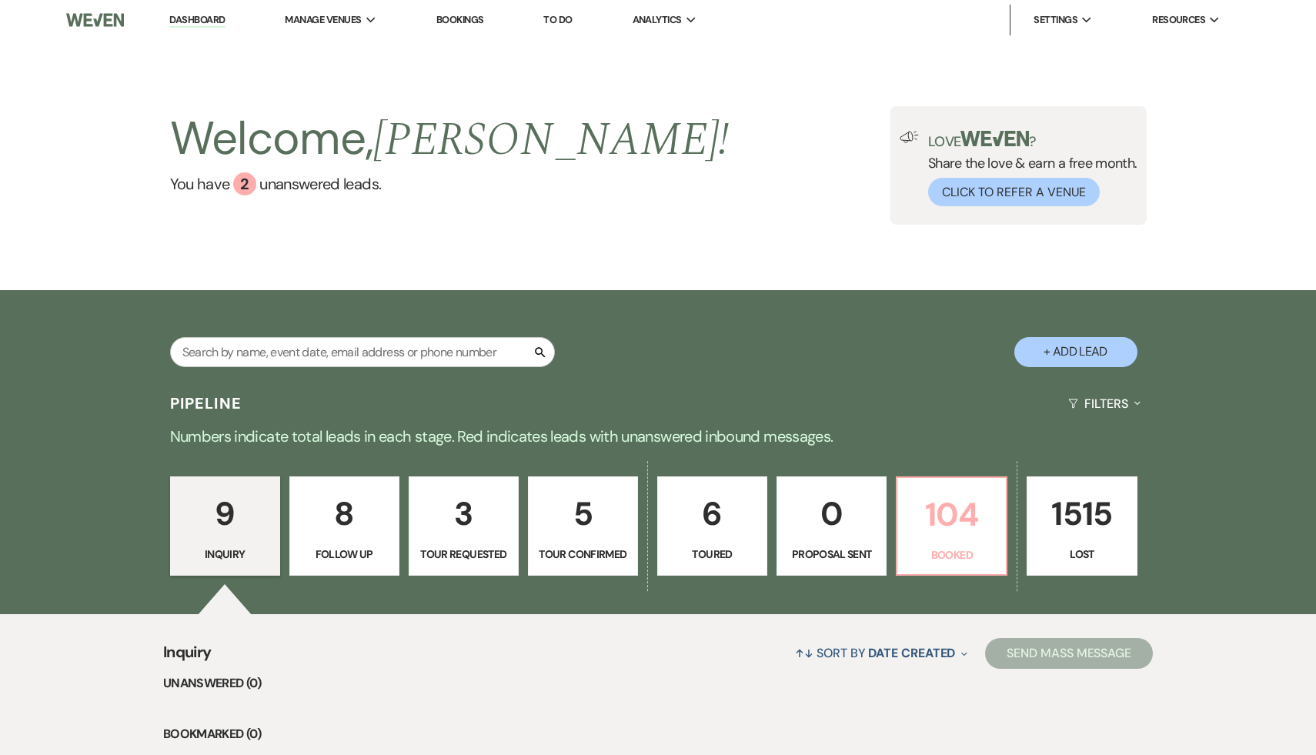
click at [956, 518] on p "104" at bounding box center [952, 515] width 90 height 52
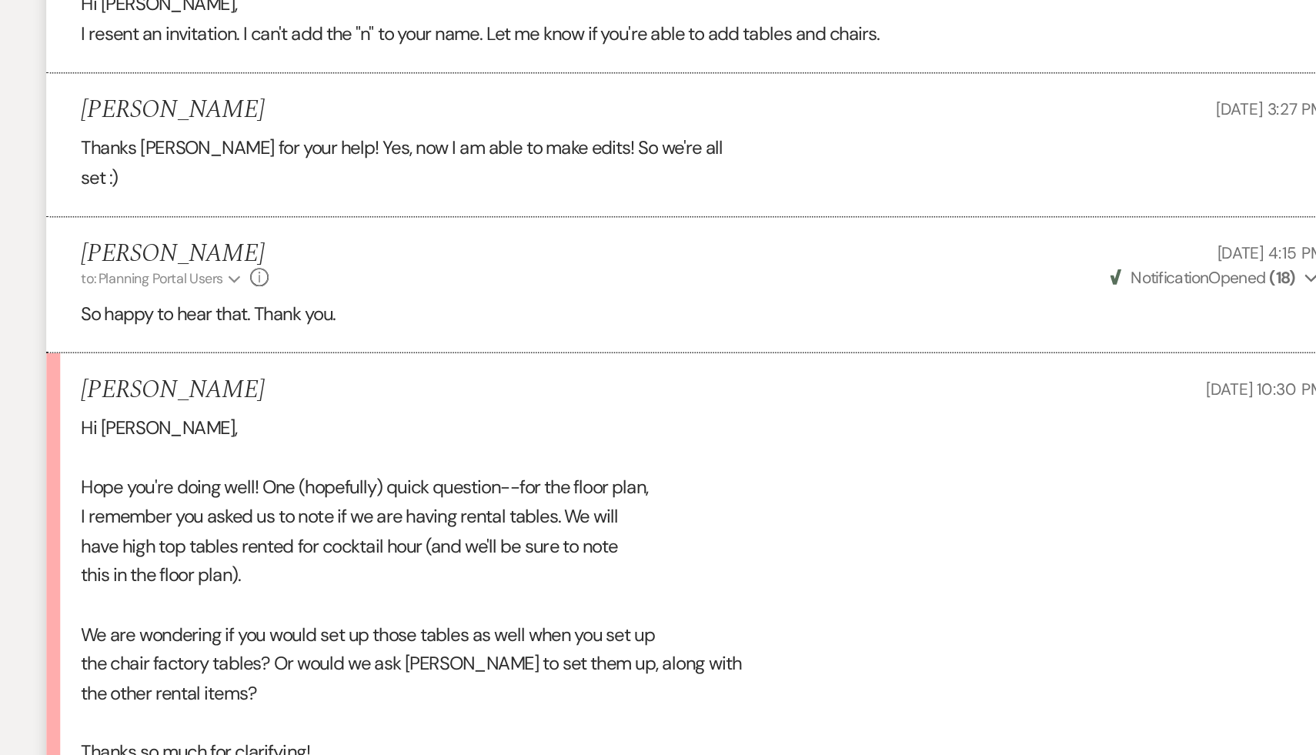
scroll to position [4763, 0]
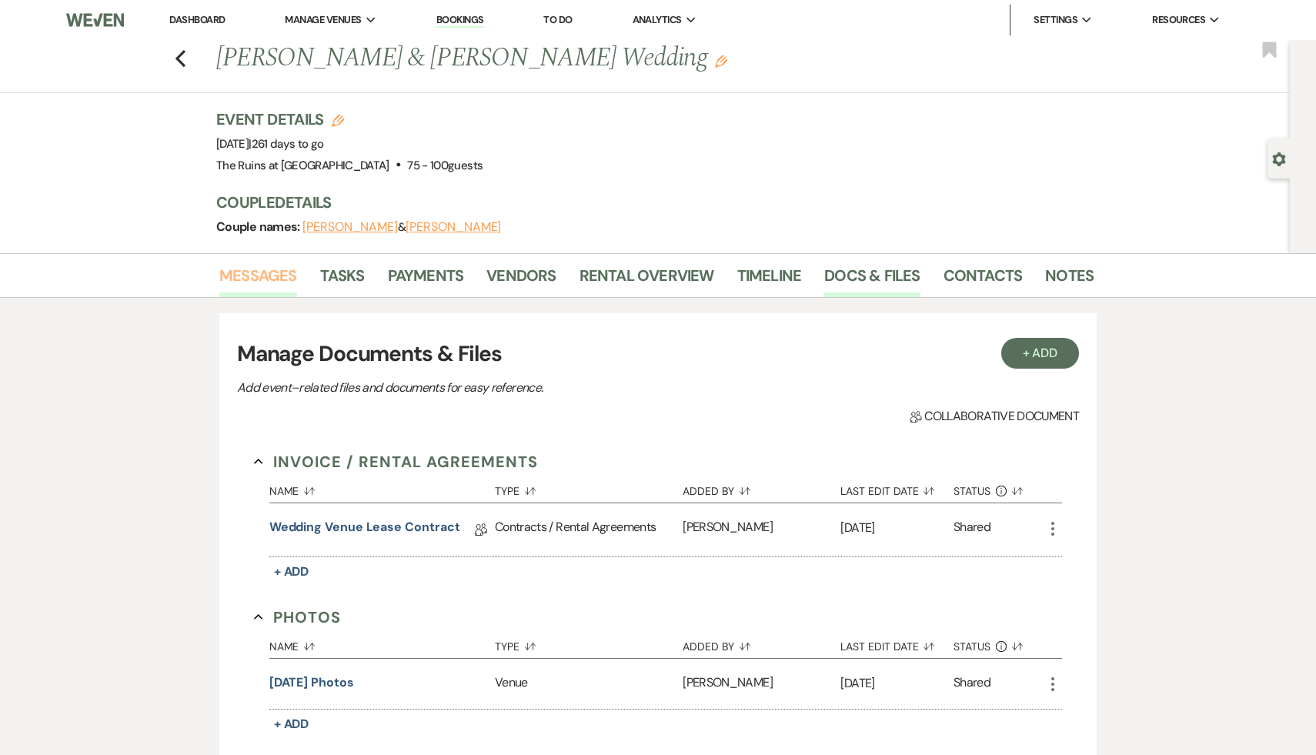
click at [256, 272] on link "Messages" at bounding box center [258, 280] width 78 height 34
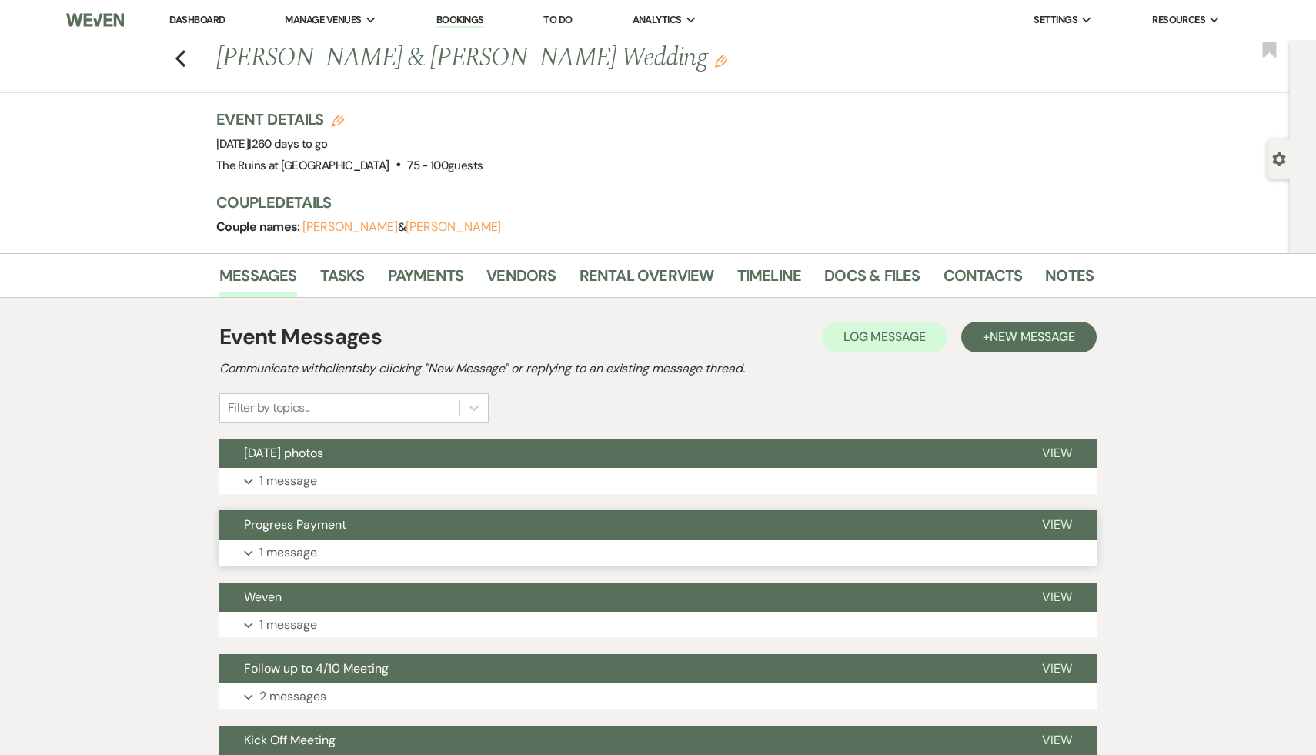
click at [307, 522] on span "Progress Payment" at bounding box center [295, 524] width 102 height 16
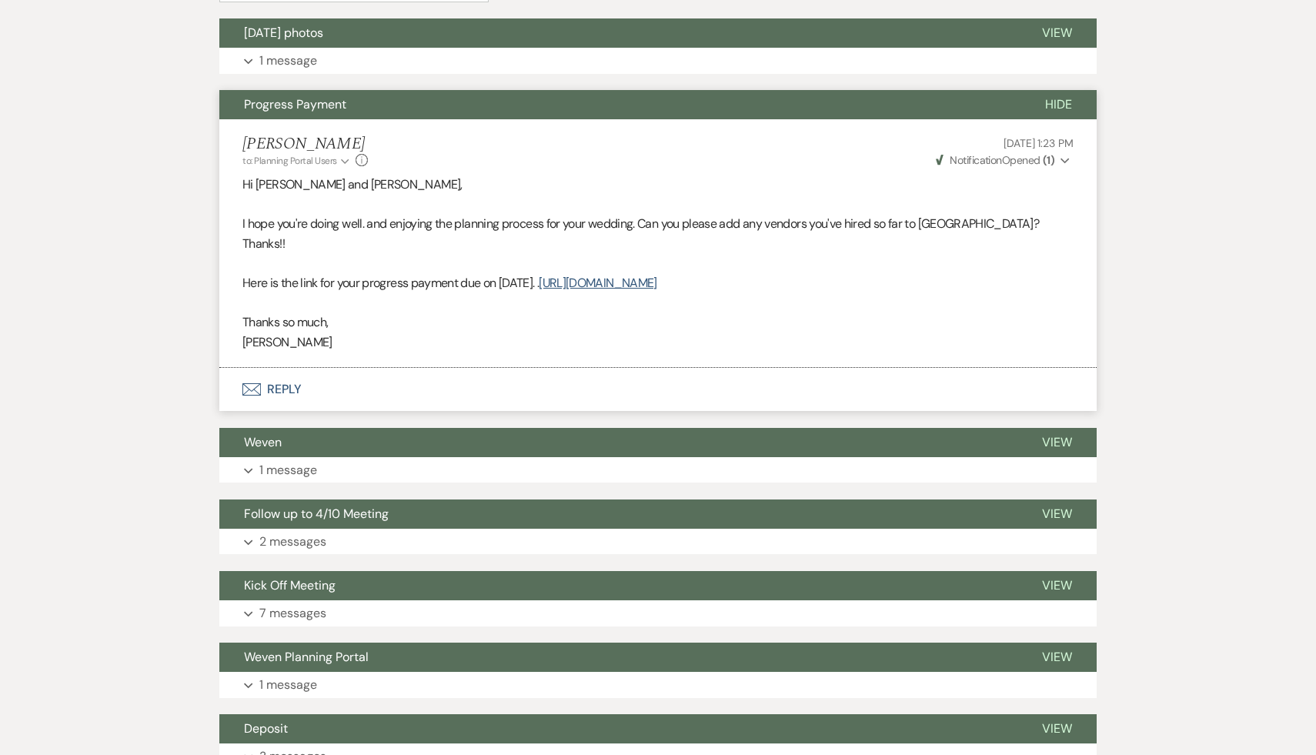
scroll to position [280, 0]
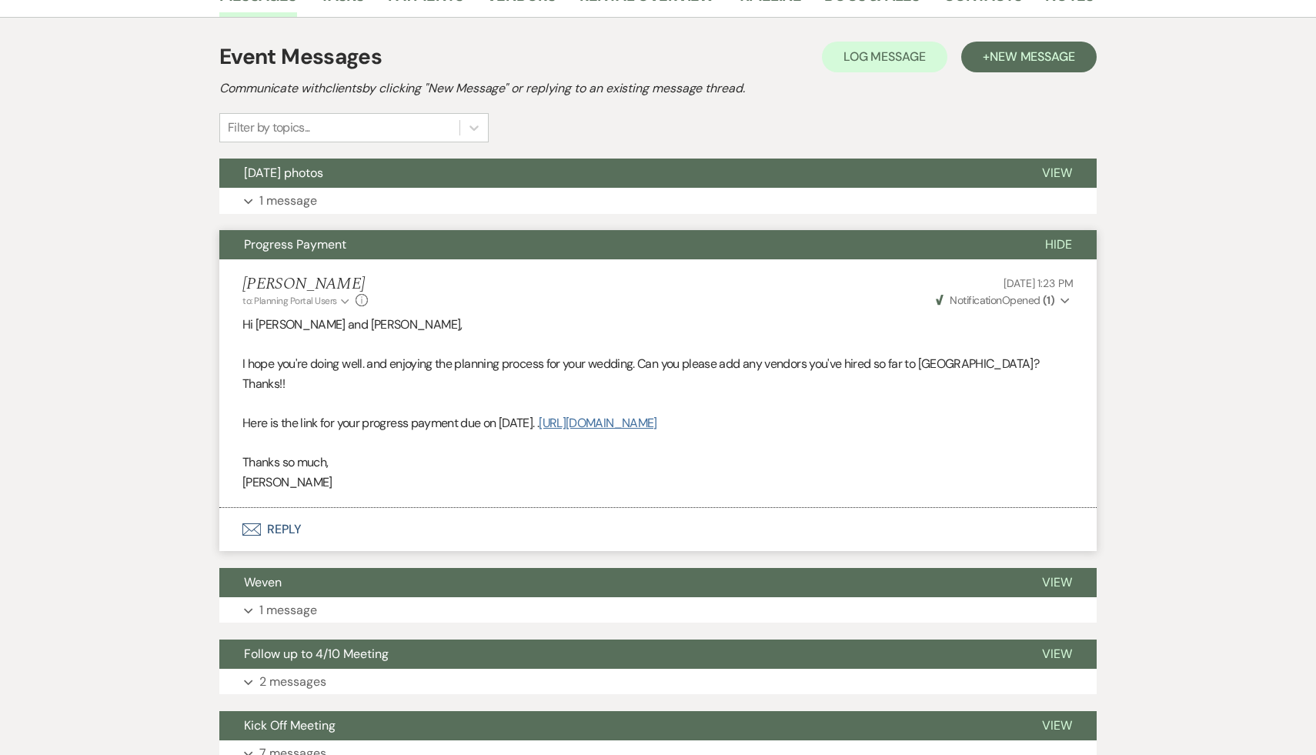
click at [657, 415] on link "https://customer.billergenie.com/MTc1NDc=/Invoices/DetailInfo/2Xw2lNRMN9z3/7E0V…" at bounding box center [598, 423] width 118 height 16
click at [283, 512] on button "Envelope Reply" at bounding box center [657, 529] width 877 height 43
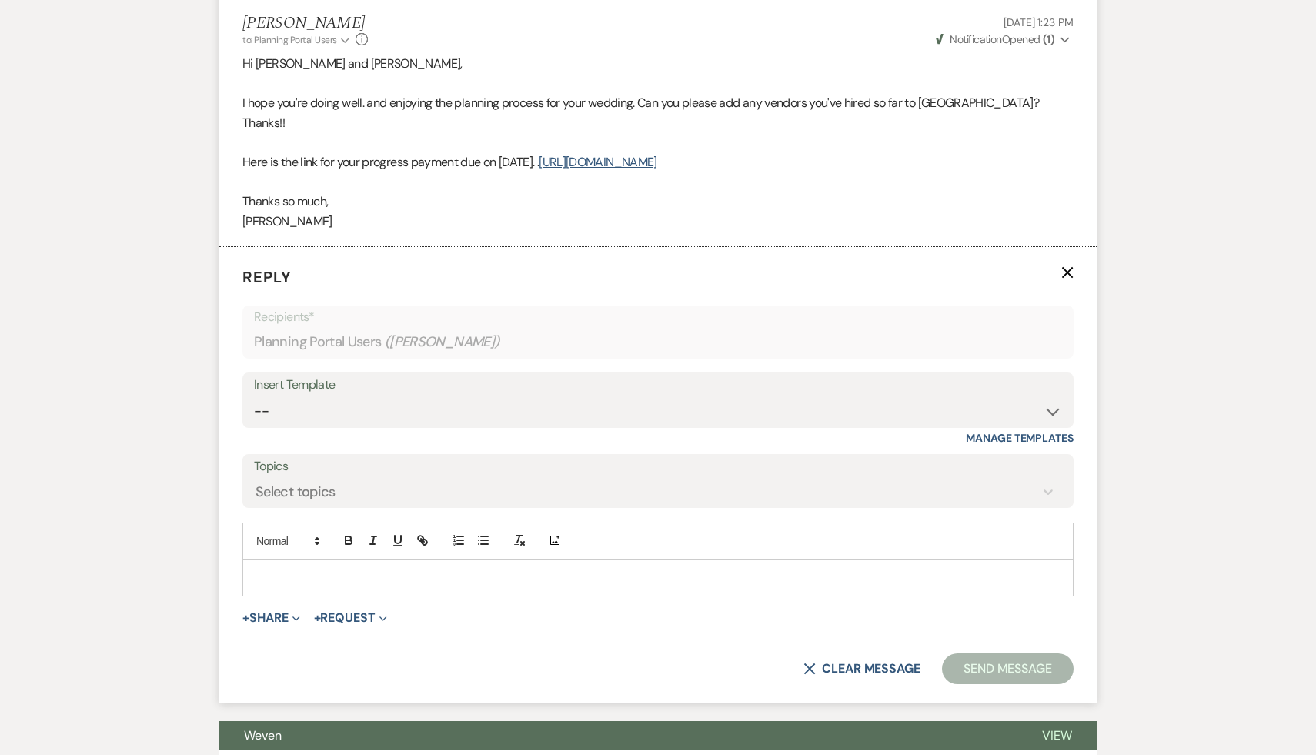
scroll to position [578, 0]
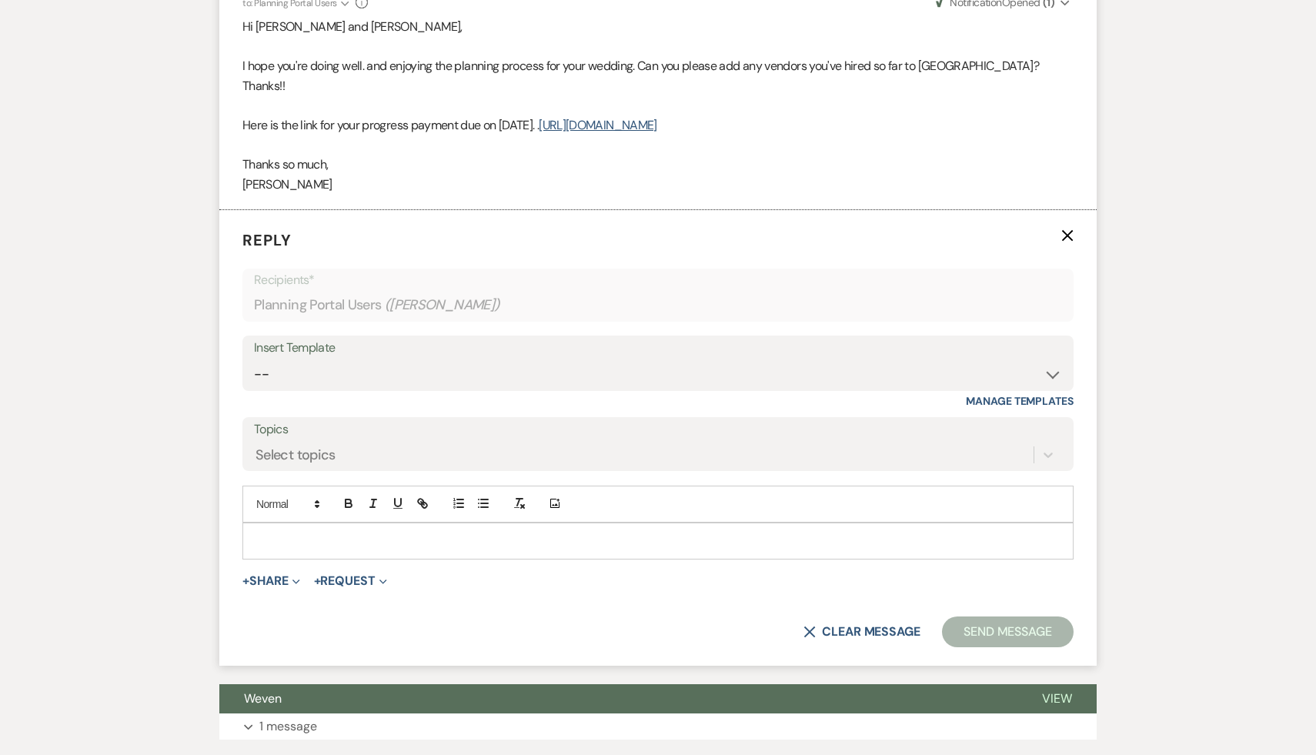
click at [283, 533] on p at bounding box center [658, 541] width 807 height 17
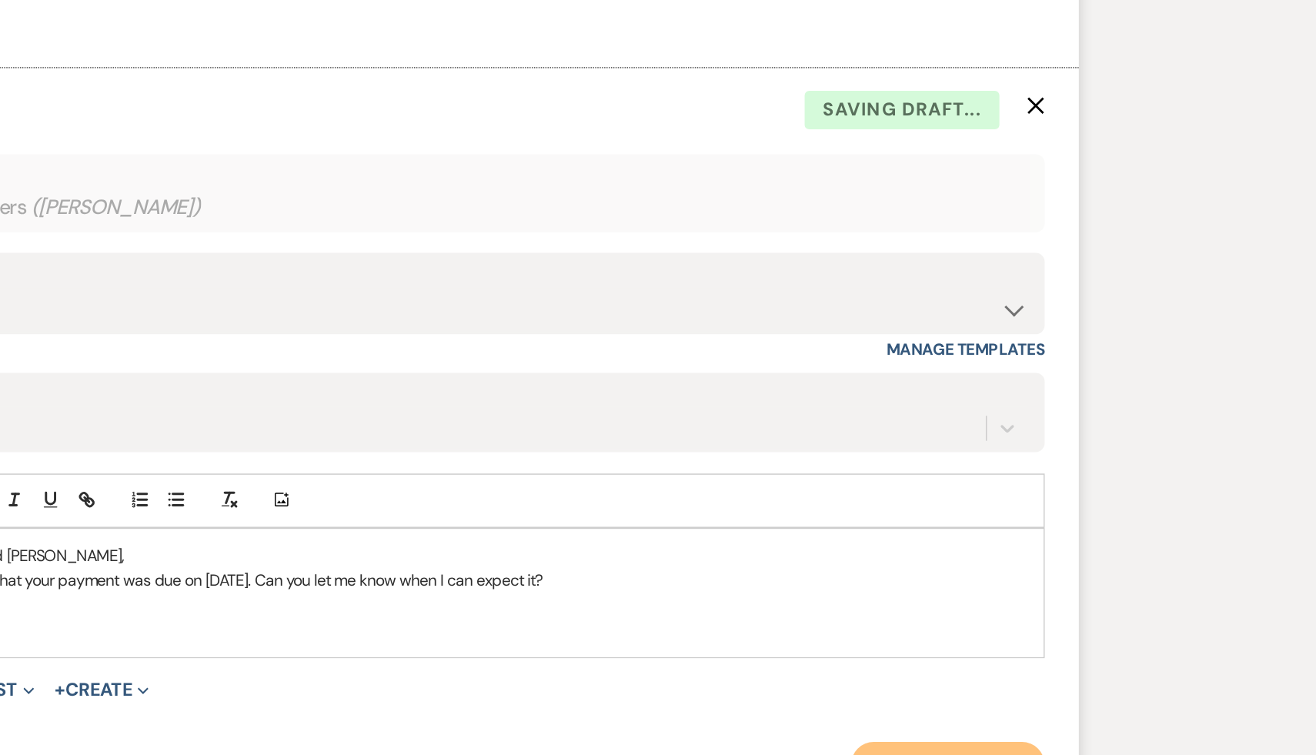
click at [984, 668] on button "Send Message" at bounding box center [1008, 683] width 132 height 31
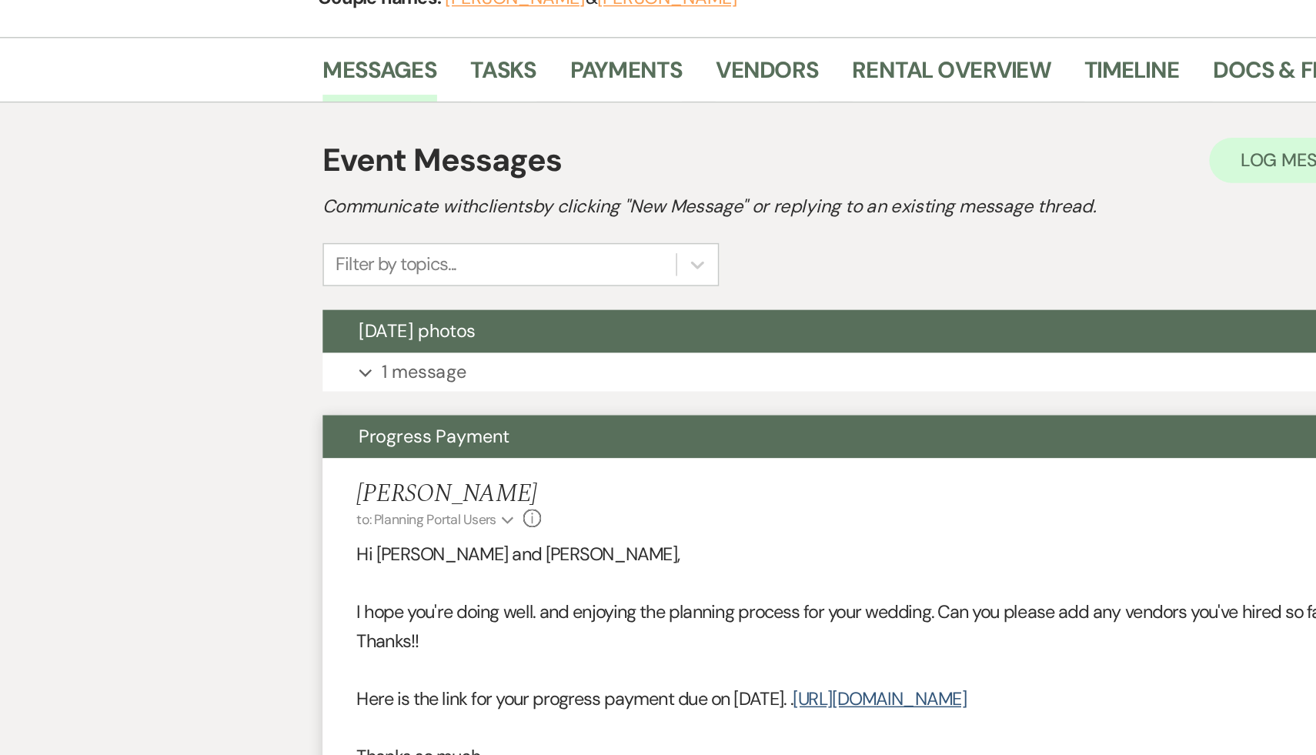
scroll to position [0, 0]
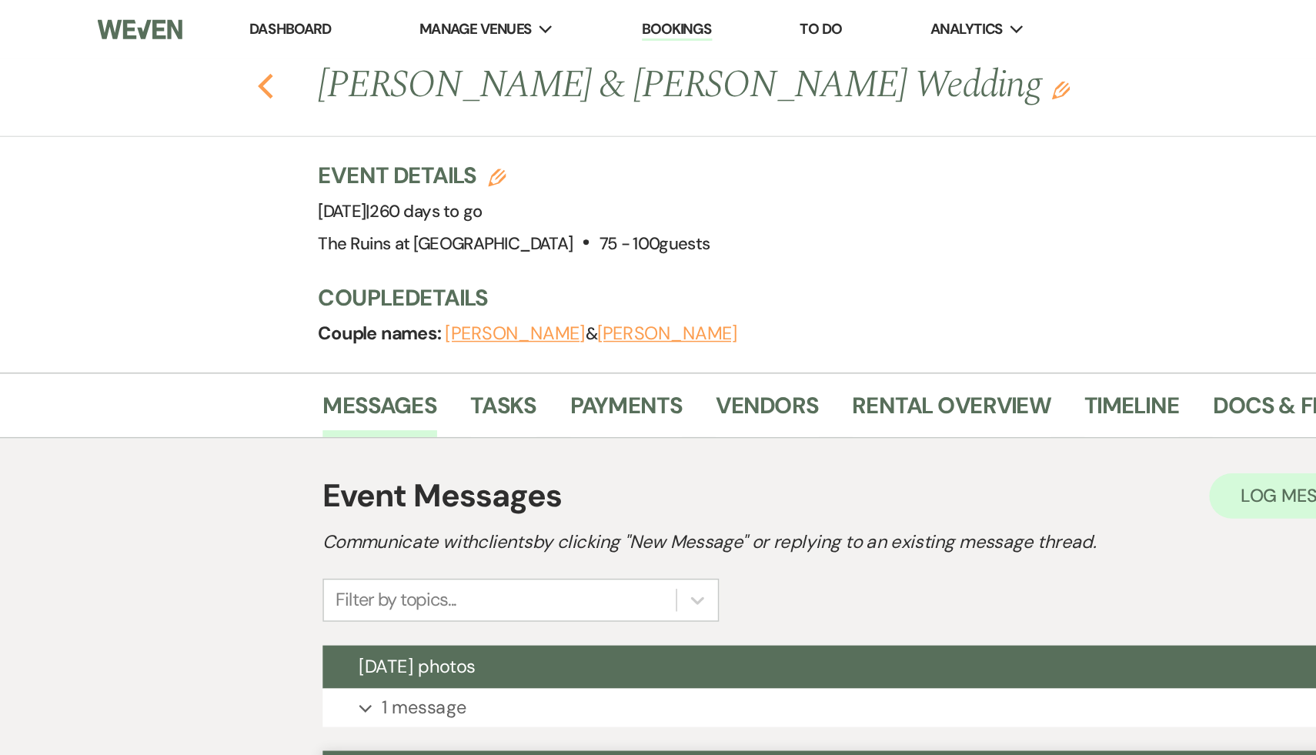
click at [179, 52] on icon "Previous" at bounding box center [181, 58] width 12 height 18
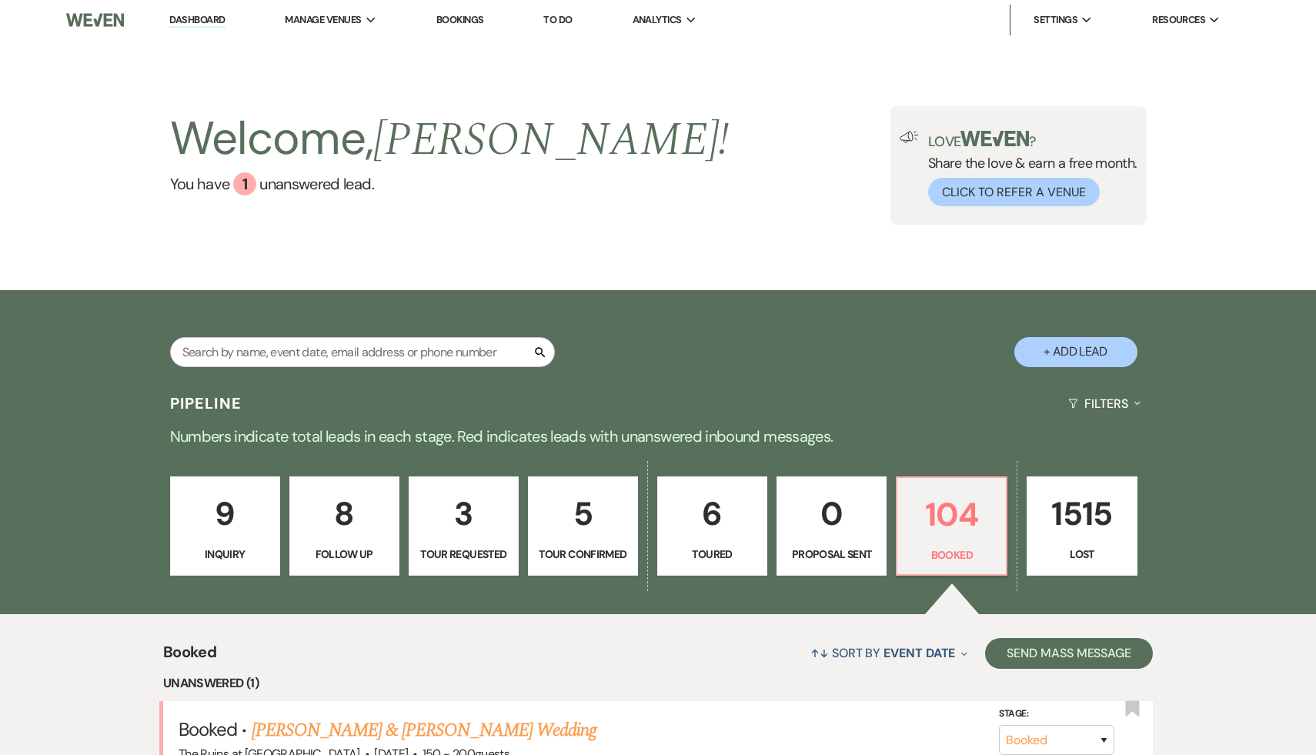
click at [203, 18] on link "Dashboard" at bounding box center [196, 20] width 55 height 15
